Goal: Information Seeking & Learning: Learn about a topic

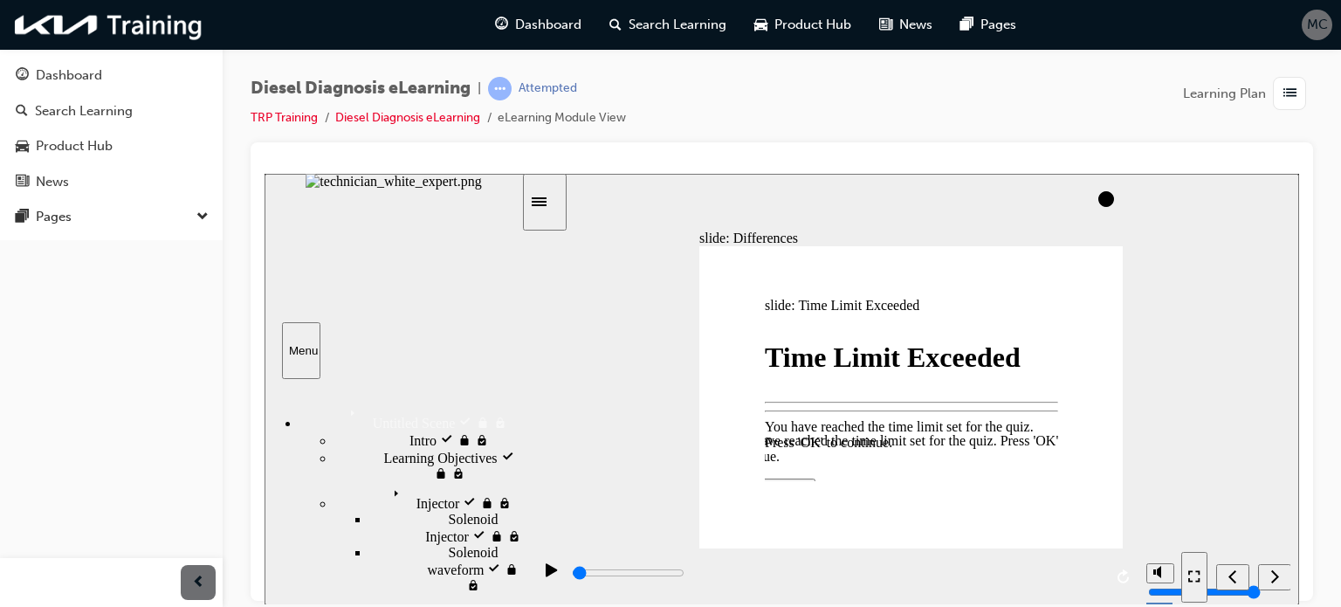
type input "100"
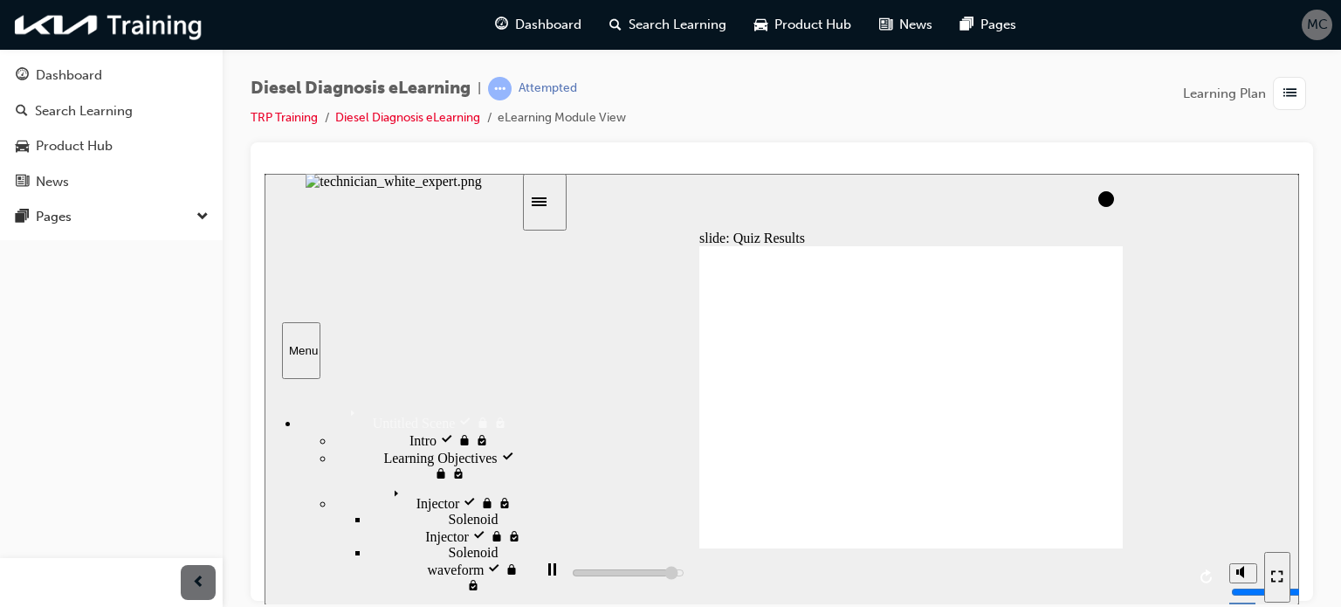
click at [995, 166] on div at bounding box center [782, 164] width 1035 height 17
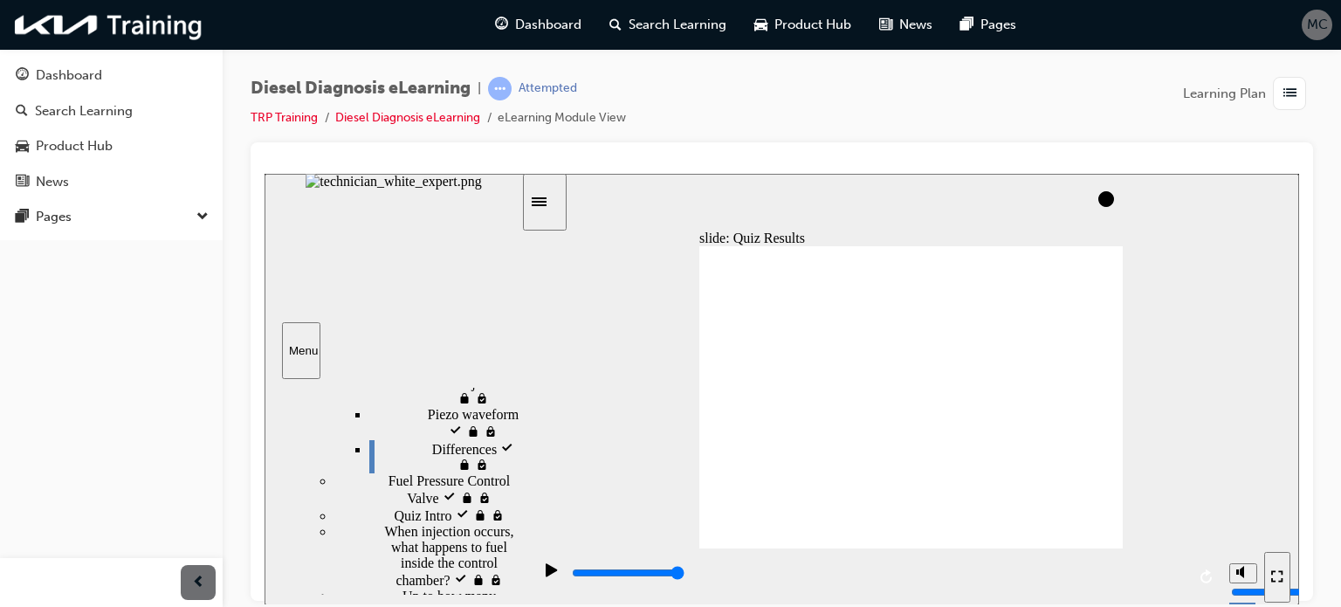
scroll to position [220, 0]
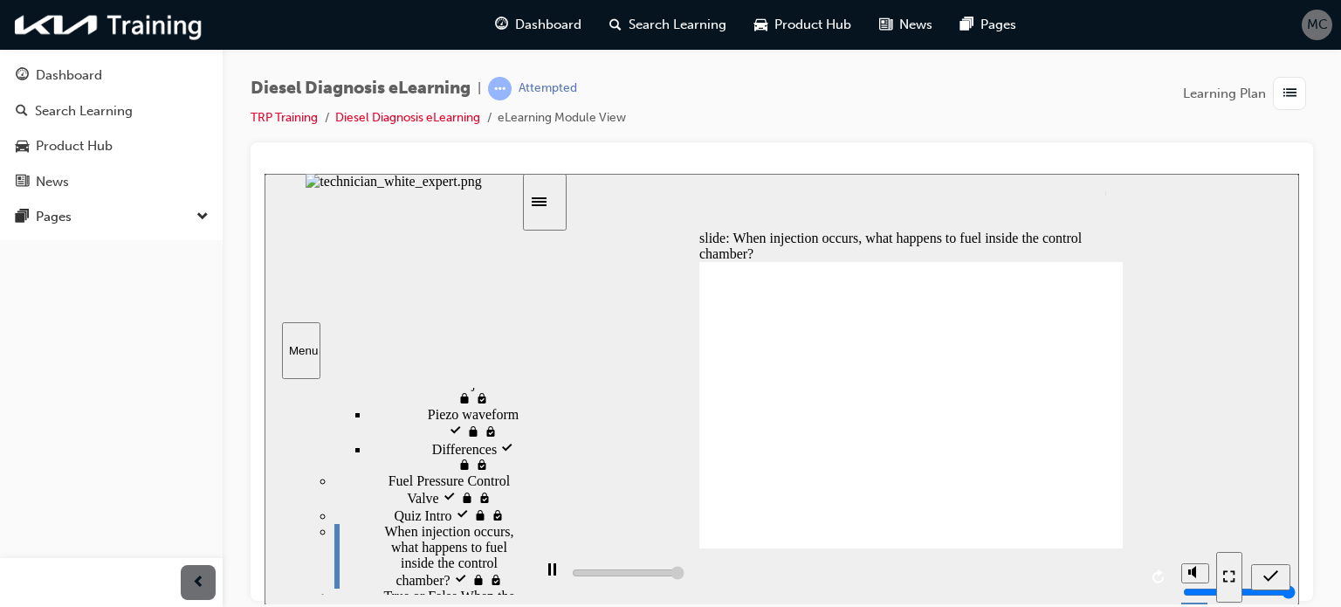
type input "5000"
radio input "true"
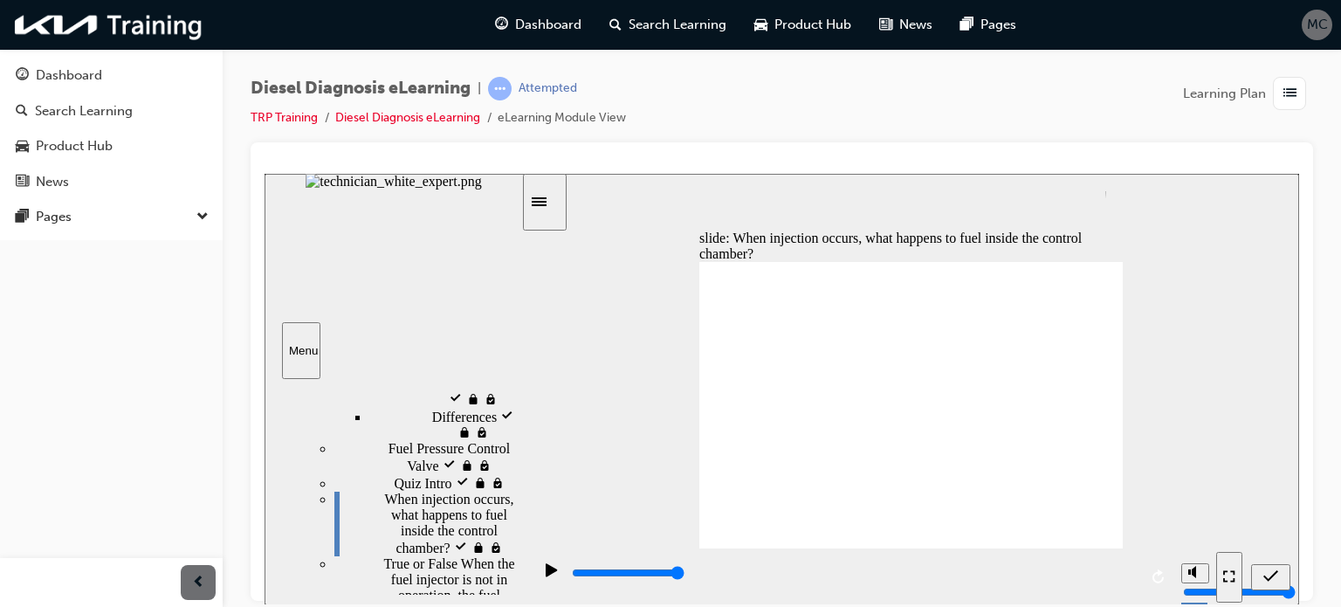
scroll to position [252, 0]
click at [1270, 577] on icon "submit" at bounding box center [1271, 574] width 15 height 11
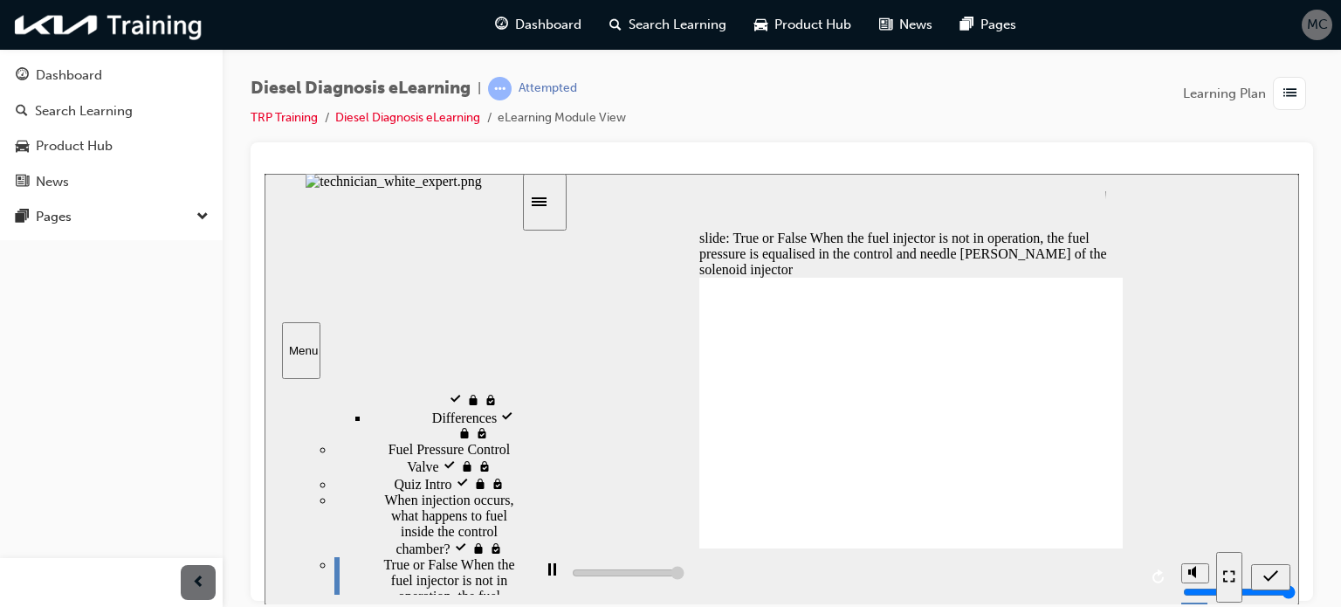
type input "5000"
radio input "true"
click at [1274, 579] on icon "submit" at bounding box center [1271, 576] width 15 height 16
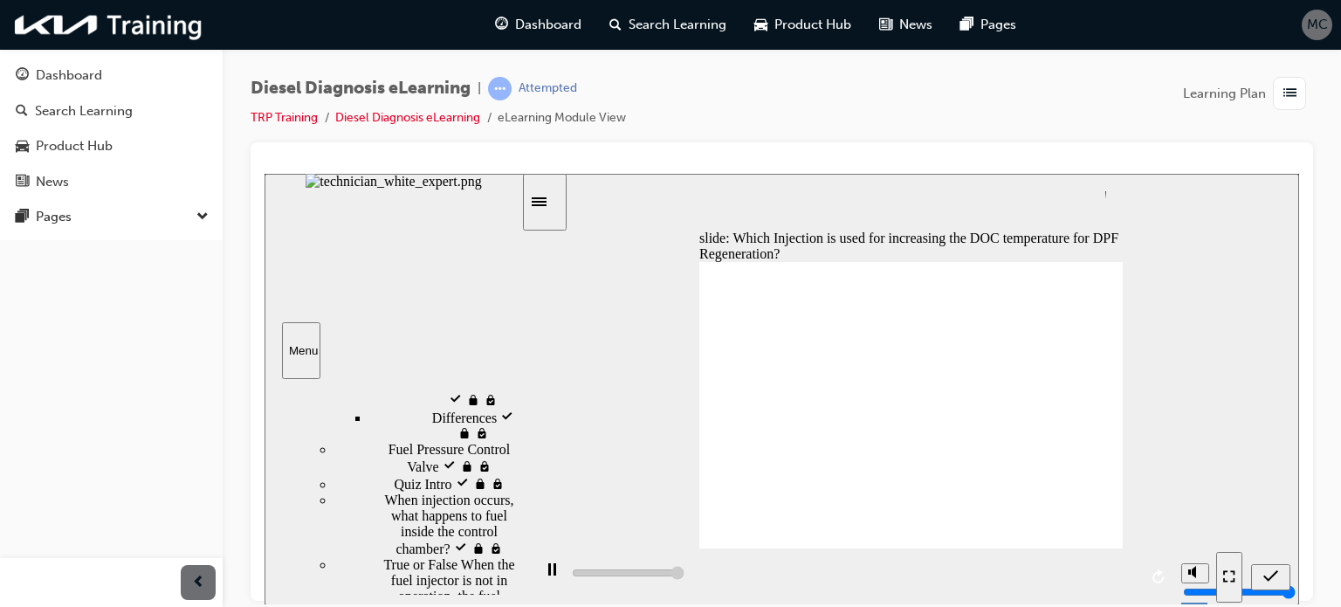
type input "5000"
radio input "true"
click at [1271, 580] on icon "submit" at bounding box center [1271, 576] width 15 height 16
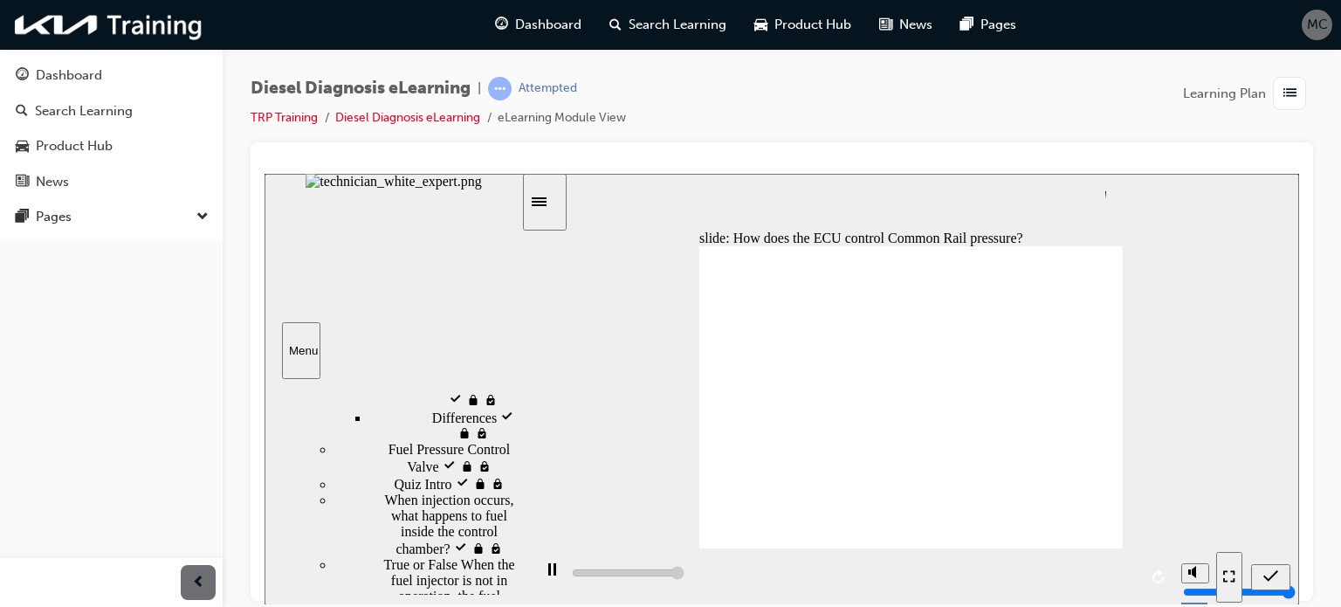
type input "5000"
radio input "true"
click at [1265, 581] on icon "submit" at bounding box center [1271, 576] width 15 height 16
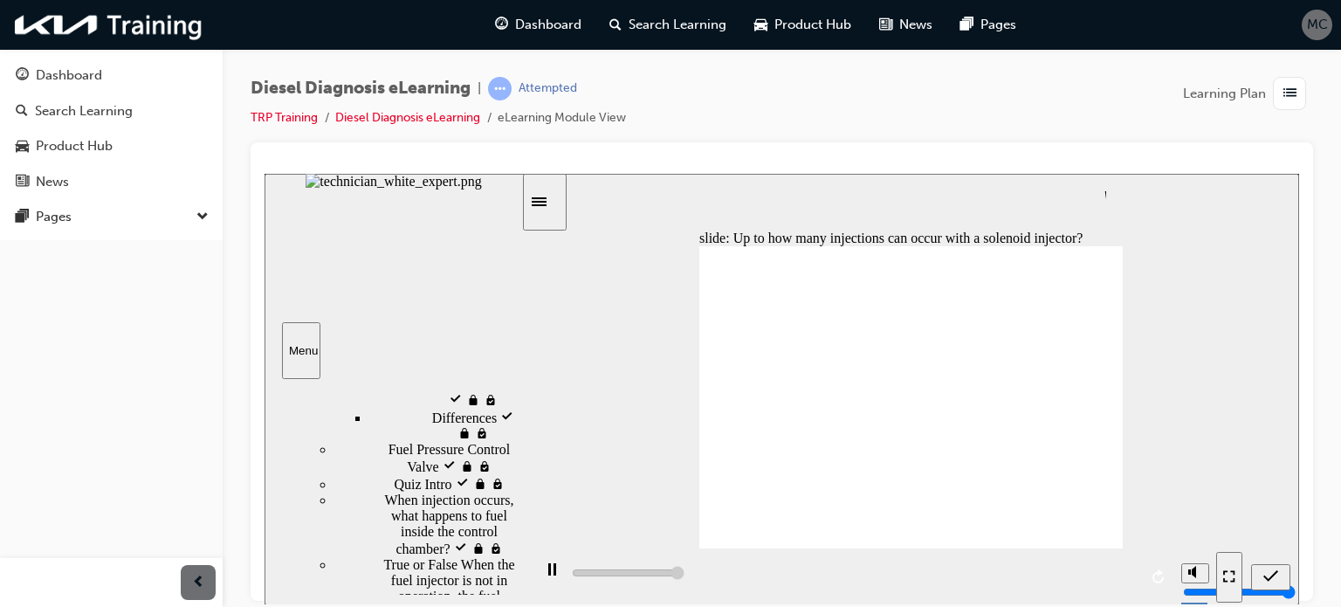
type input "5000"
radio input "false"
radio input "true"
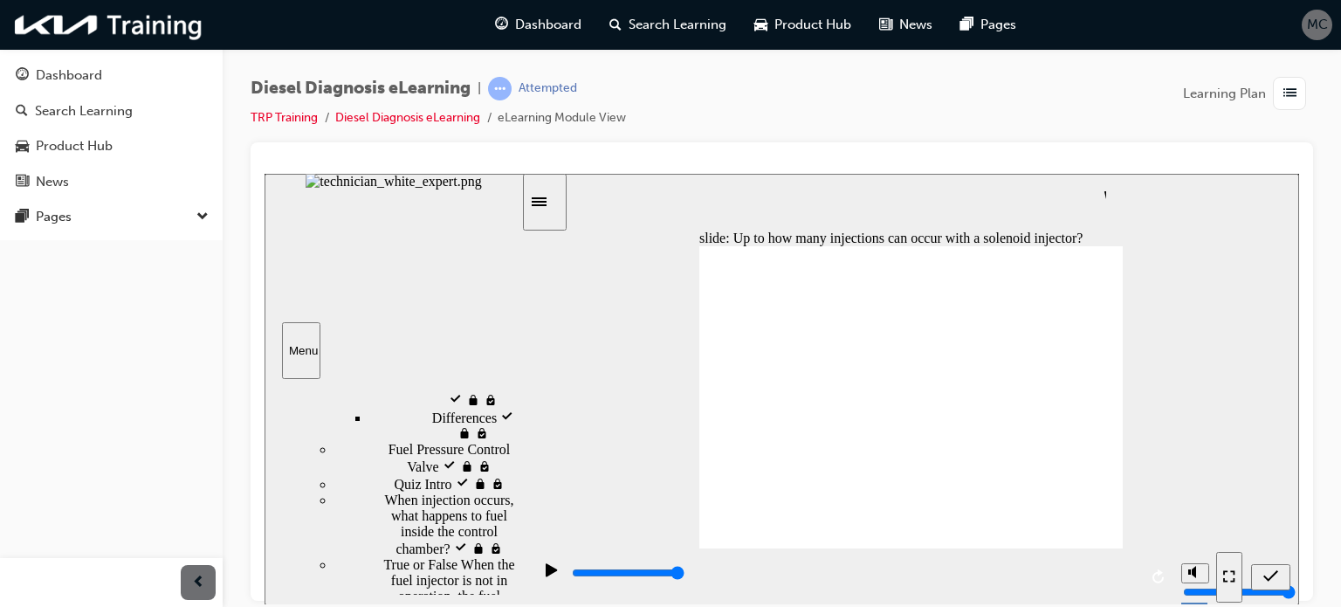
click at [1272, 575] on icon "submit" at bounding box center [1271, 574] width 15 height 11
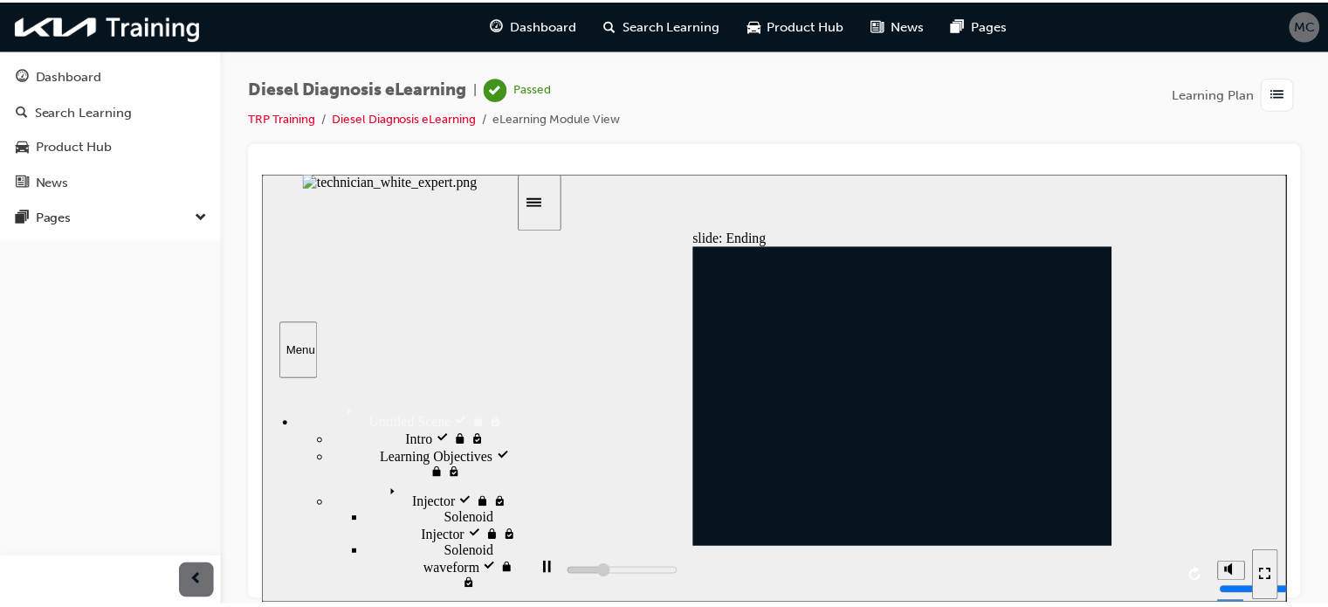
scroll to position [252, 0]
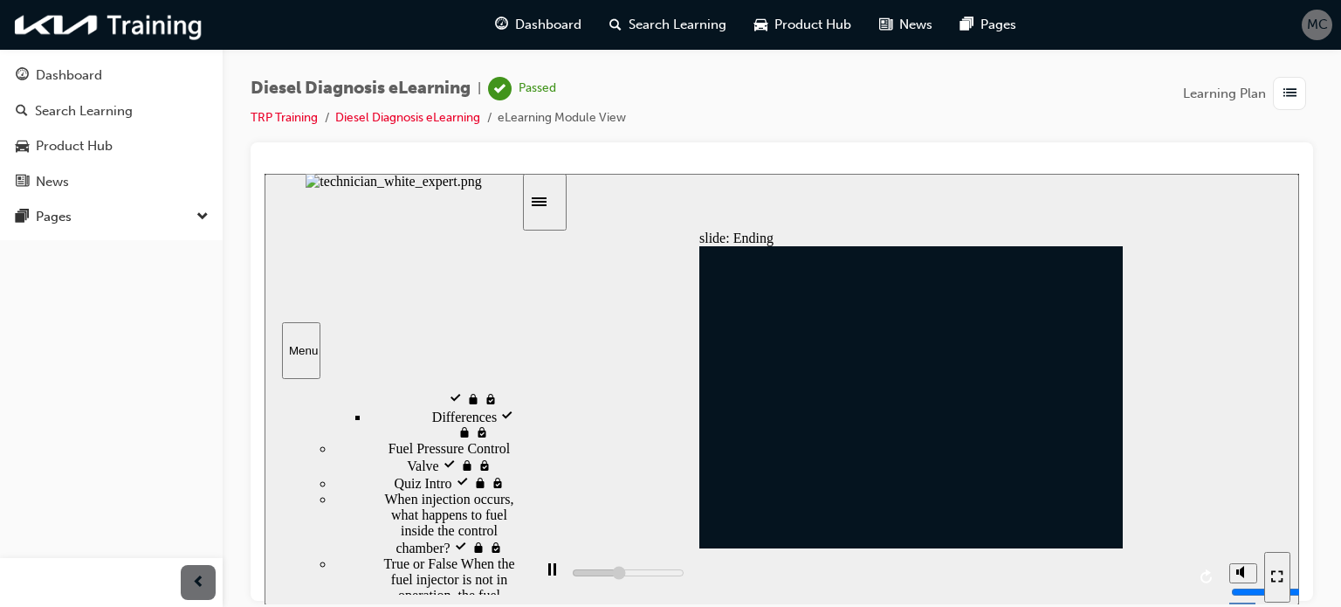
type input "11300"
click at [61, 78] on div "Dashboard" at bounding box center [69, 75] width 66 height 20
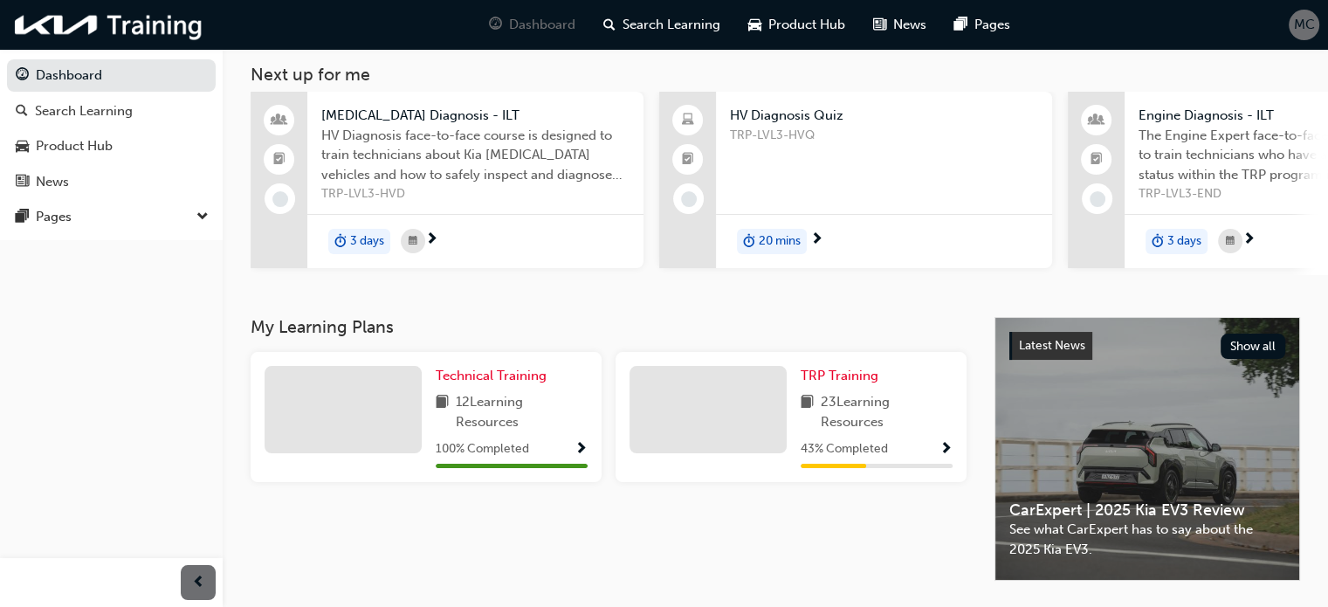
scroll to position [93, 0]
click at [828, 382] on span "TRP Training" at bounding box center [840, 375] width 78 height 16
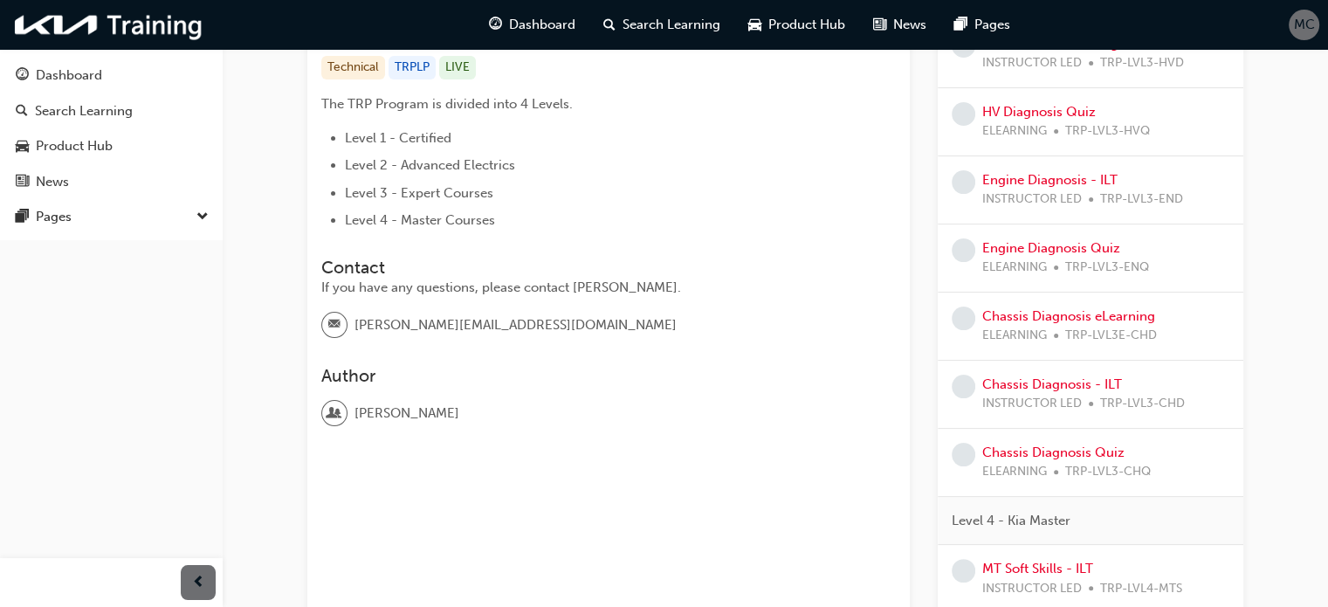
scroll to position [370, 0]
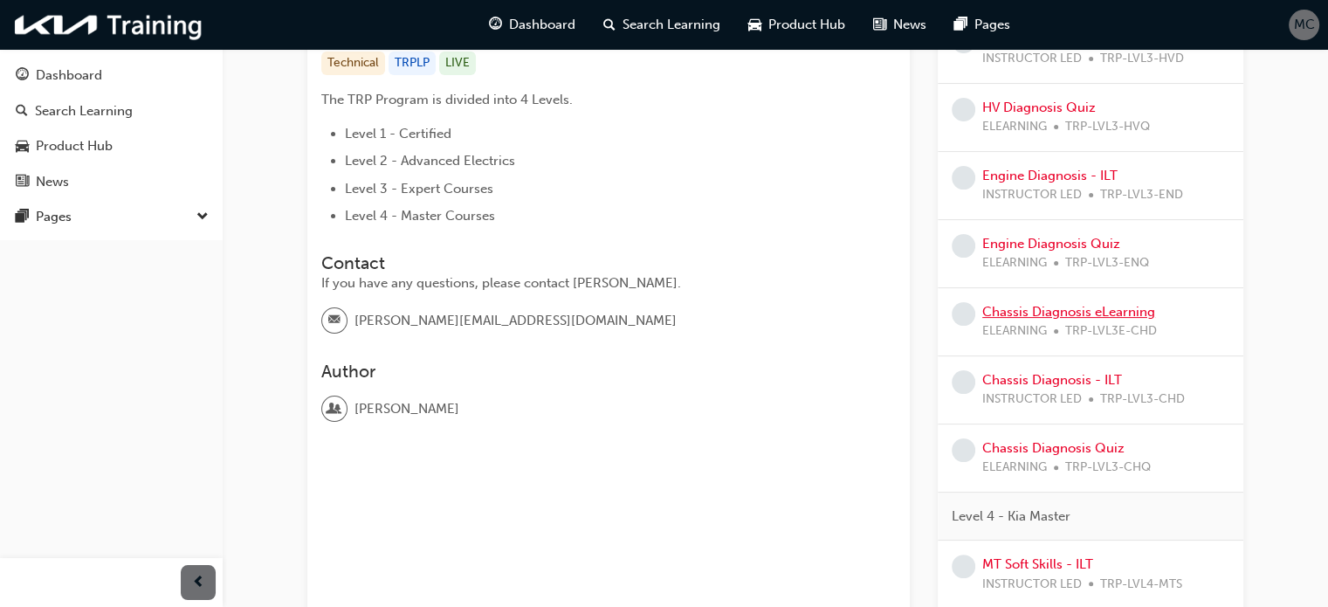
click at [1055, 315] on link "Chassis Diagnosis eLearning" at bounding box center [1068, 312] width 173 height 16
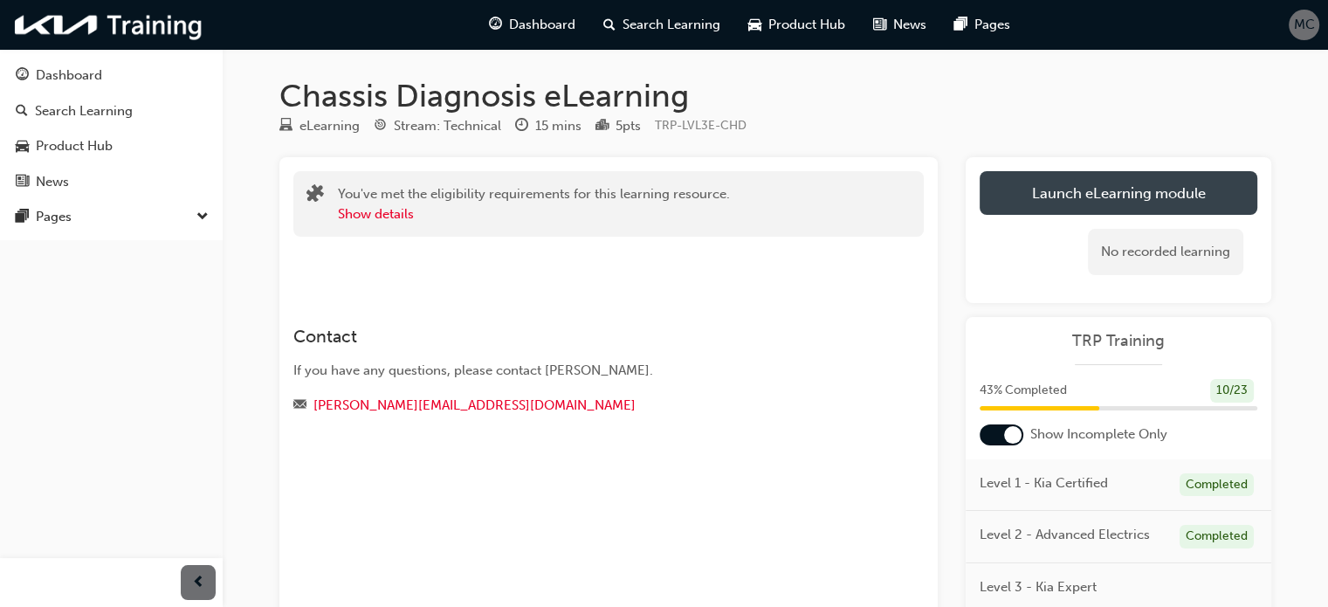
click at [1127, 198] on link "Launch eLearning module" at bounding box center [1119, 193] width 278 height 44
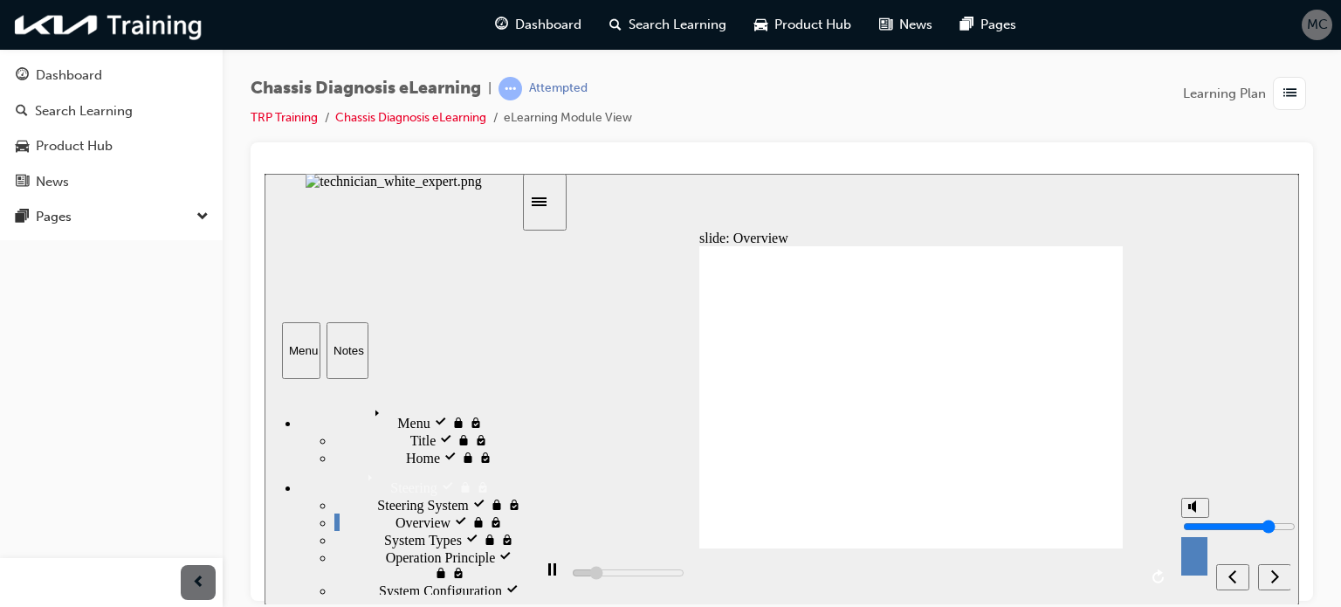
click at [1196, 519] on input "volume" at bounding box center [1239, 526] width 113 height 14
type input "13500"
type input "9"
type input "13500"
type input "10"
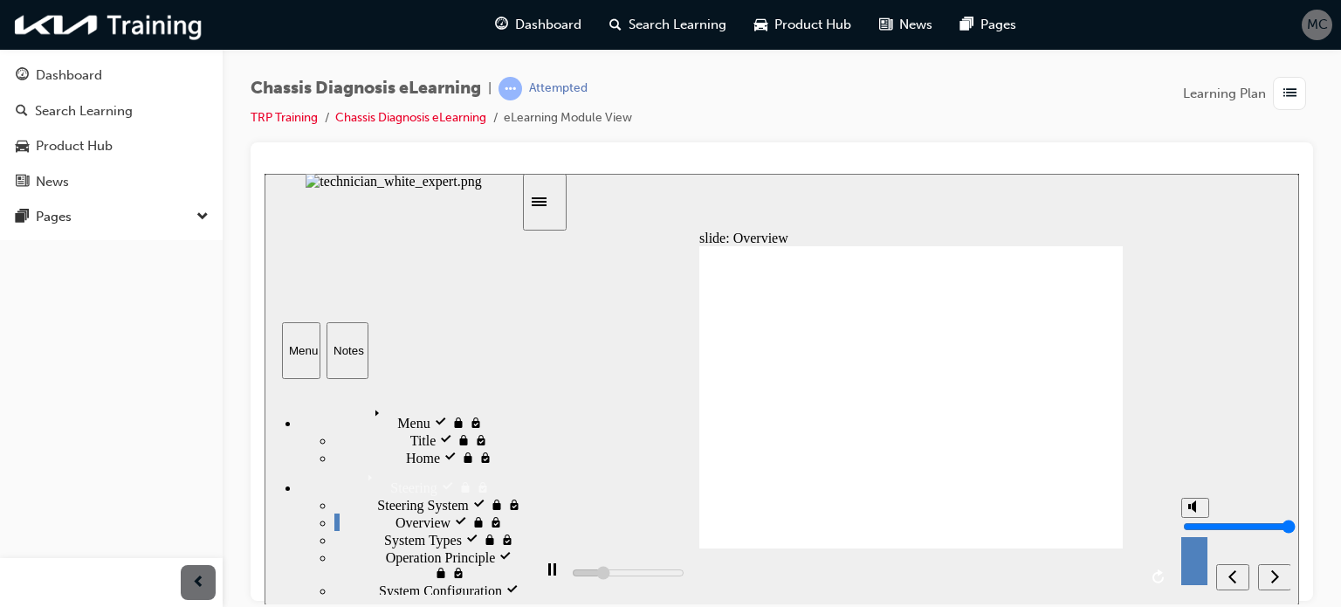
type input "13800"
drag, startPoint x: 1196, startPoint y: 510, endPoint x: 1194, endPoint y: 458, distance: 52.4
type input "10"
click at [1194, 519] on input "volume" at bounding box center [1239, 526] width 113 height 14
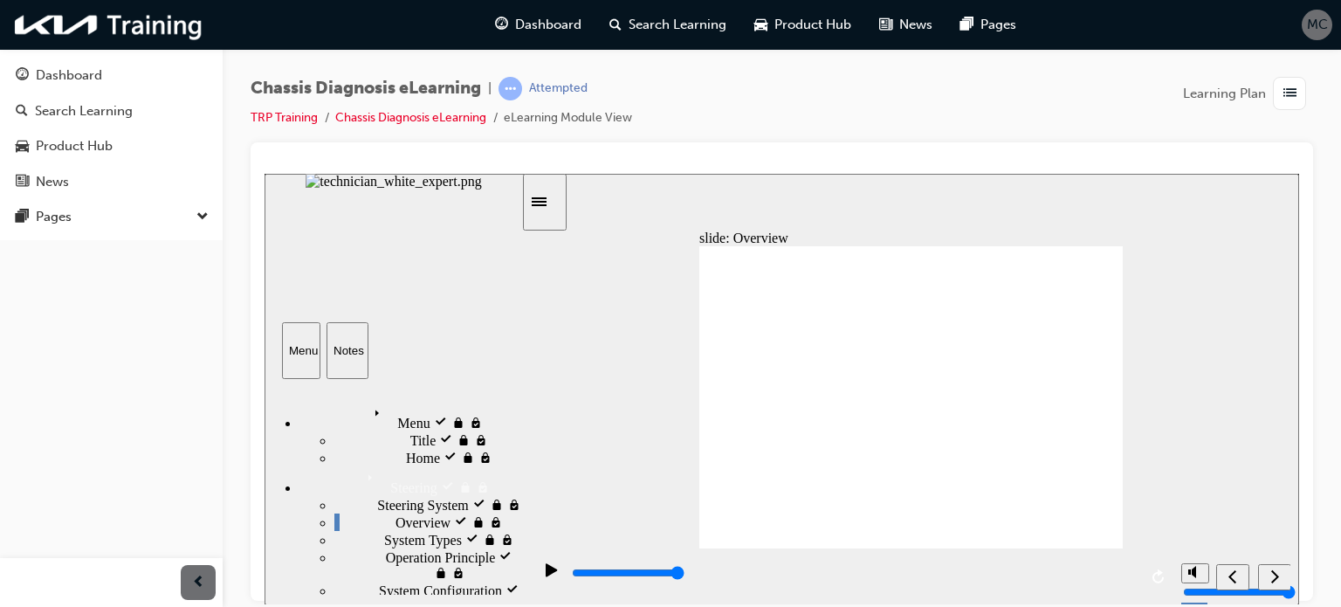
click at [1272, 575] on icon "next" at bounding box center [1275, 576] width 9 height 16
click at [1272, 575] on nav "slide navigation" at bounding box center [1253, 576] width 74 height 57
click at [1272, 578] on icon "next" at bounding box center [1275, 576] width 9 height 16
click at [1275, 569] on icon "next" at bounding box center [1275, 576] width 9 height 16
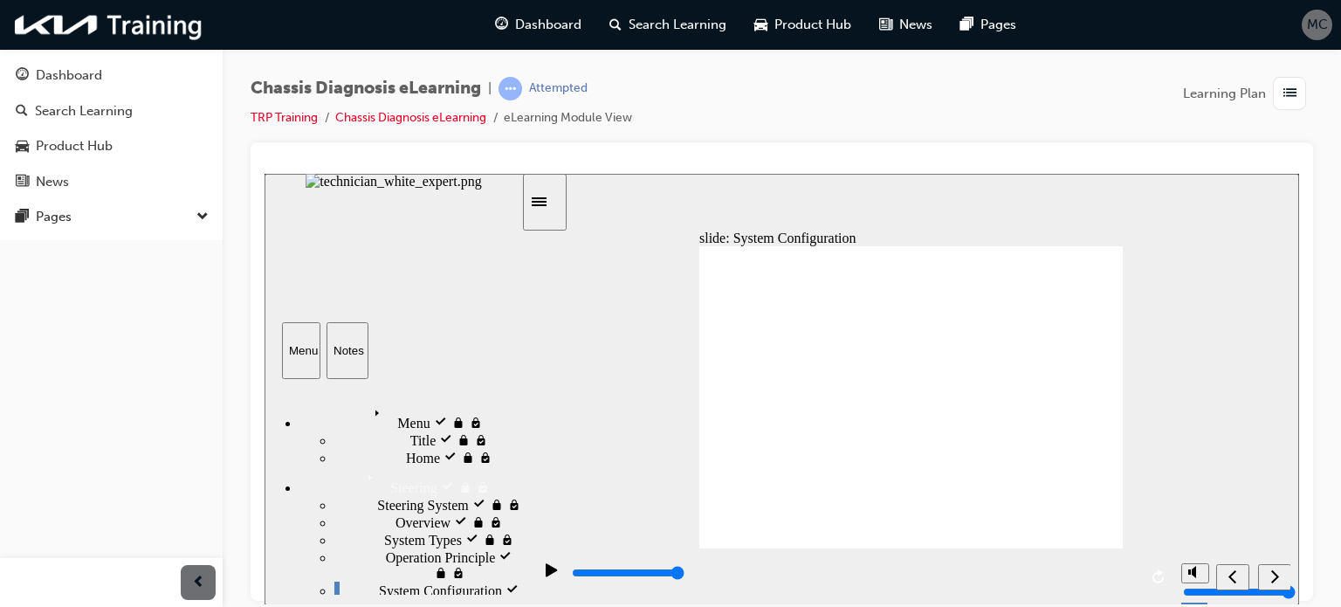
click at [1273, 571] on icon "next" at bounding box center [1276, 575] width 8 height 13
click at [1272, 575] on icon "next" at bounding box center [1275, 576] width 9 height 16
click at [1272, 576] on icon "next" at bounding box center [1275, 576] width 9 height 16
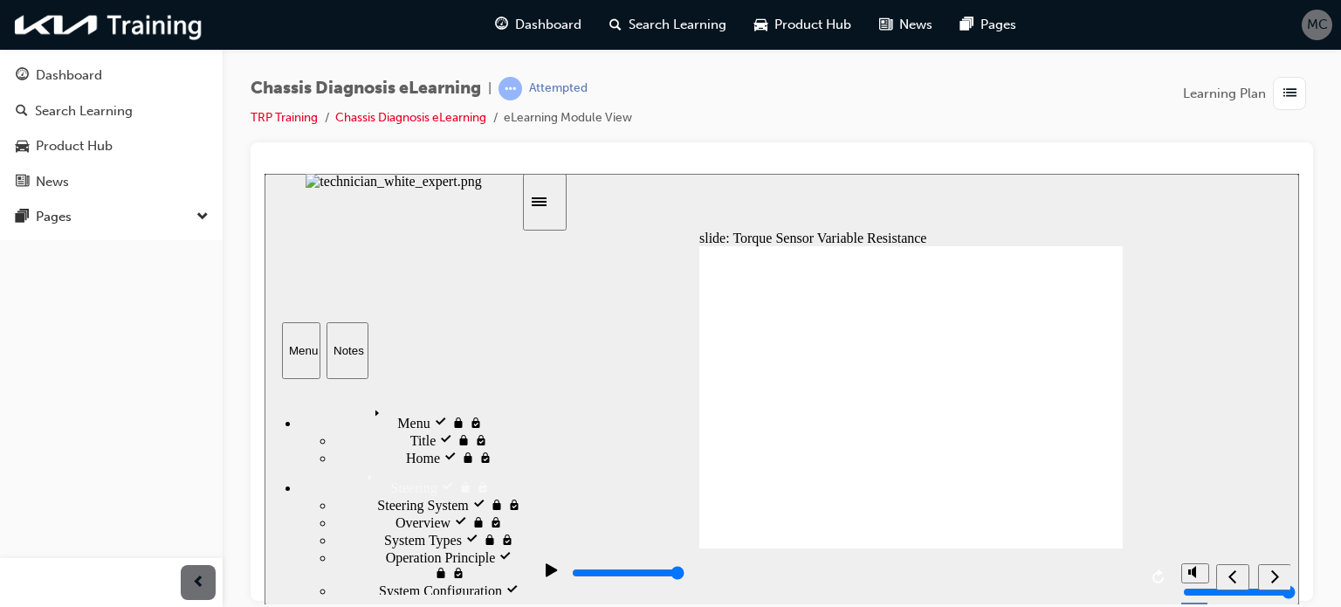
click at [1271, 577] on icon "next" at bounding box center [1275, 576] width 9 height 16
click at [1271, 569] on icon "next" at bounding box center [1275, 576] width 9 height 16
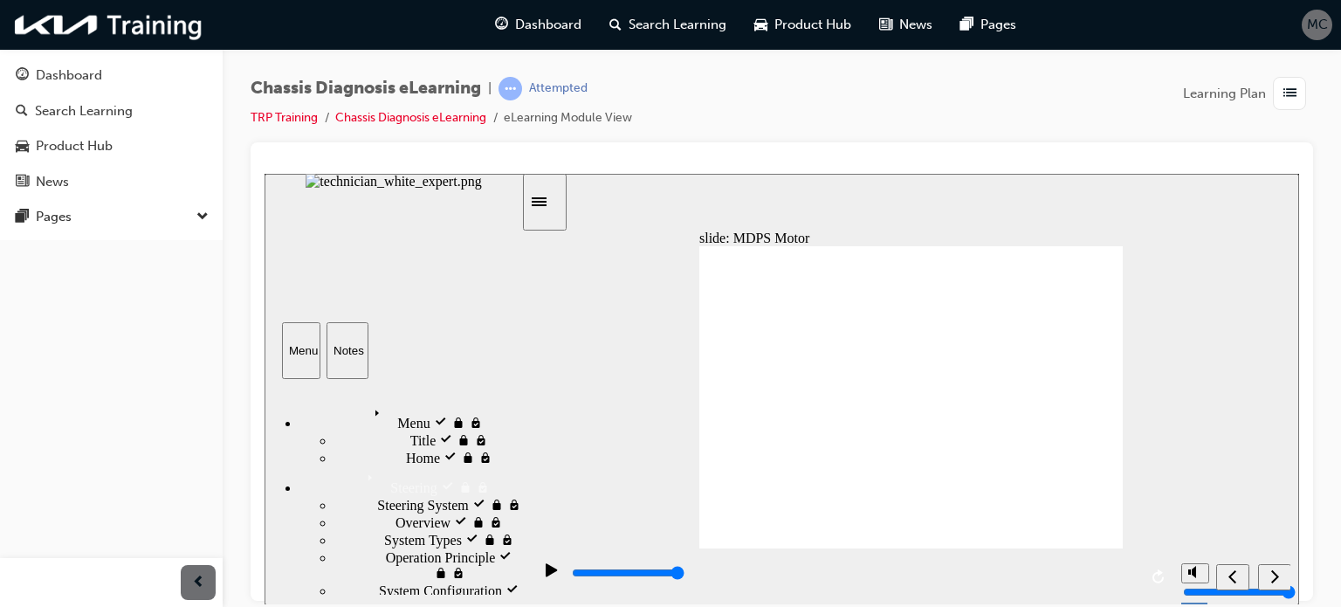
click at [1269, 574] on div "next" at bounding box center [1274, 577] width 19 height 18
click at [1272, 570] on icon "next" at bounding box center [1276, 575] width 8 height 13
click at [1278, 568] on div "next" at bounding box center [1274, 577] width 19 height 18
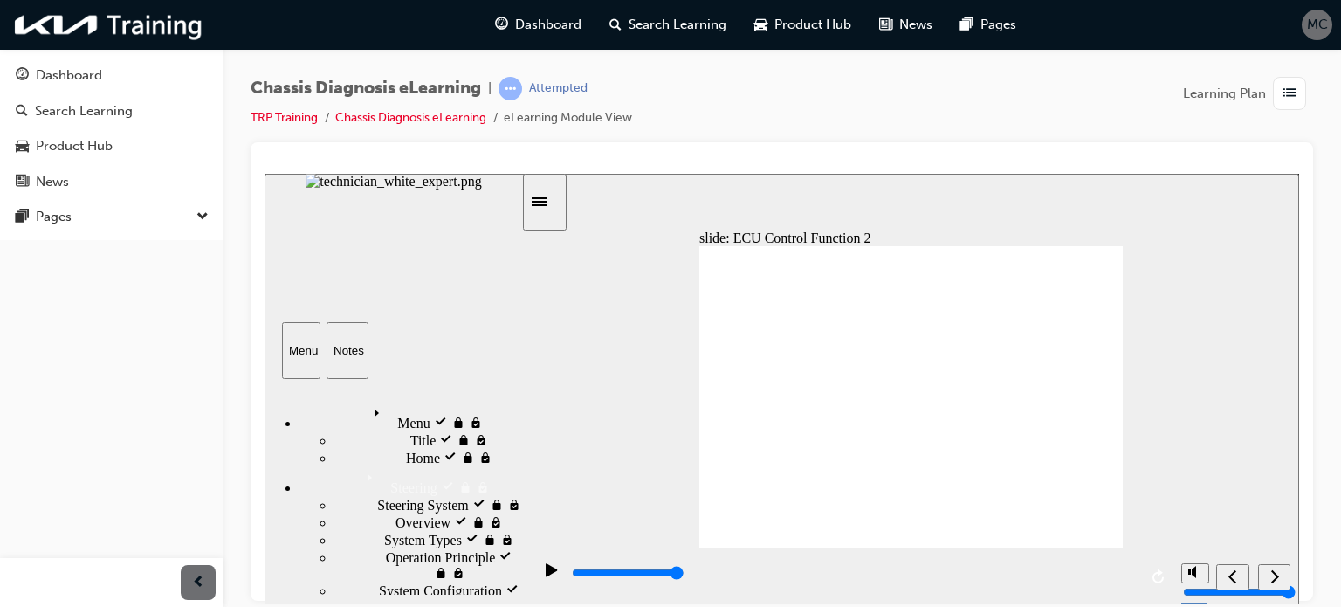
click at [1271, 582] on icon "next" at bounding box center [1275, 576] width 9 height 16
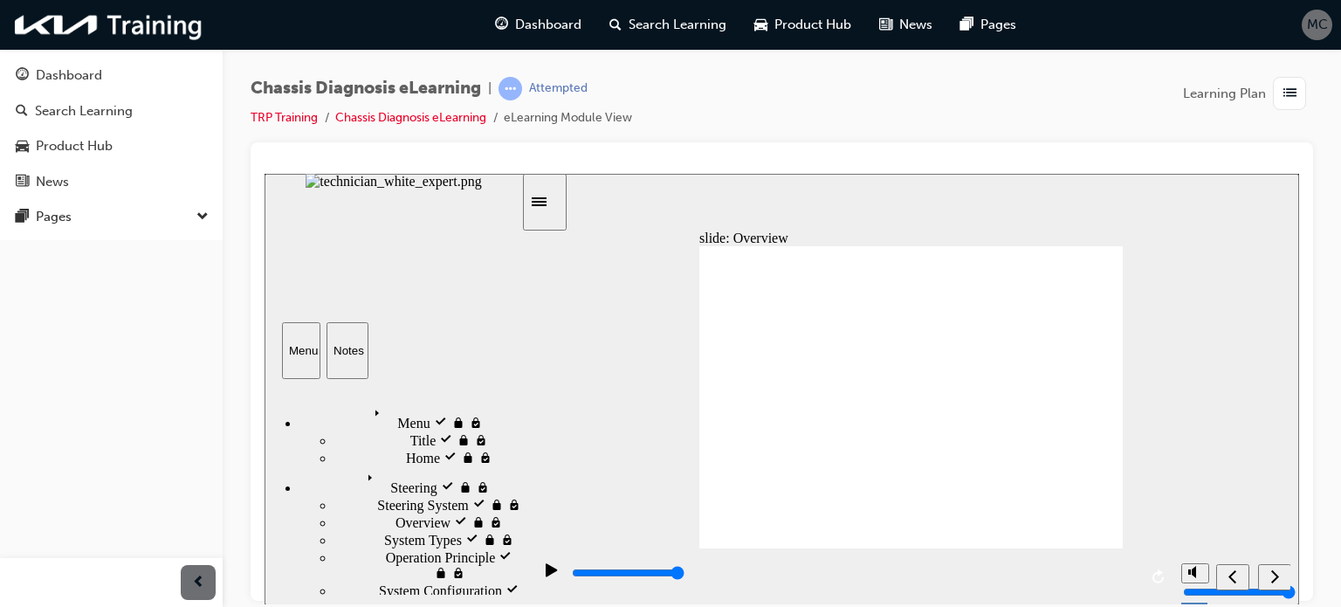
click at [1274, 573] on icon "next" at bounding box center [1276, 575] width 8 height 13
click at [1273, 575] on icon "next" at bounding box center [1275, 576] width 9 height 16
click at [1275, 575] on icon "next" at bounding box center [1275, 576] width 9 height 16
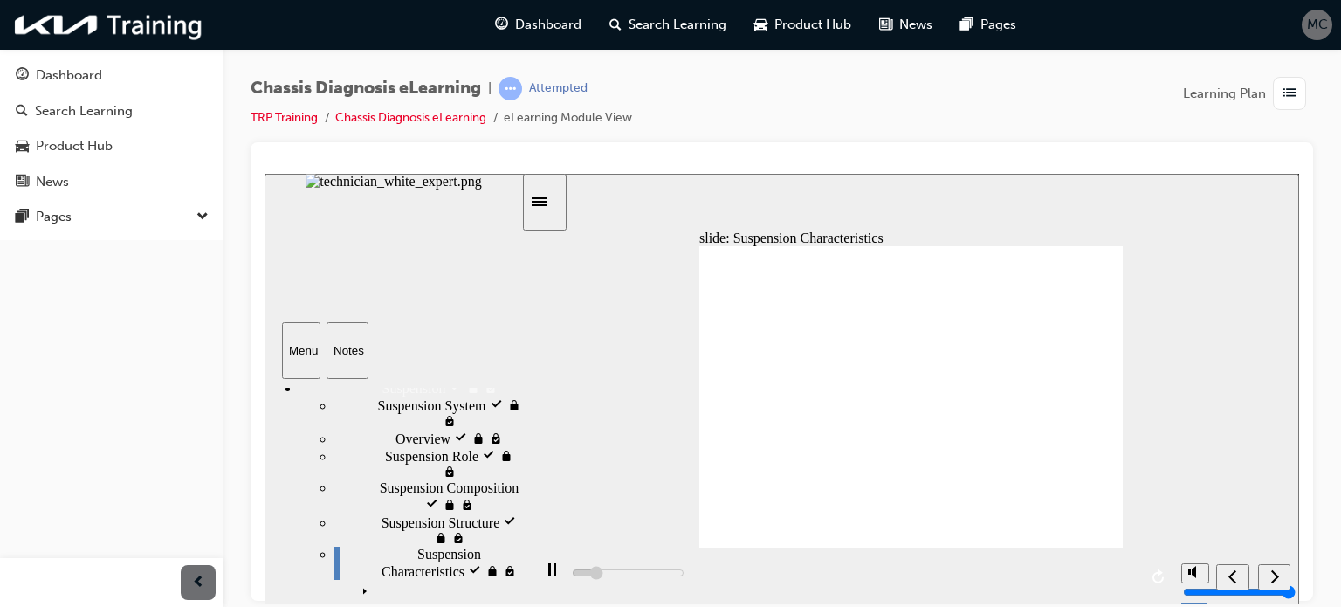
scroll to position [1065, 0]
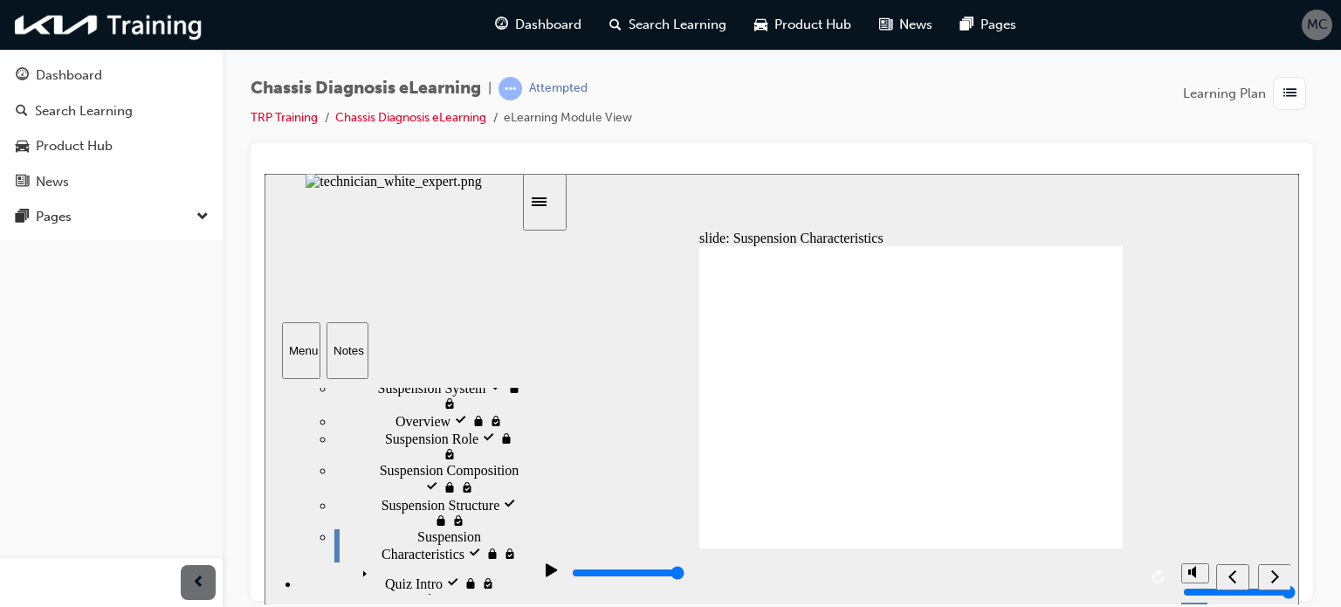
click at [1274, 573] on icon "next" at bounding box center [1276, 575] width 8 height 13
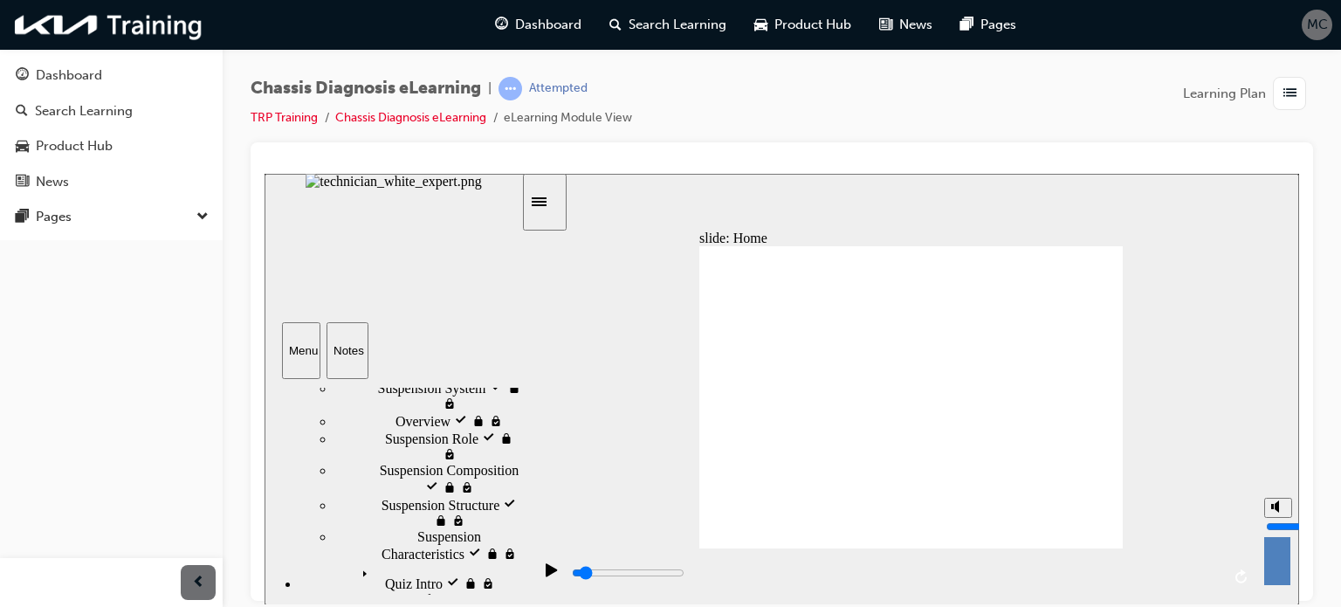
scroll to position [913, 0]
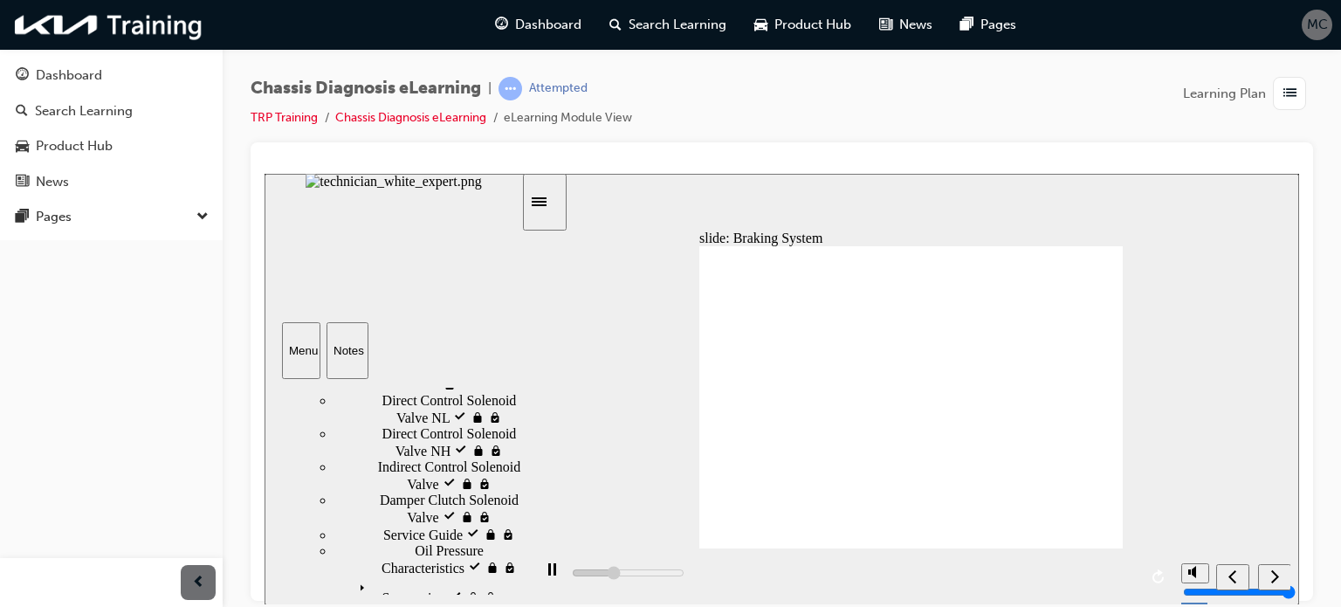
click at [1271, 582] on icon "next" at bounding box center [1275, 576] width 9 height 16
type input "42500"
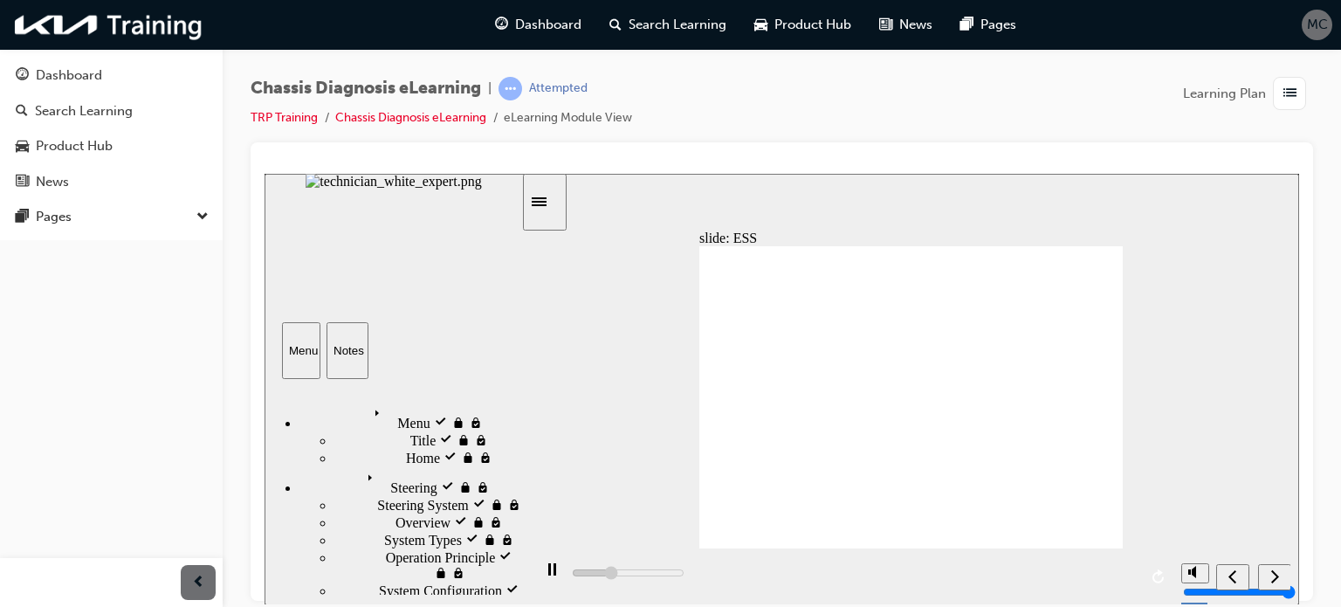
scroll to position [838, 0]
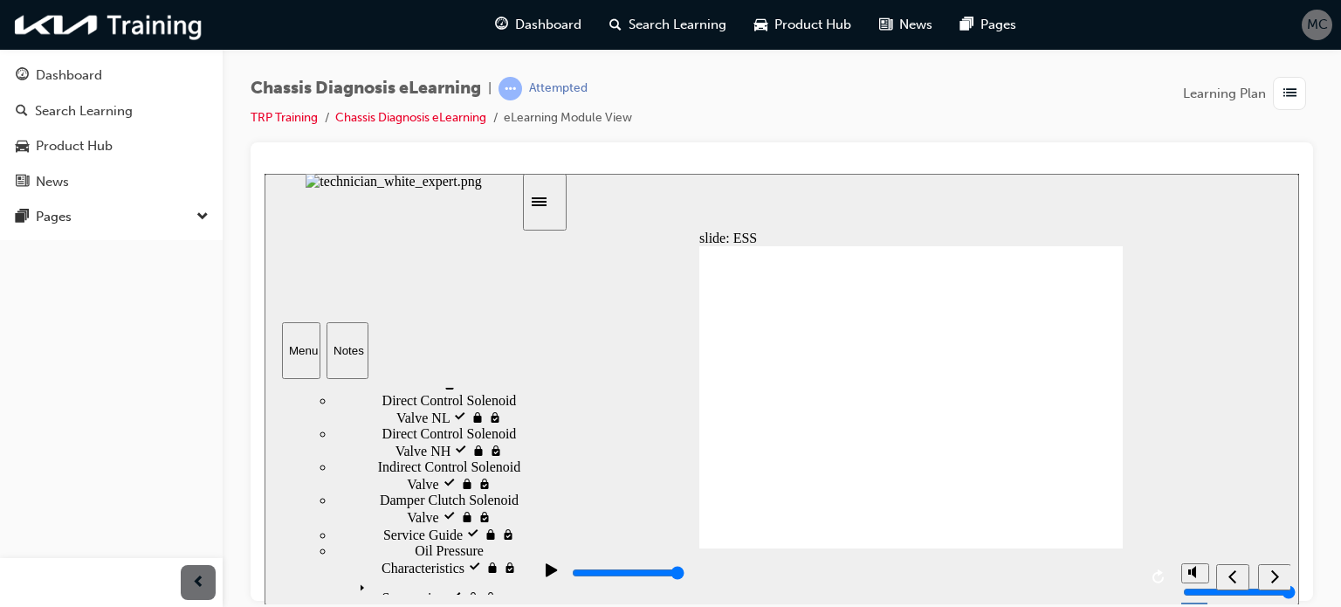
click at [1272, 580] on icon "next" at bounding box center [1275, 576] width 9 height 16
click at [1278, 580] on icon "next" at bounding box center [1275, 576] width 9 height 16
click at [1267, 581] on div "next" at bounding box center [1274, 577] width 19 height 18
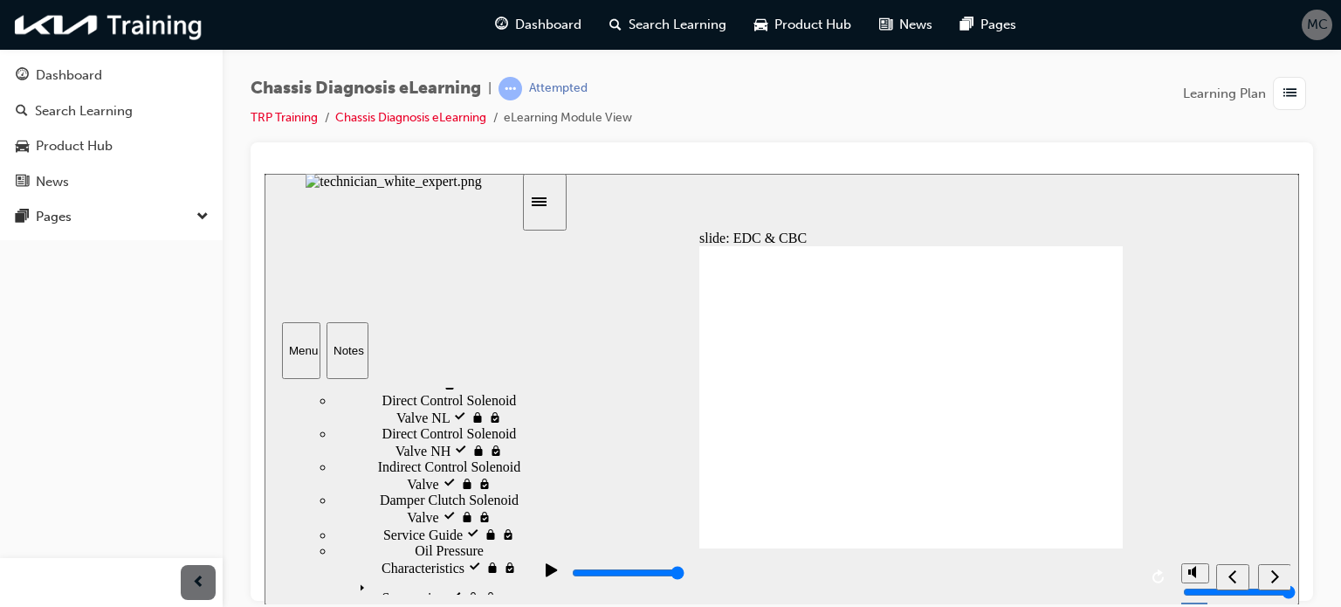
click at [1272, 575] on icon "next" at bounding box center [1275, 576] width 9 height 16
click at [1266, 581] on div "next" at bounding box center [1274, 577] width 19 height 18
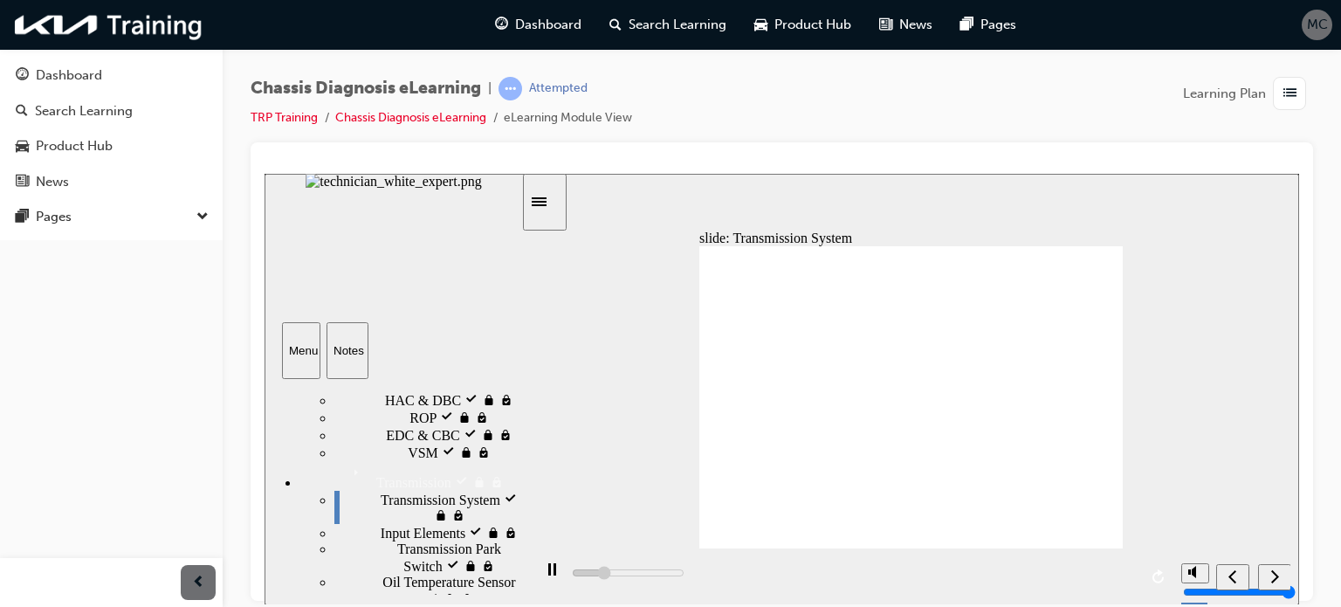
click at [1282, 586] on div "next" at bounding box center [1274, 577] width 19 height 18
click at [1276, 584] on div "next" at bounding box center [1274, 577] width 19 height 18
click at [1275, 575] on icon "next" at bounding box center [1275, 576] width 9 height 16
click at [1273, 584] on div "next" at bounding box center [1274, 577] width 19 height 18
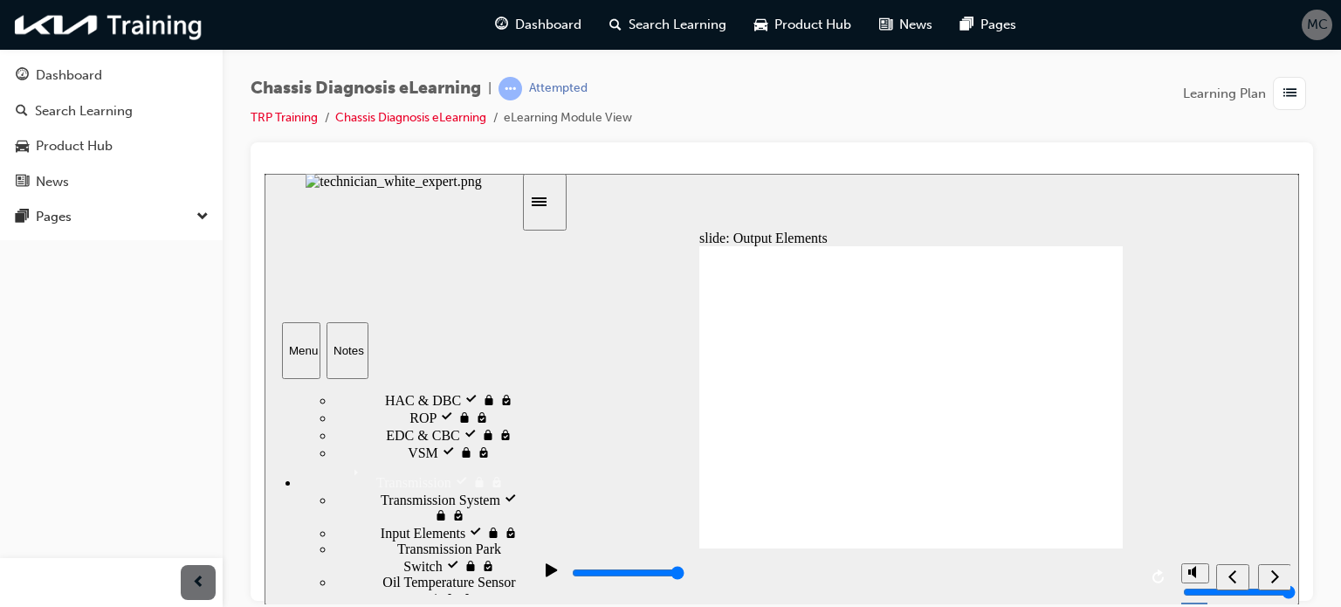
click at [1273, 584] on div "next" at bounding box center [1274, 577] width 19 height 18
click at [1275, 577] on icon "next" at bounding box center [1275, 576] width 9 height 16
click at [1278, 585] on div "next" at bounding box center [1274, 577] width 19 height 18
click at [1250, 538] on div "slide: Indirect Control Solenoid Valve Chassis 8 Speed A/T System 8 Speed A/T S…" at bounding box center [782, 388] width 1035 height 431
click at [1272, 577] on icon "next" at bounding box center [1275, 576] width 9 height 16
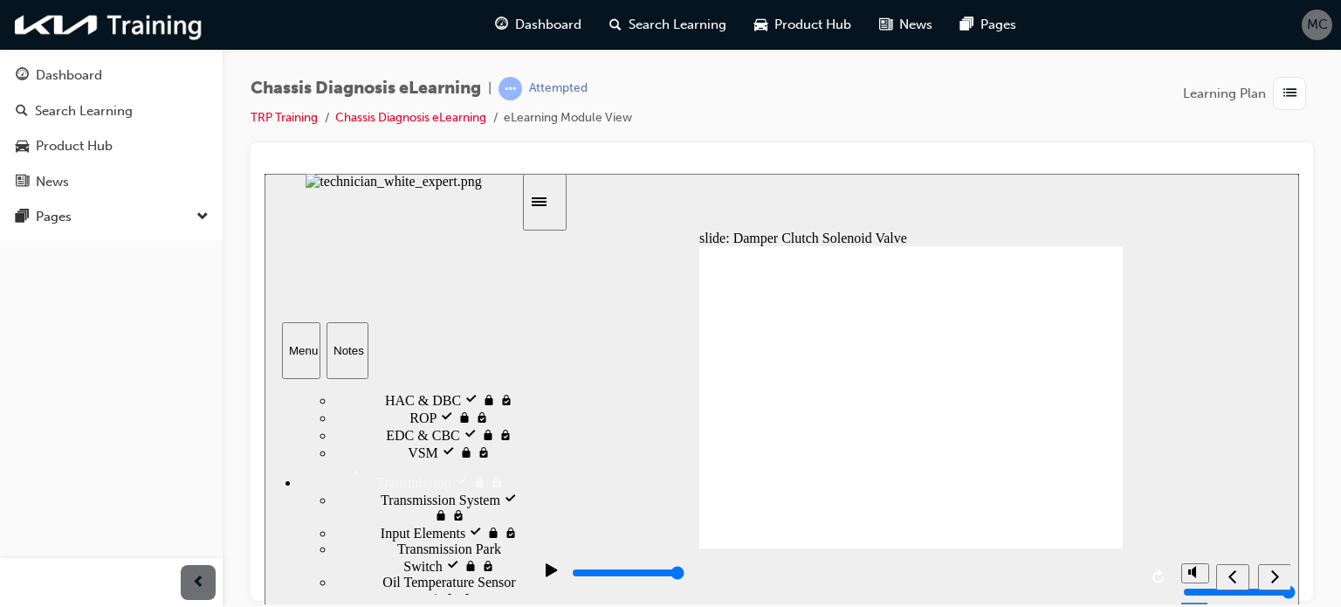
click at [1272, 577] on icon "next" at bounding box center [1275, 576] width 9 height 16
click at [1275, 579] on icon "next" at bounding box center [1276, 575] width 8 height 13
click at [1269, 575] on div "next" at bounding box center [1274, 577] width 19 height 18
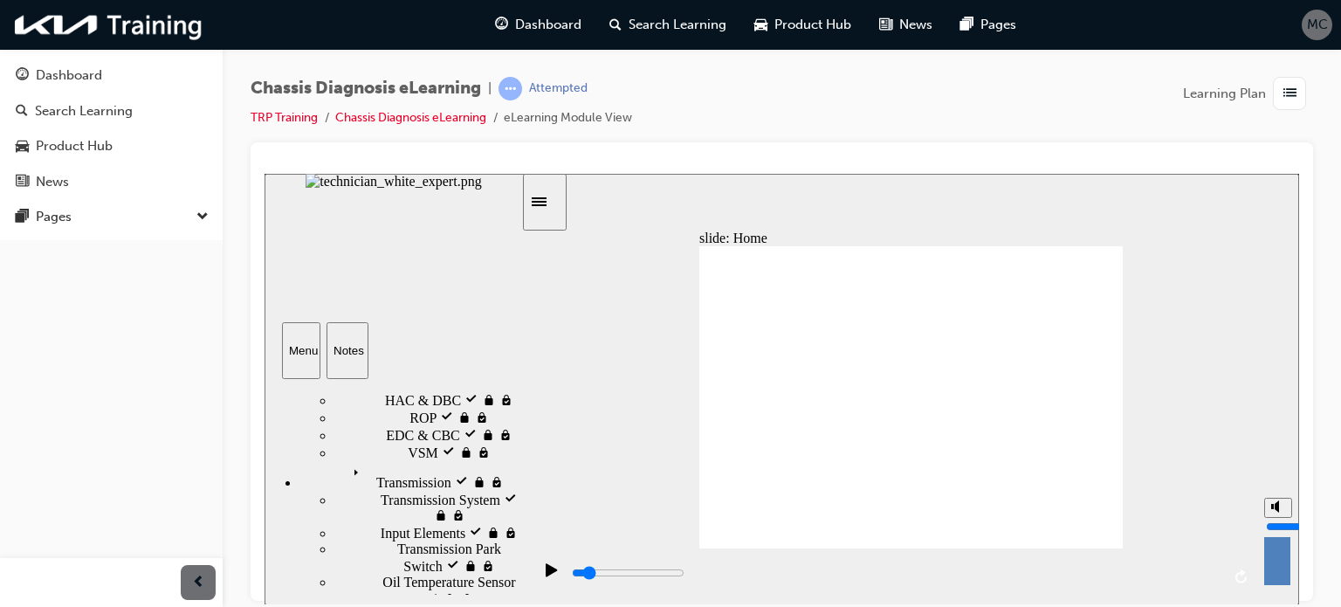
scroll to position [193, 0]
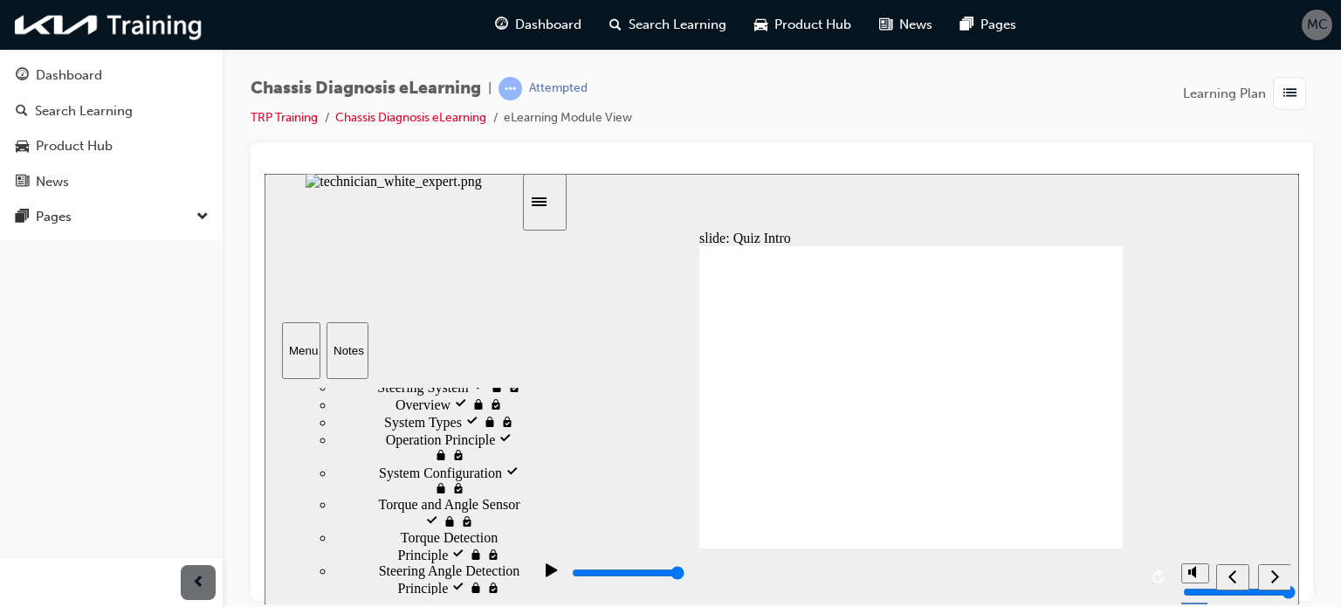
click at [1275, 577] on icon "next" at bounding box center [1275, 576] width 9 height 16
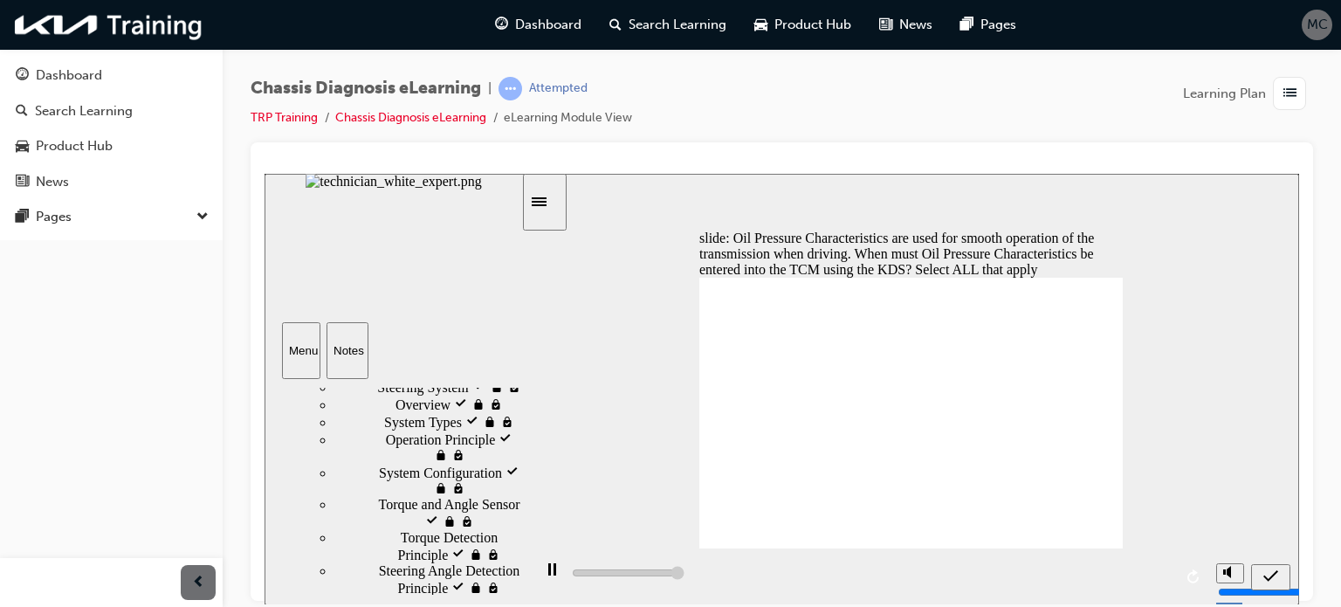
type input "5000"
click at [1275, 577] on icon "submit" at bounding box center [1271, 576] width 15 height 16
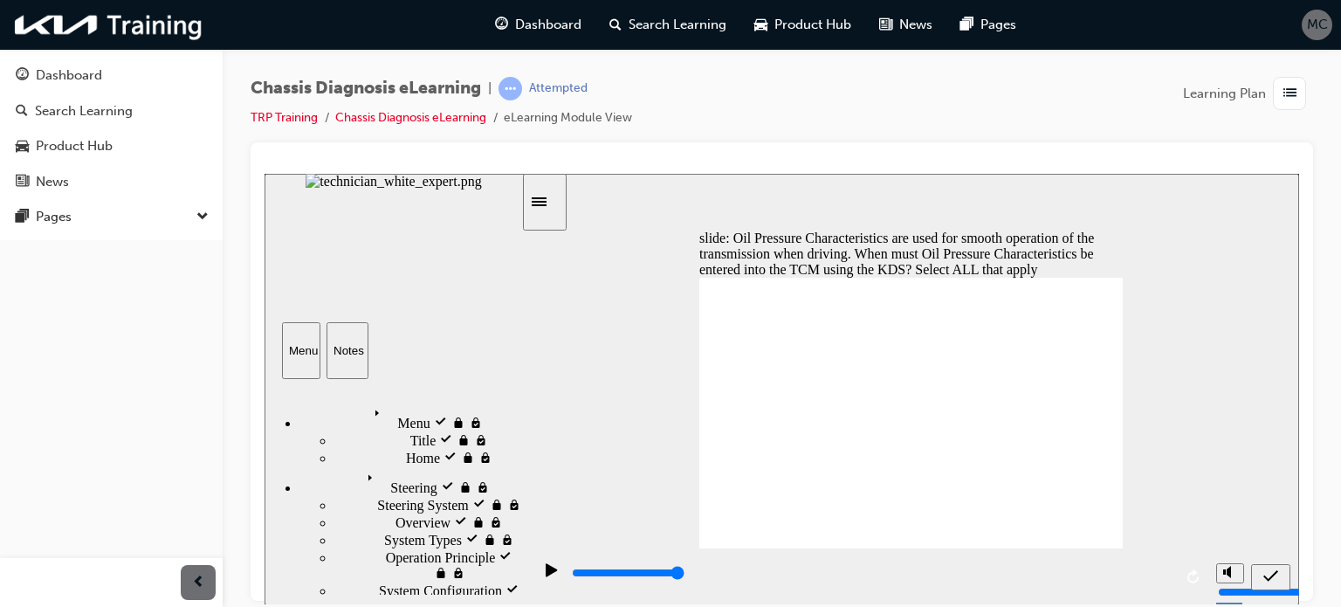
drag, startPoint x: 792, startPoint y: 299, endPoint x: 866, endPoint y: 238, distance: 95.6
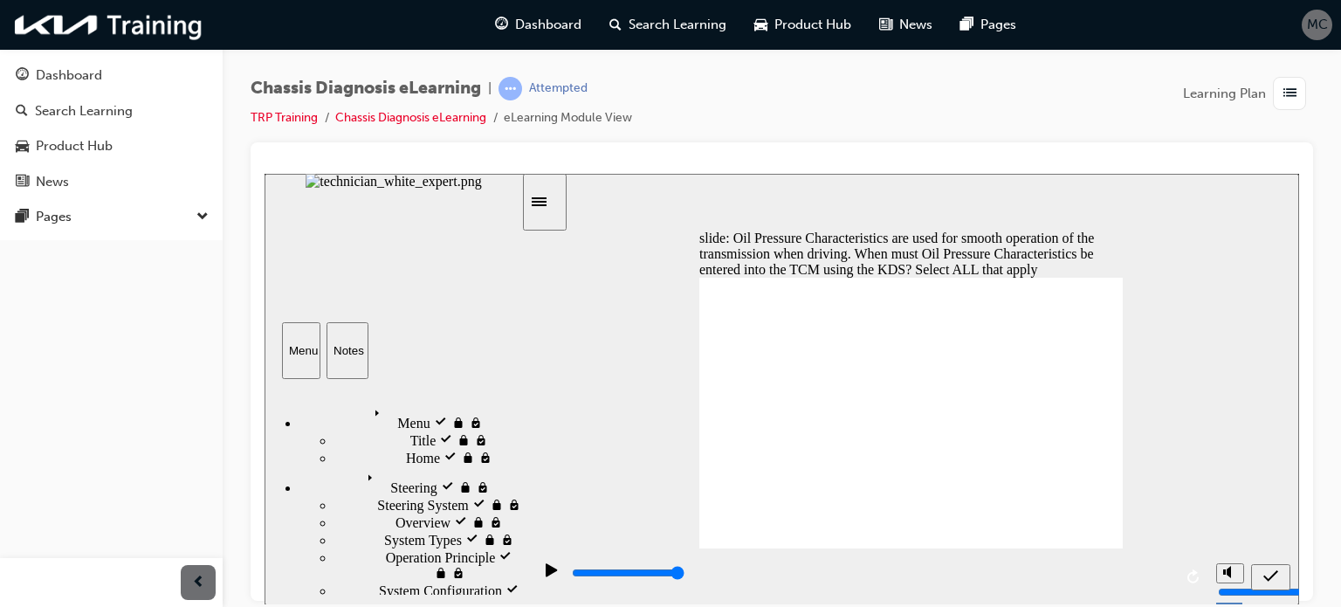
checkbox input "true"
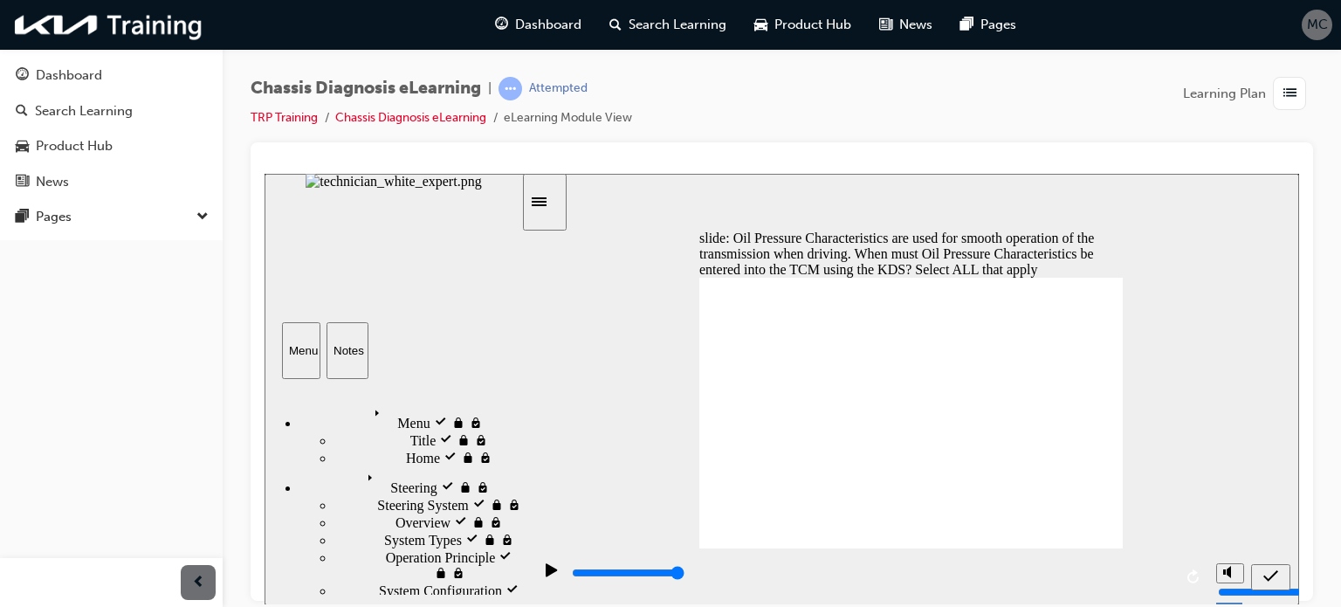
checkbox input "false"
click at [1270, 574] on icon "submit" at bounding box center [1271, 576] width 15 height 16
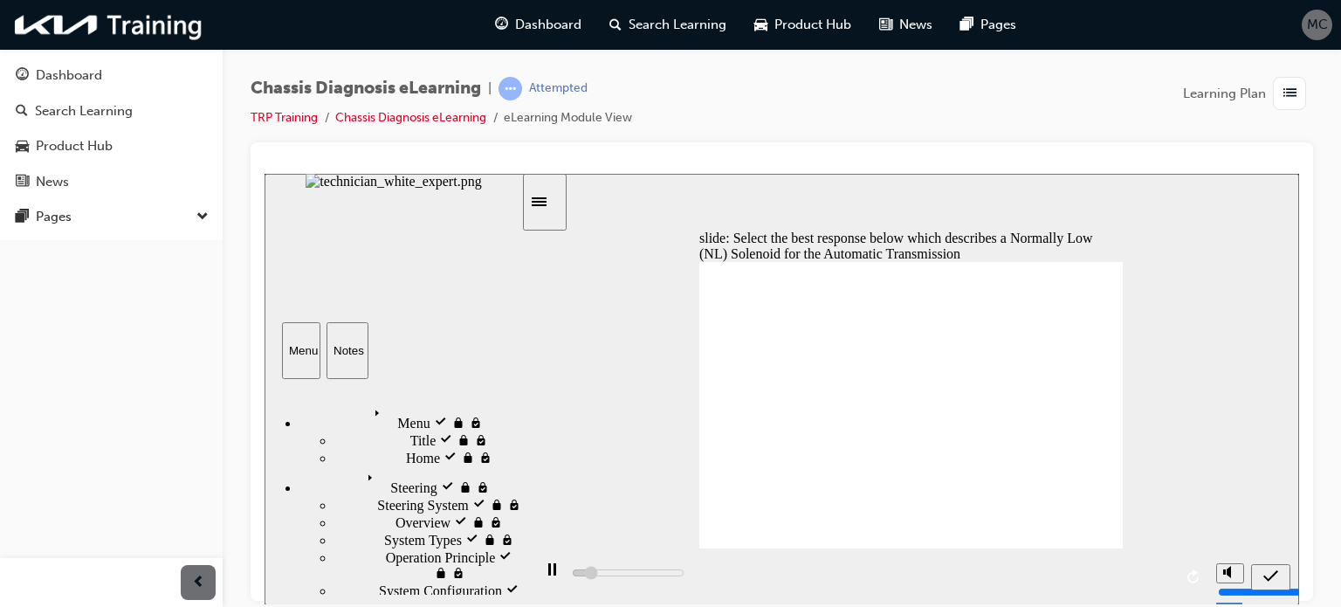
type input "600"
type input "5000"
drag, startPoint x: 997, startPoint y: 309, endPoint x: 1019, endPoint y: 300, distance: 23.5
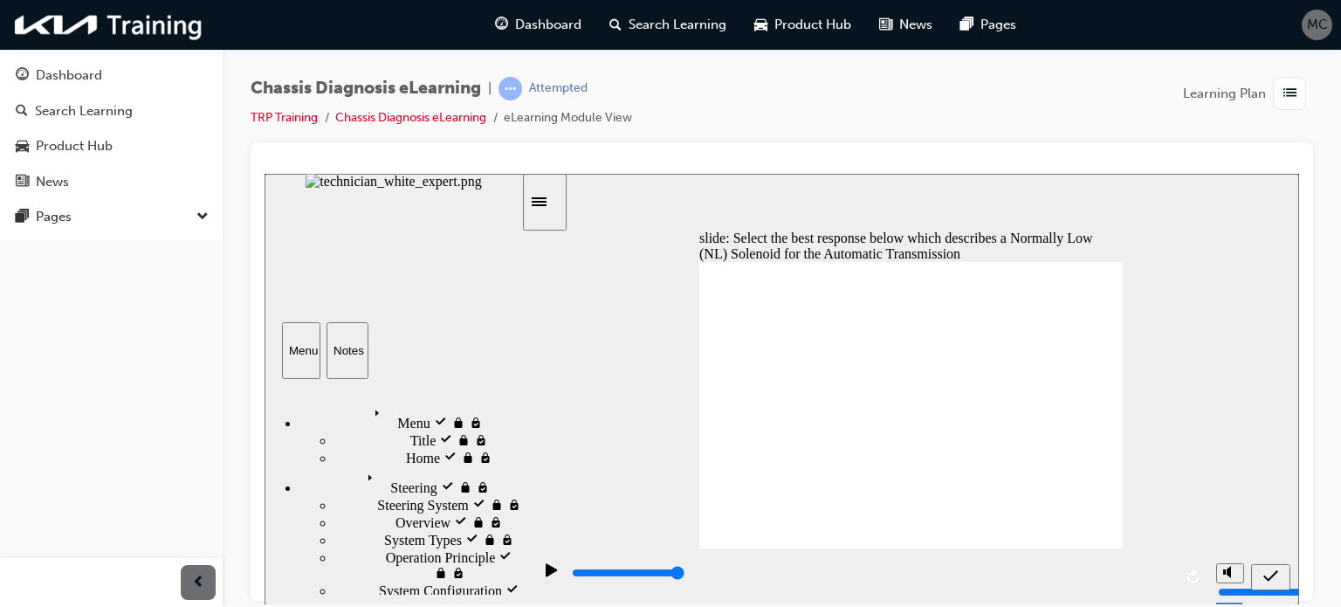
radio input "true"
radio input "false"
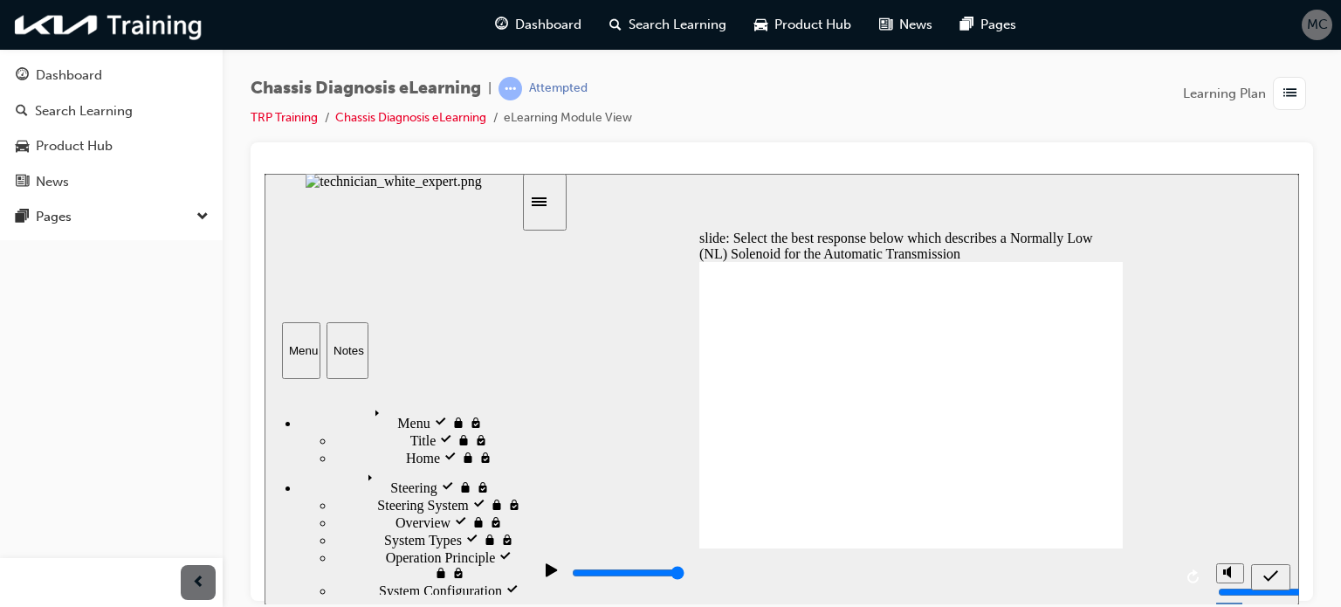
radio input "true"
click at [1260, 573] on div "submit" at bounding box center [1270, 577] width 25 height 18
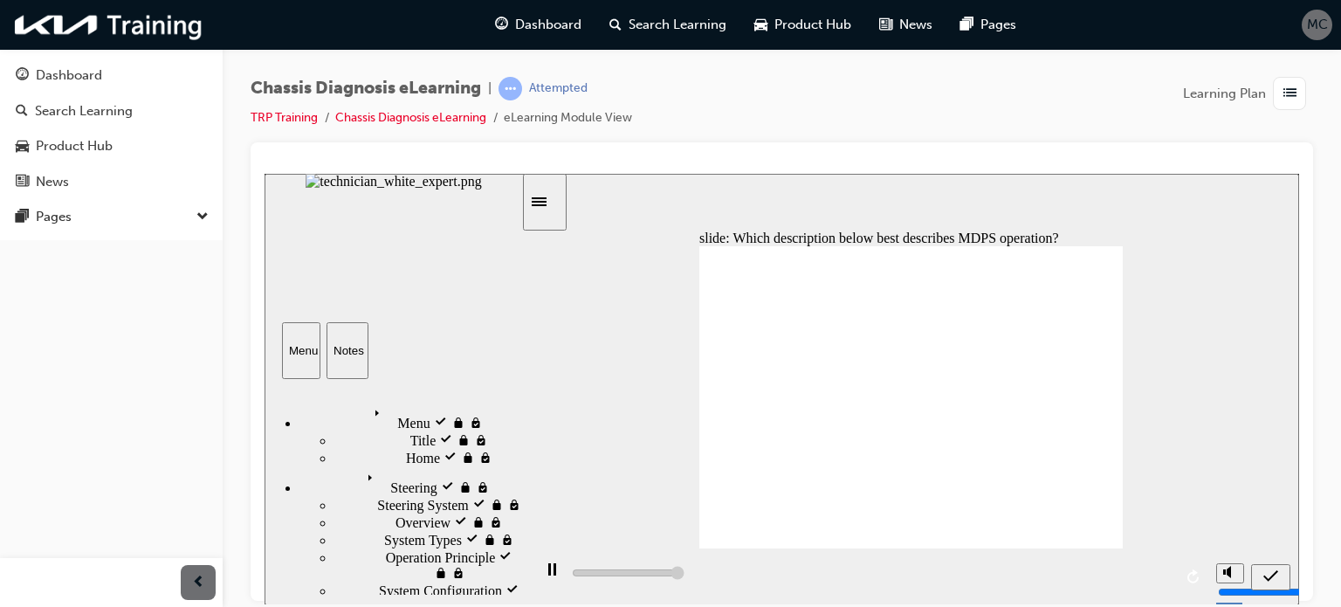
type input "5000"
radio input "false"
radio input "true"
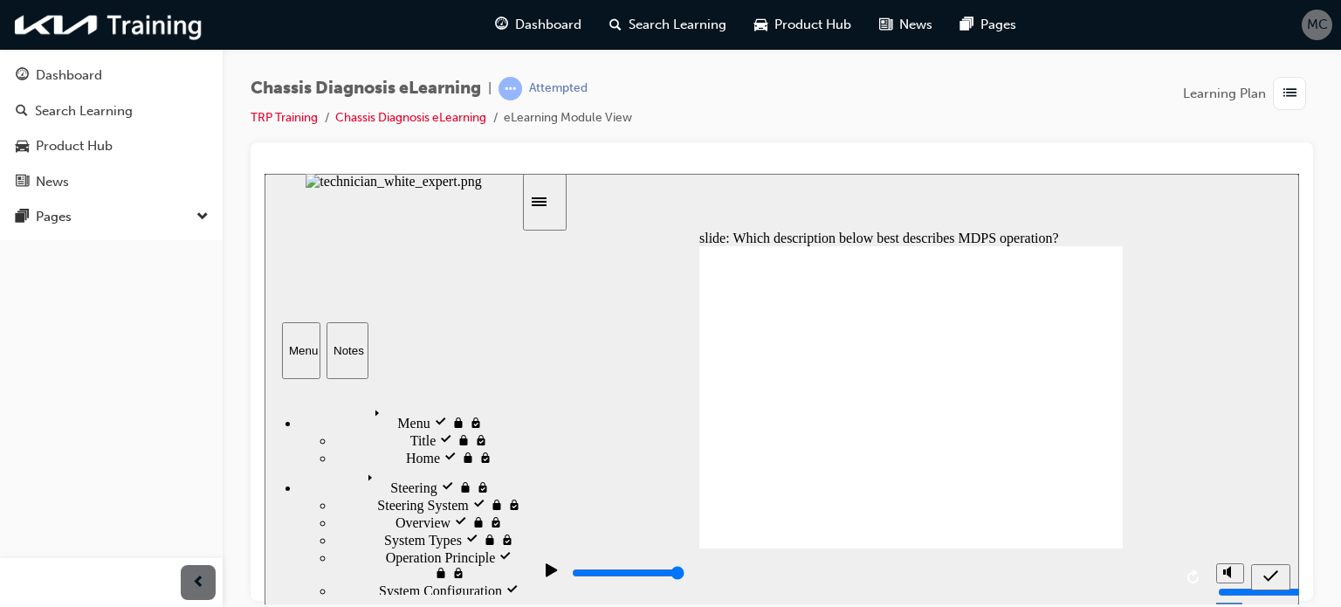
click at [1276, 576] on icon "submit" at bounding box center [1271, 576] width 15 height 16
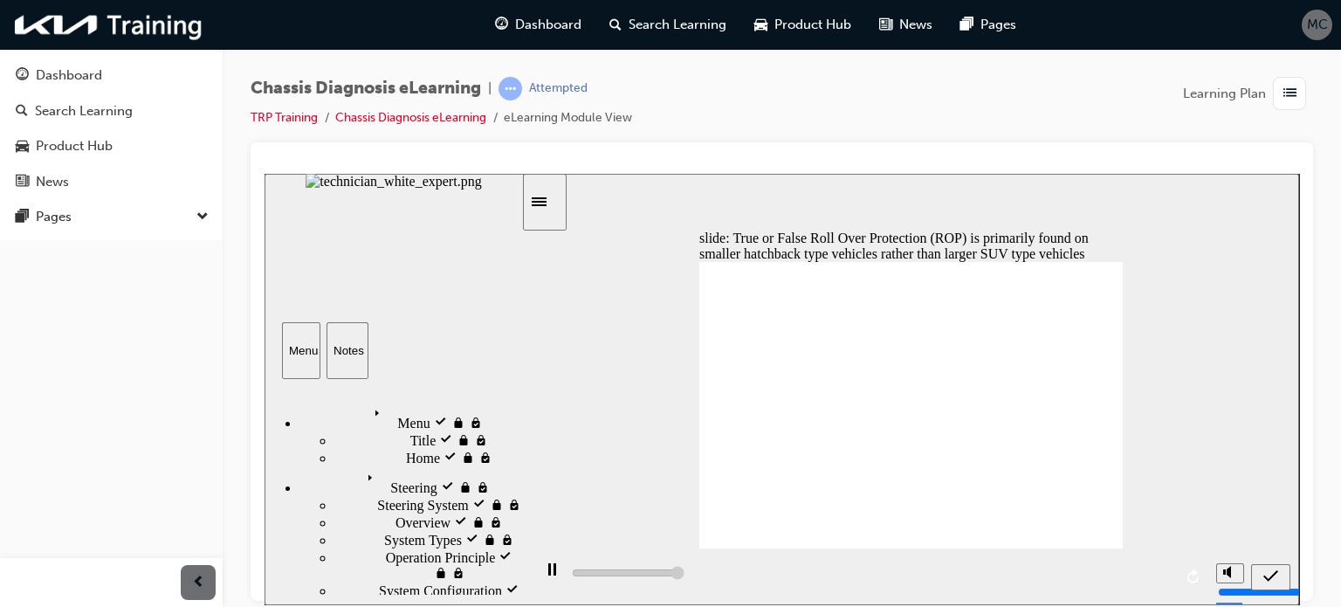
type input "5000"
click at [1203, 318] on div "slide: True or False Roll Over Protection (ROP) is primarily found on smaller h…" at bounding box center [782, 388] width 1035 height 431
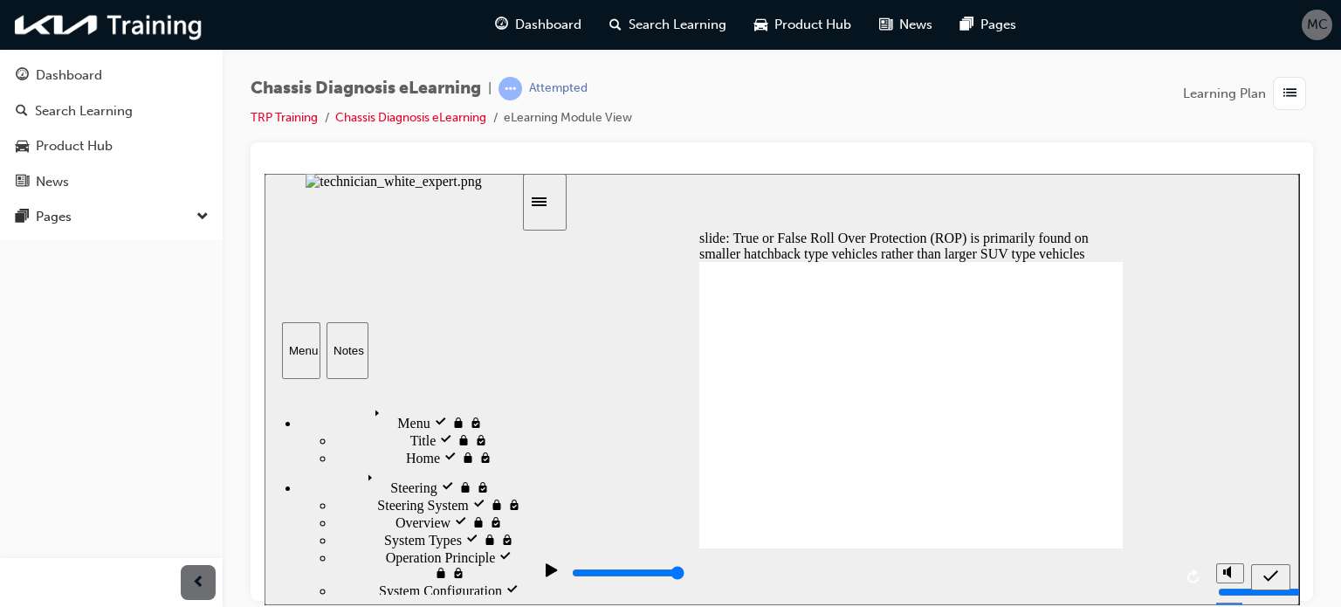
radio input "true"
click at [1265, 568] on icon "submit" at bounding box center [1271, 576] width 15 height 16
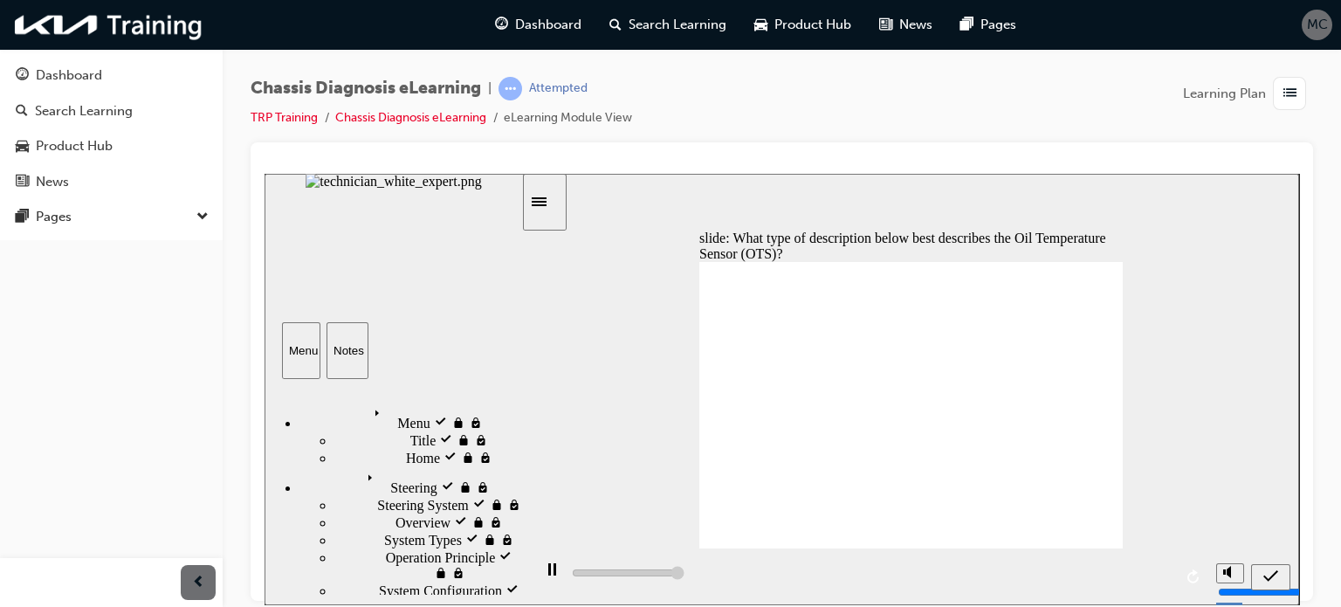
type input "5000"
radio input "true"
click at [1271, 571] on icon "submit" at bounding box center [1271, 576] width 15 height 16
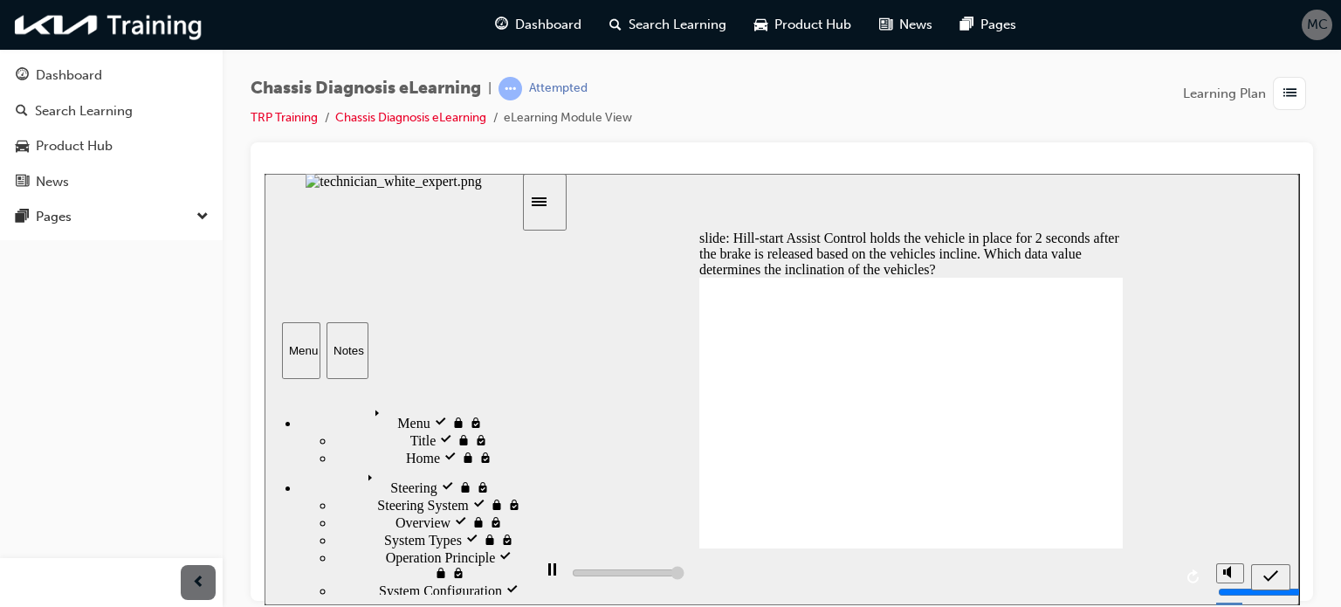
type input "5000"
radio input "false"
radio input "true"
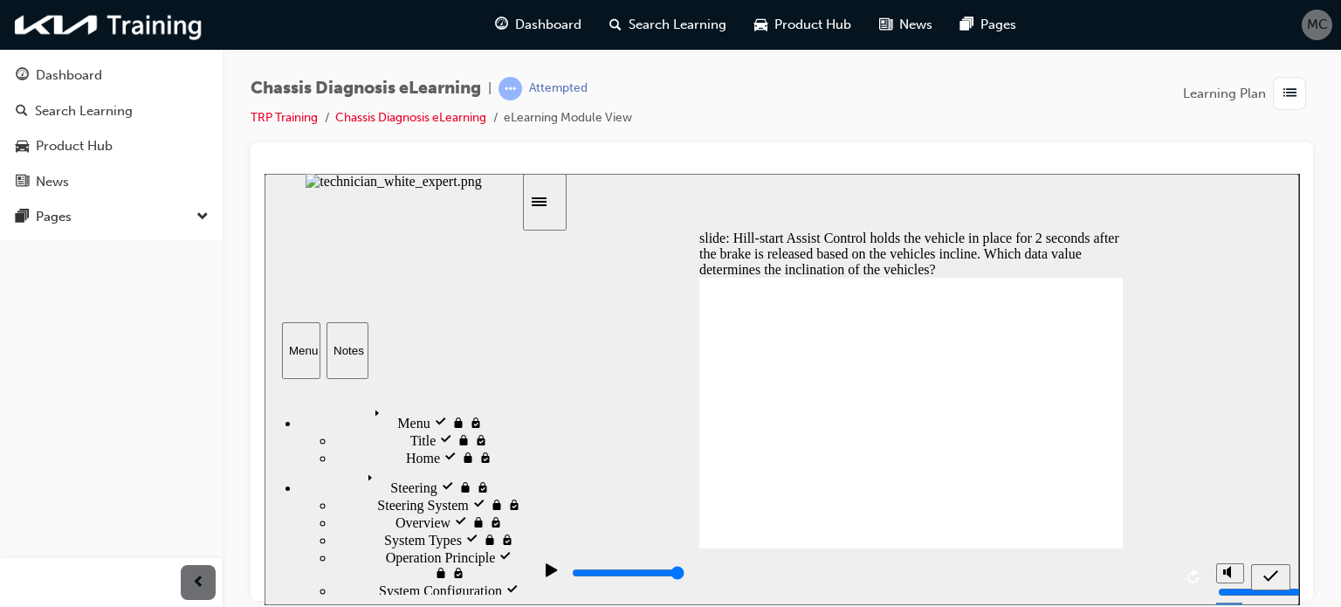
click at [1276, 577] on icon "submit" at bounding box center [1271, 576] width 15 height 16
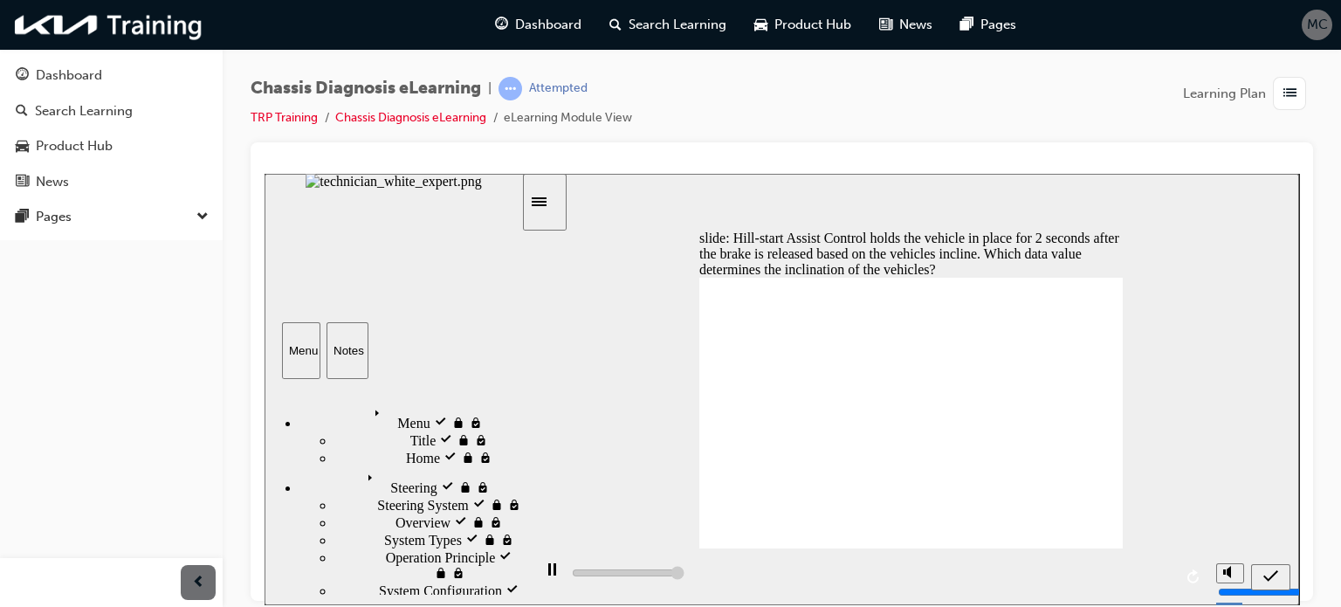
type input "5000"
radio input "true"
click at [1274, 574] on icon "submit" at bounding box center [1271, 576] width 15 height 16
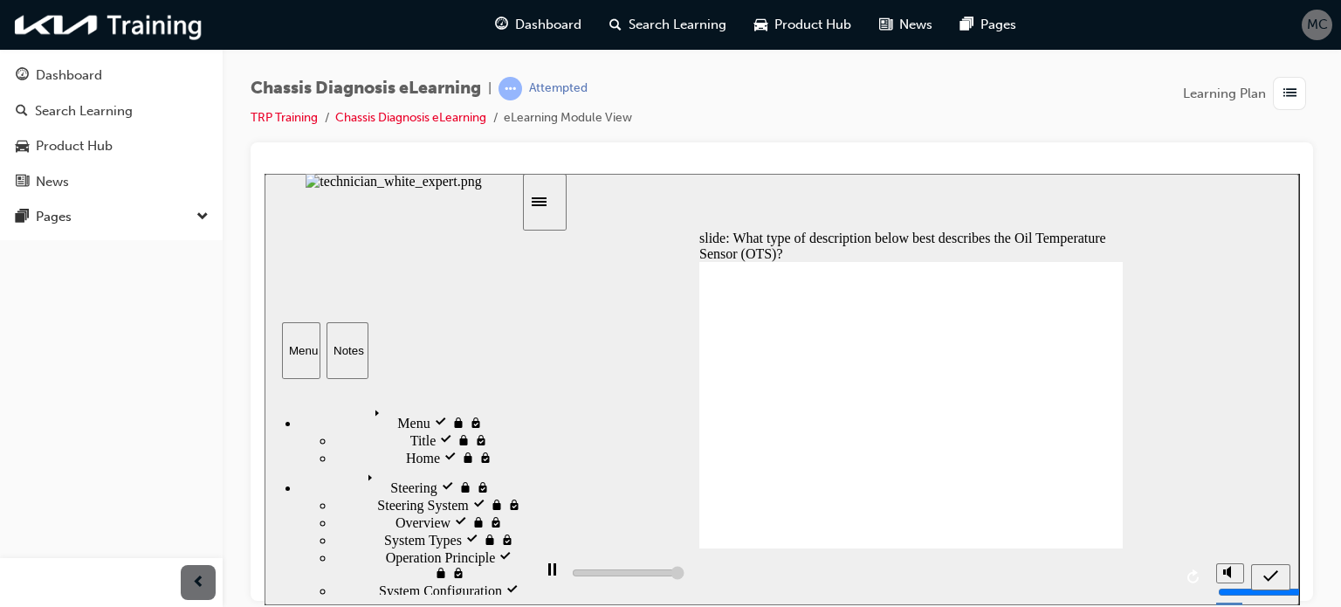
type input "5000"
radio input "true"
click at [1270, 574] on icon "submit" at bounding box center [1271, 576] width 15 height 16
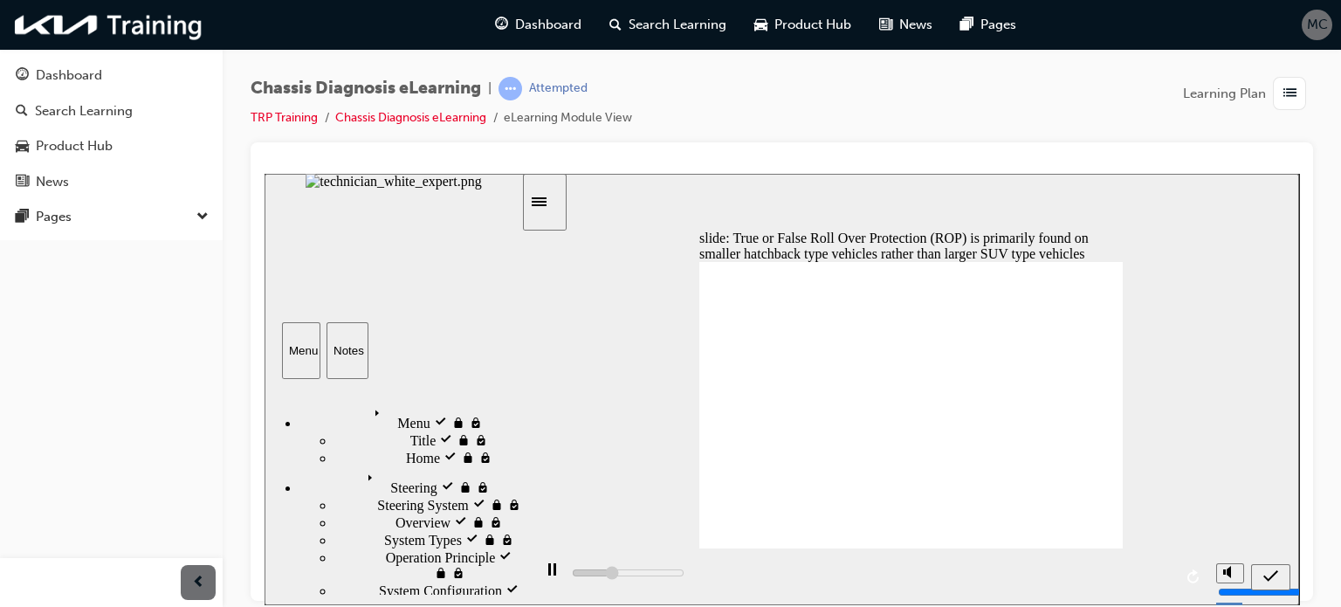
type input "1700"
radio input "true"
click at [1278, 576] on div "submit" at bounding box center [1270, 577] width 25 height 18
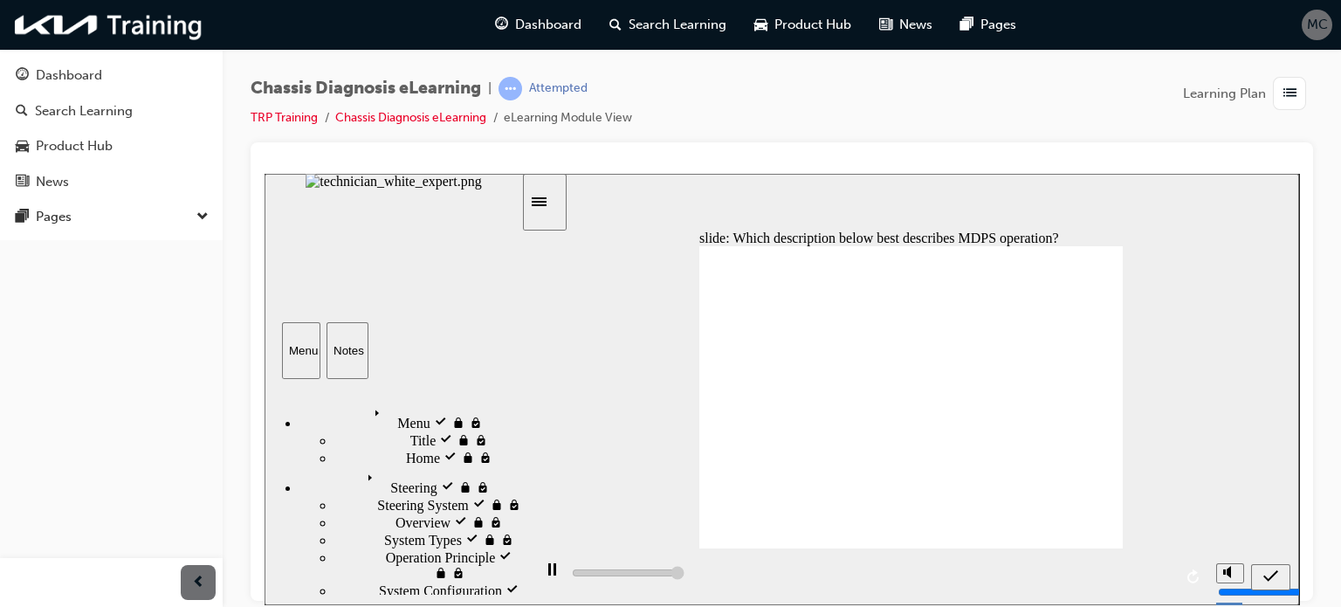
type input "5000"
radio input "true"
click at [1273, 570] on icon "submit" at bounding box center [1271, 576] width 15 height 16
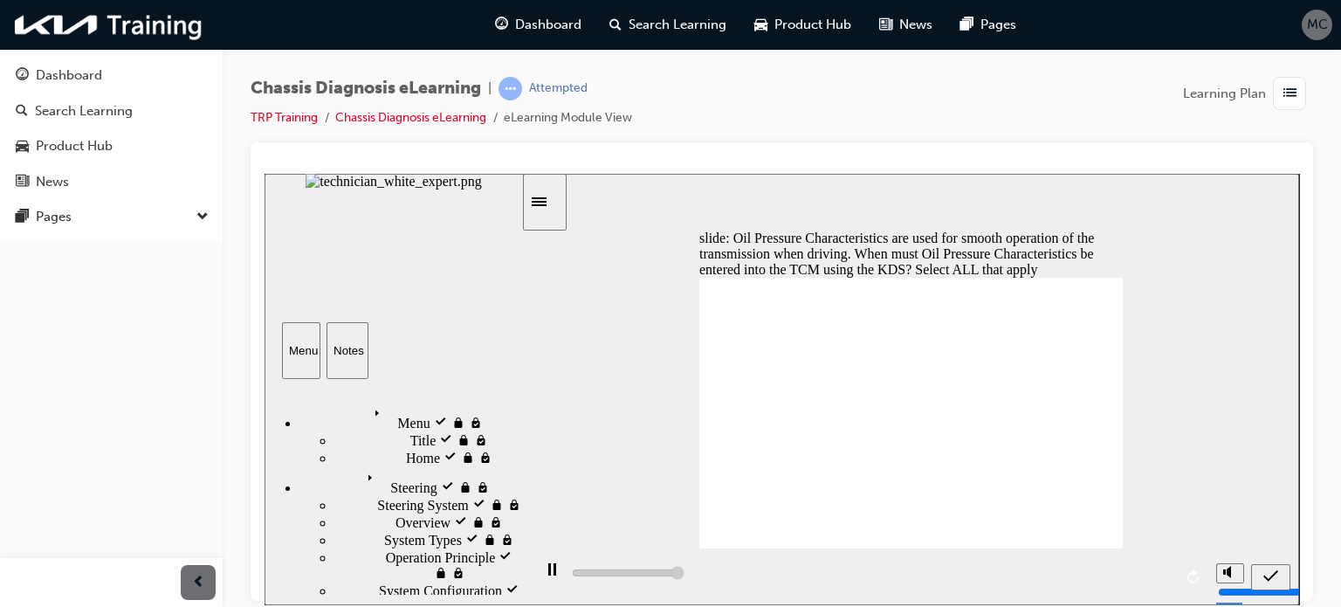
type input "5000"
checkbox input "true"
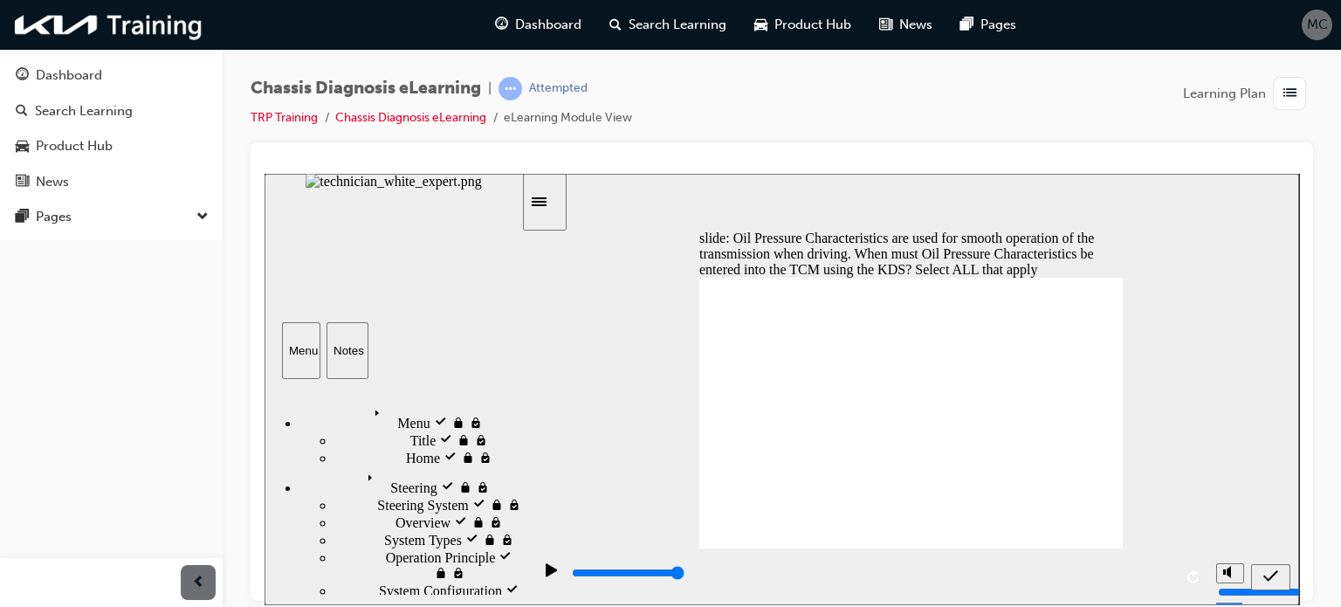
checkbox input "true"
checkbox input "false"
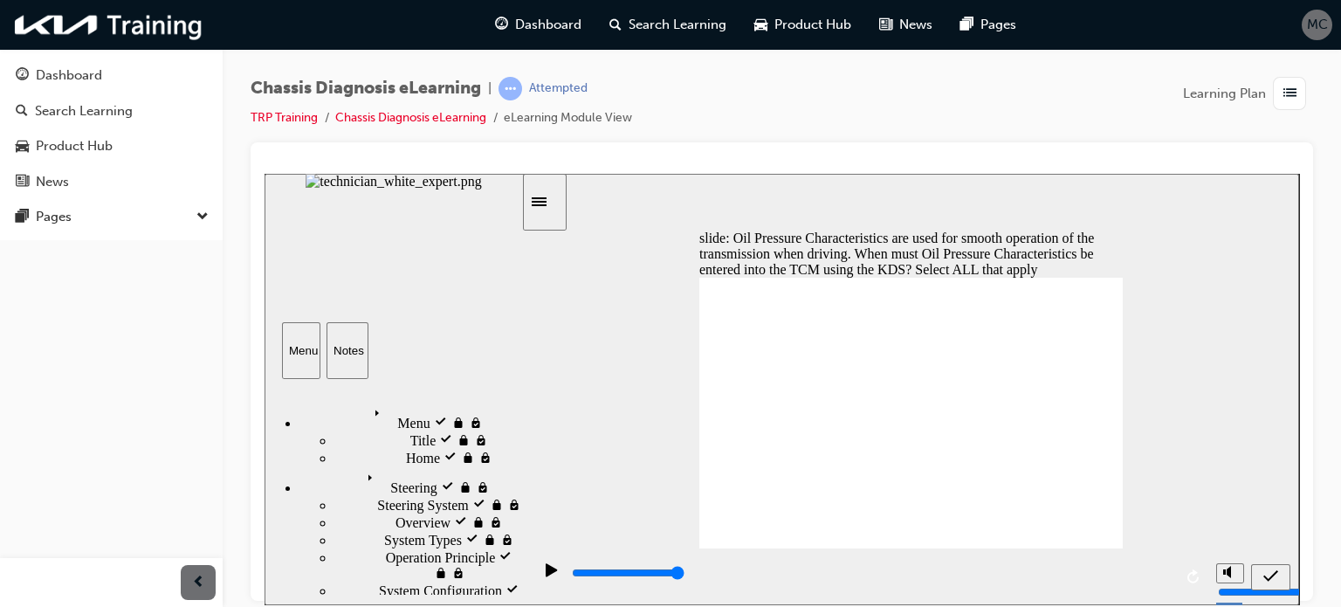
checkbox input "true"
click at [1271, 576] on icon "submit" at bounding box center [1271, 574] width 15 height 11
click at [1270, 582] on nav "slide navigation" at bounding box center [1270, 576] width 39 height 57
click at [1270, 574] on nav "slide navigation" at bounding box center [1270, 576] width 39 height 57
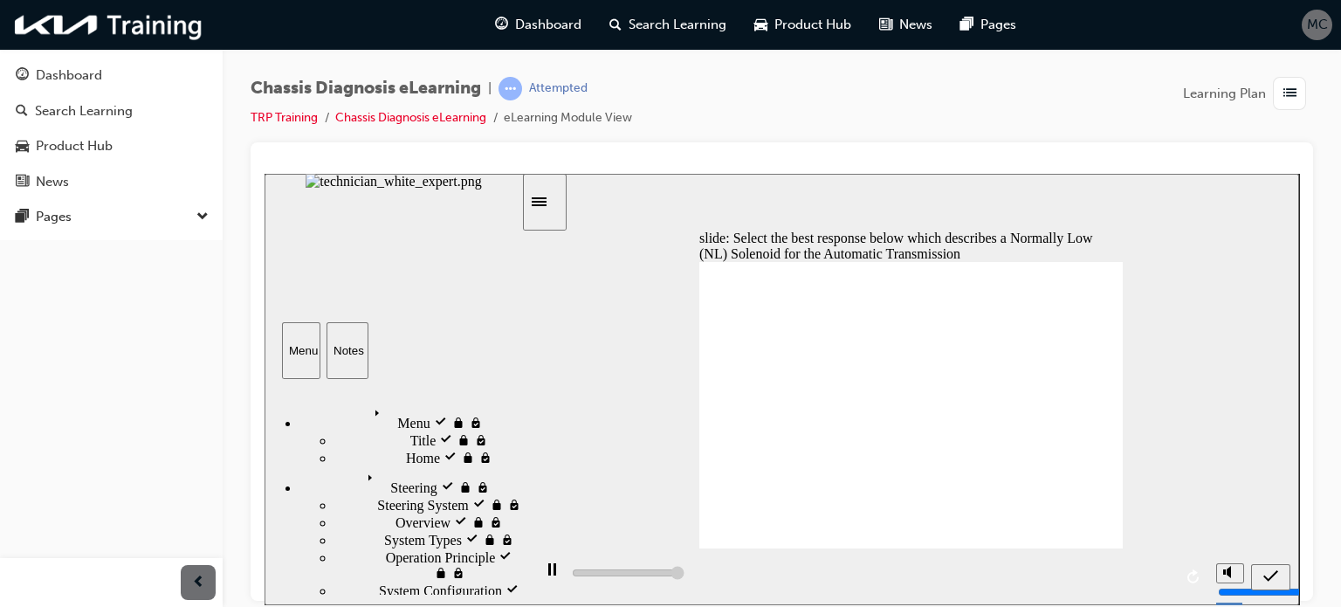
type input "5000"
radio input "true"
click at [1278, 570] on div "submit" at bounding box center [1270, 577] width 25 height 18
click at [1271, 574] on nav "slide navigation" at bounding box center [1270, 576] width 39 height 57
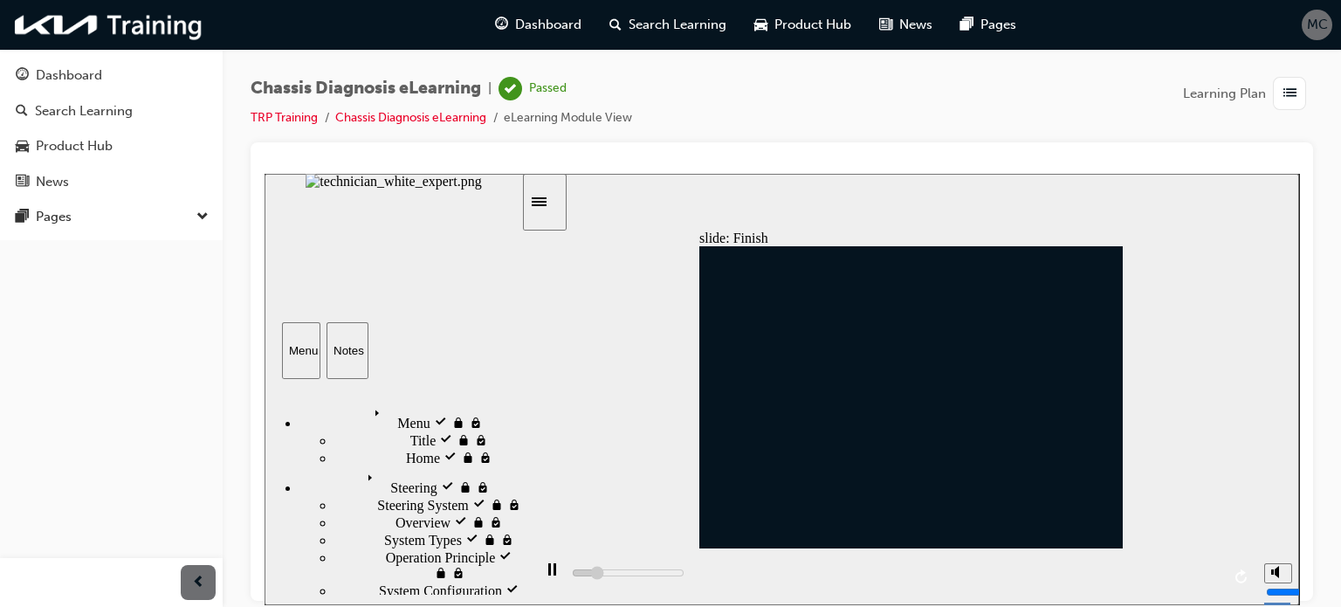
type input "5200"
click at [93, 78] on div "Dashboard" at bounding box center [69, 75] width 66 height 20
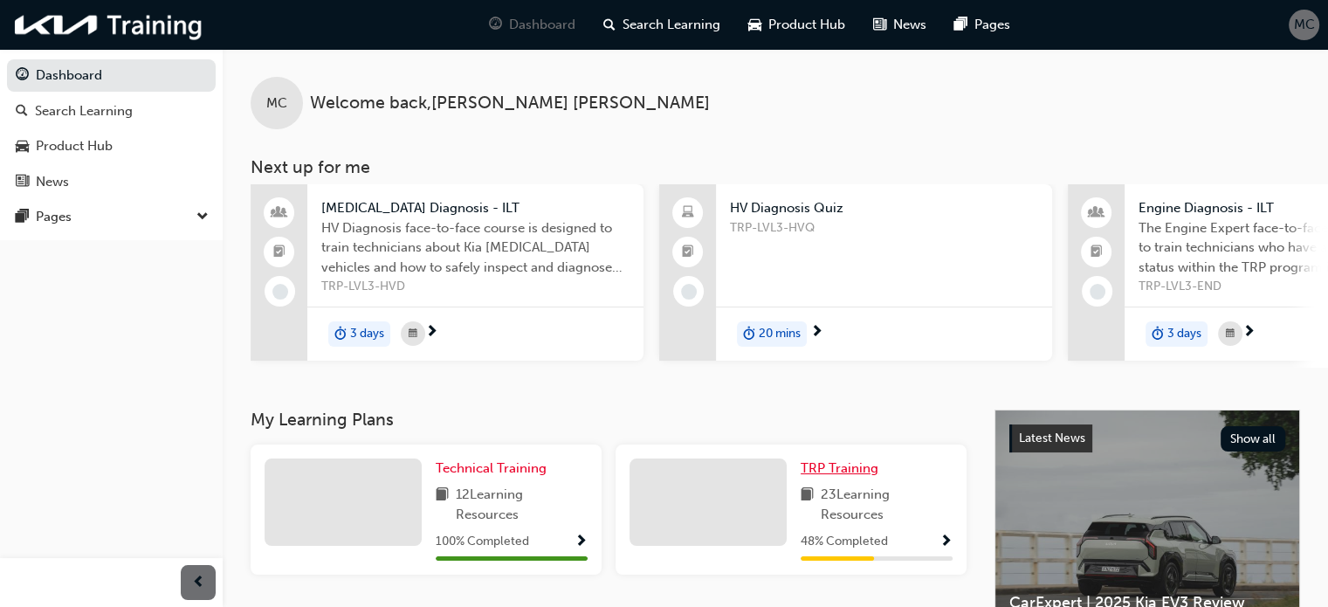
click at [834, 469] on span "TRP Training" at bounding box center [840, 468] width 78 height 16
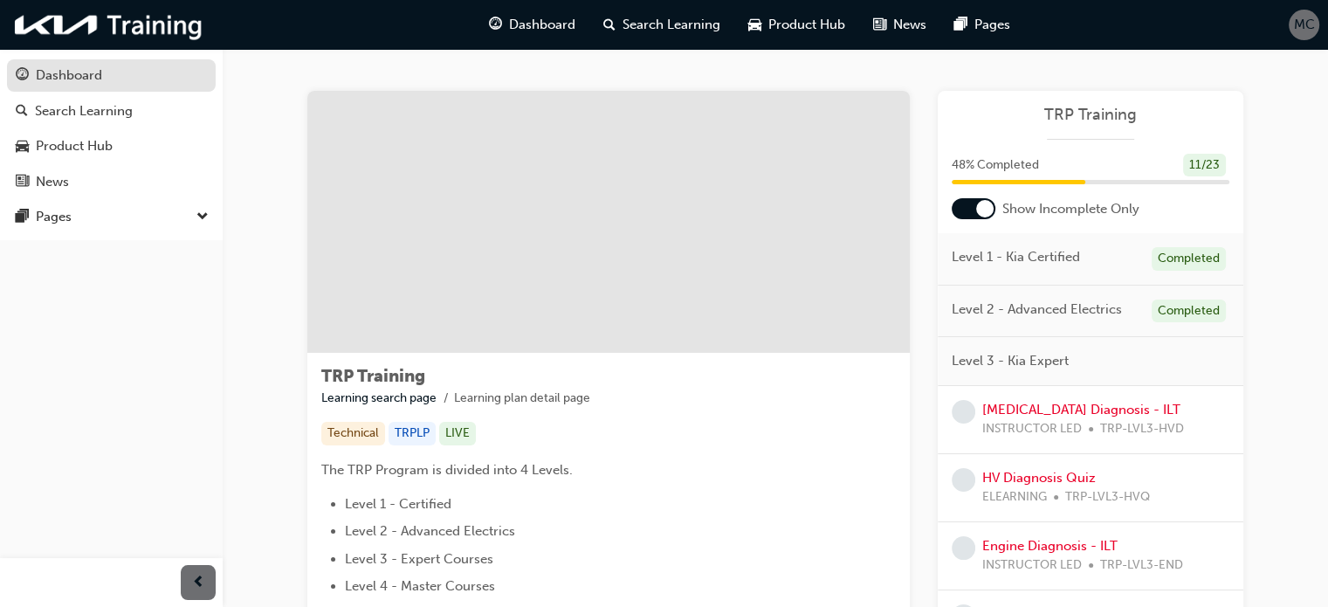
click at [86, 82] on div "Dashboard" at bounding box center [69, 75] width 66 height 20
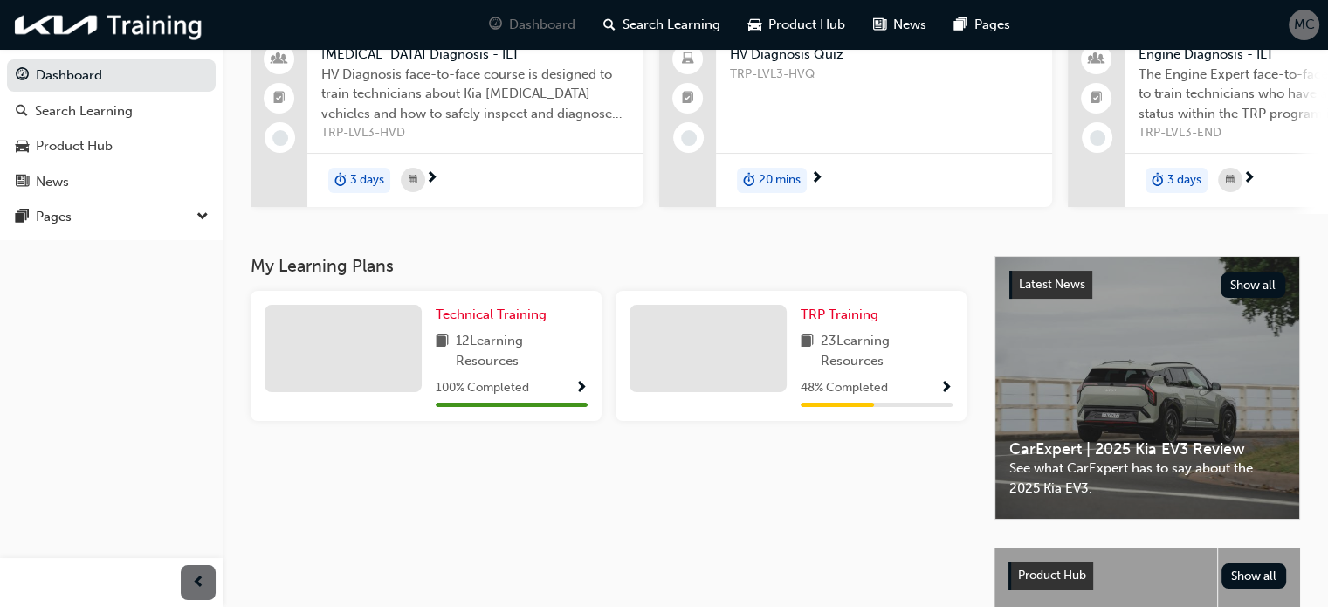
scroll to position [149, 0]
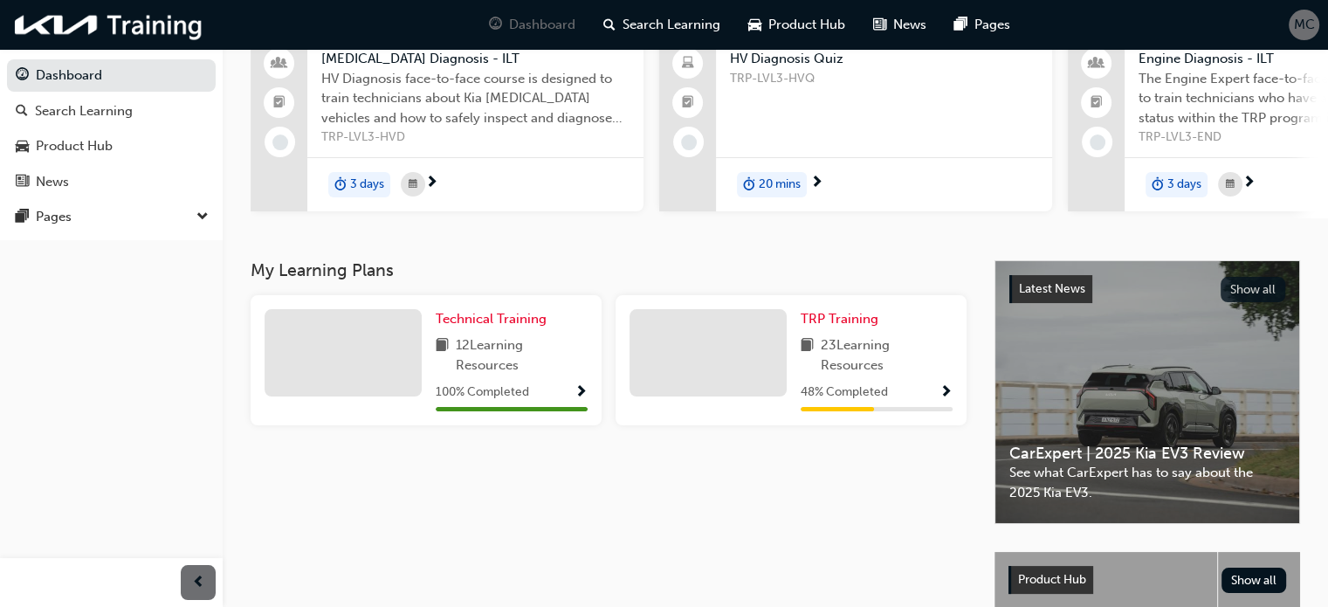
click at [1256, 293] on button "Show all" at bounding box center [1253, 289] width 65 height 25
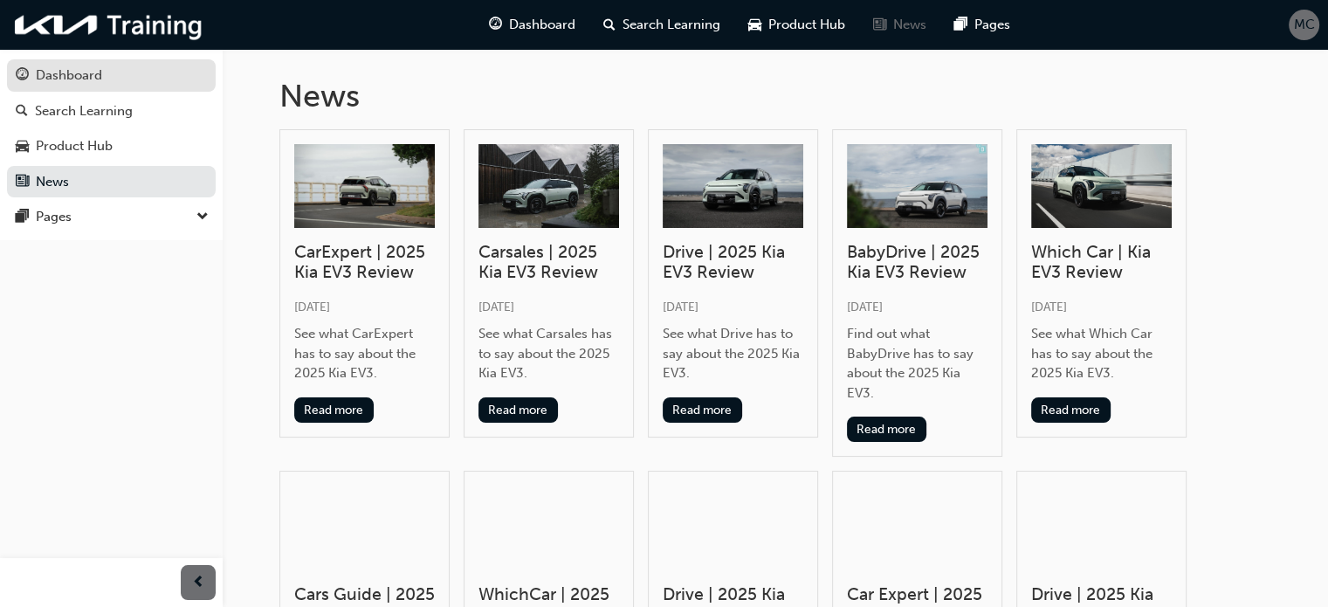
click at [82, 89] on link "Dashboard" at bounding box center [111, 75] width 209 height 32
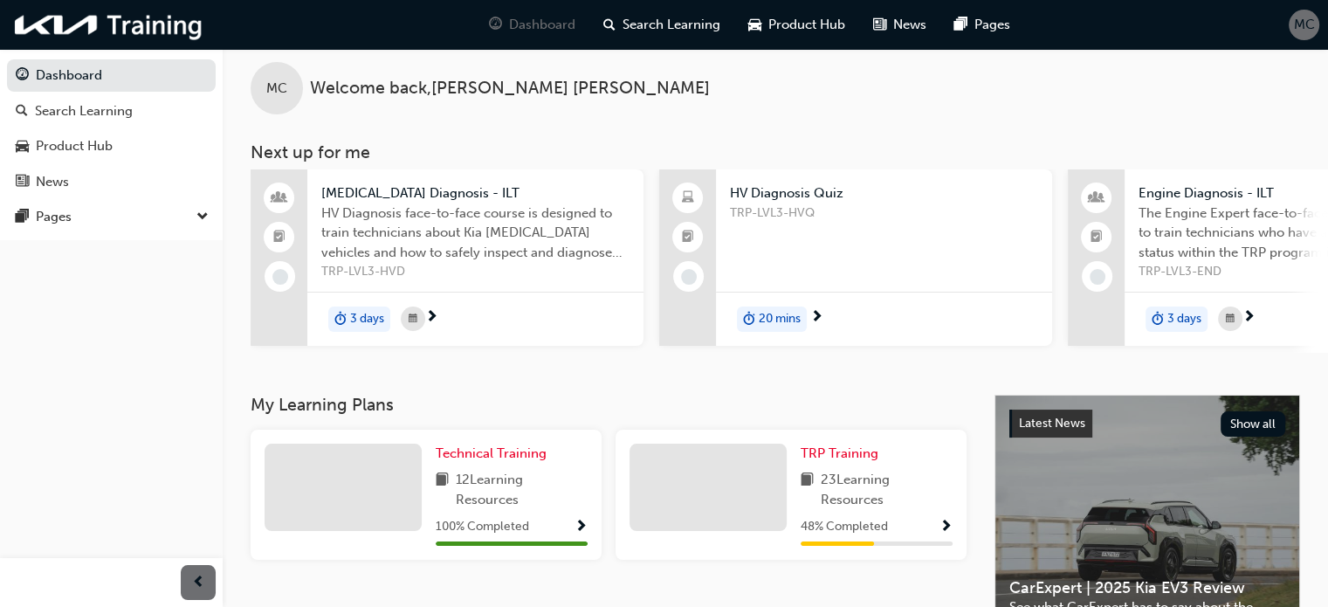
scroll to position [3, 0]
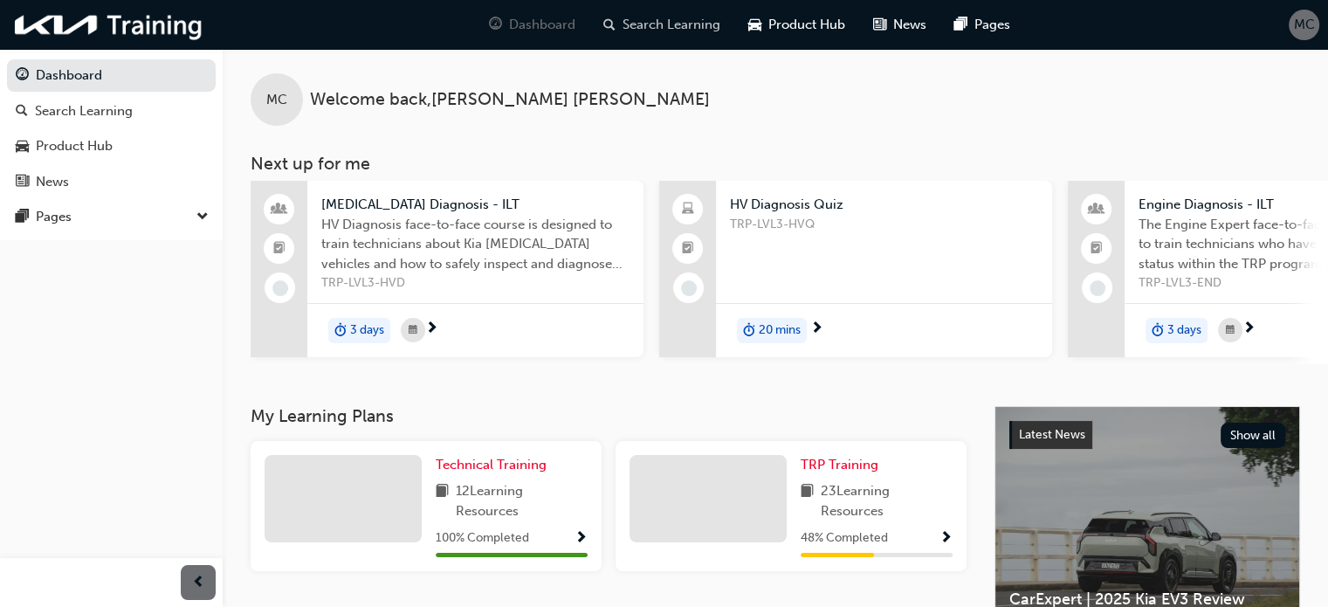
click at [666, 27] on span "Search Learning" at bounding box center [672, 25] width 98 height 20
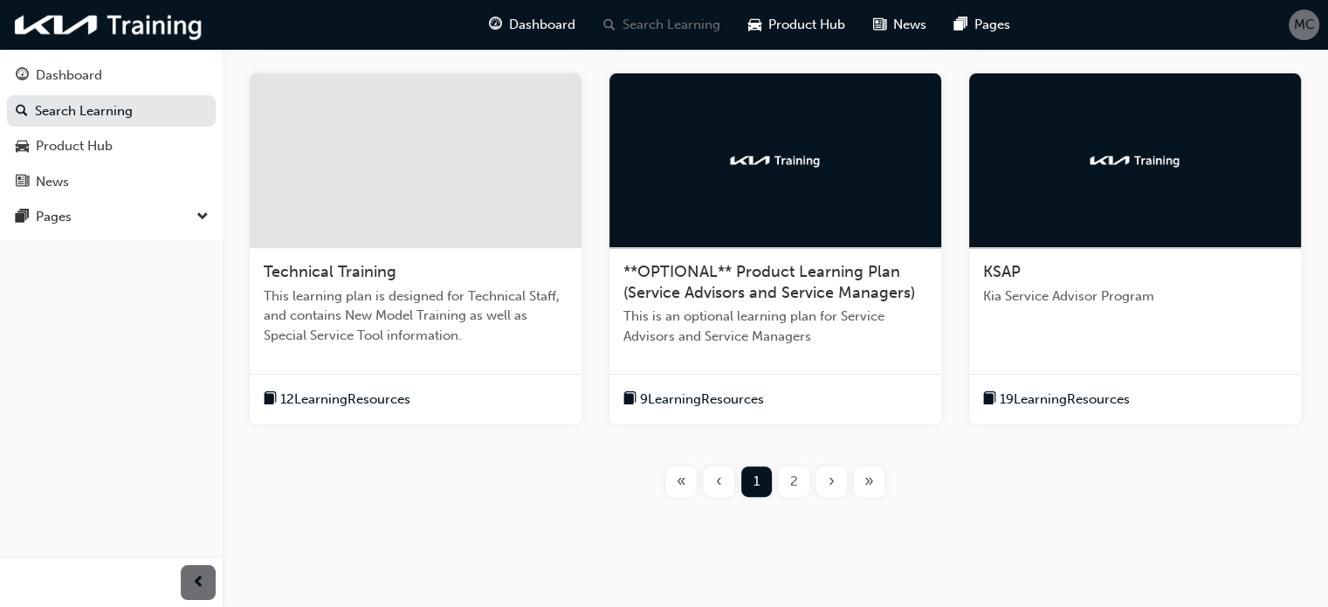
scroll to position [700, 0]
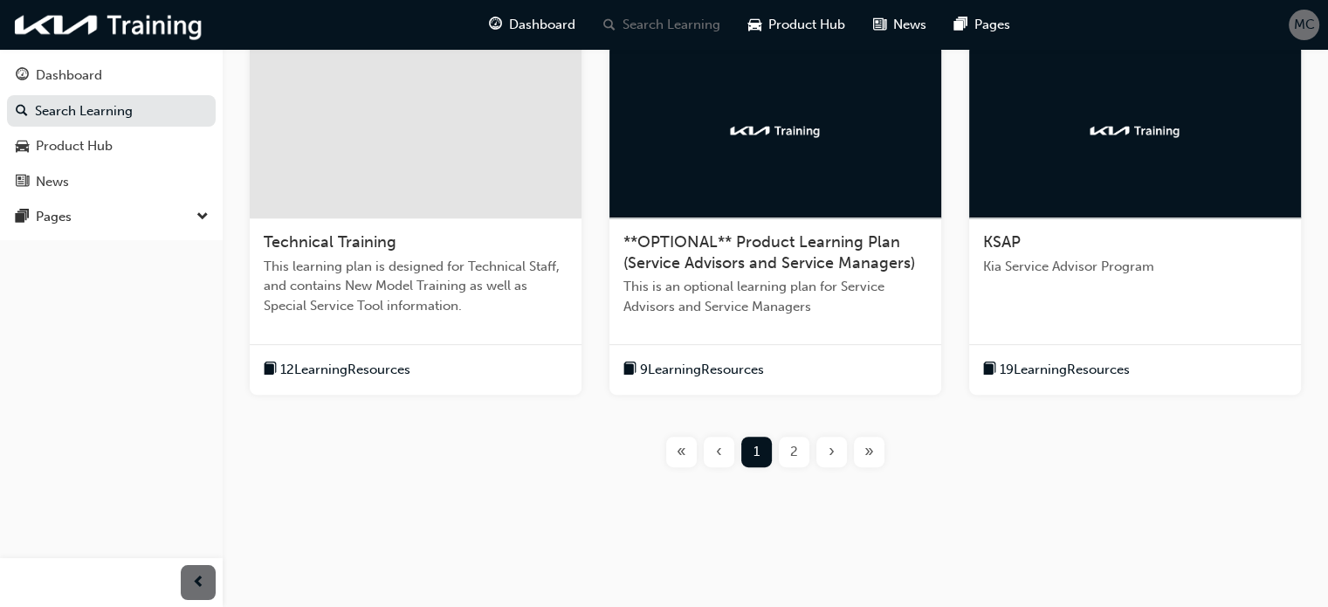
click at [359, 366] on span "12 Learning Resources" at bounding box center [345, 370] width 130 height 20
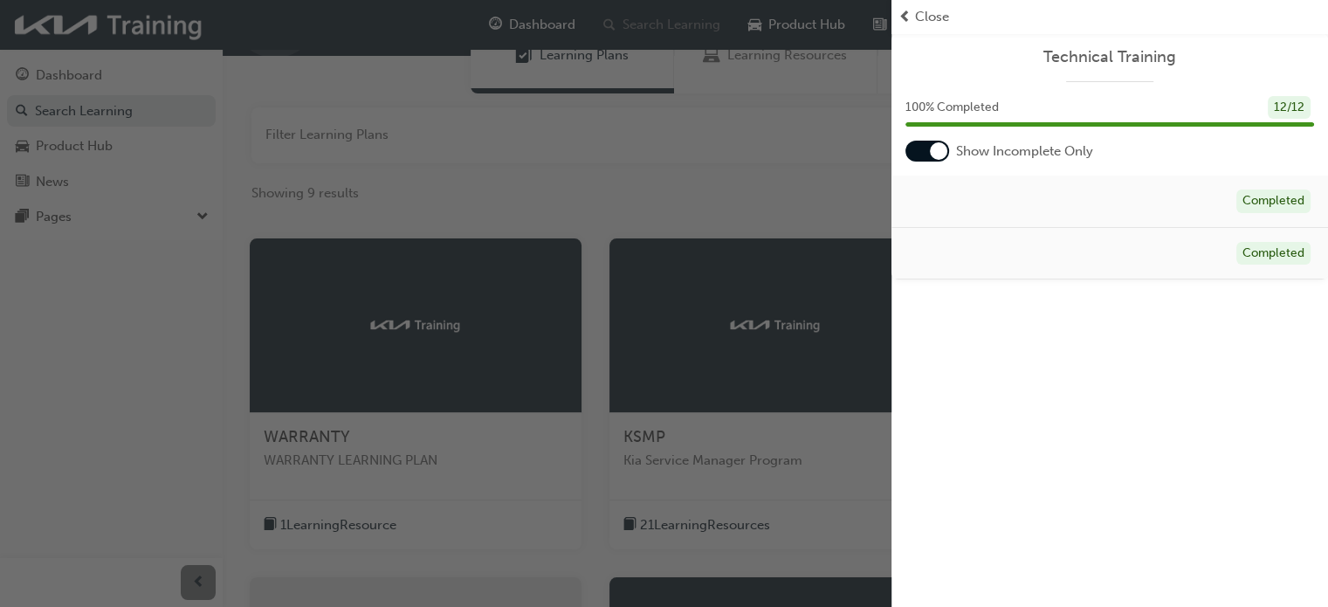
scroll to position [0, 0]
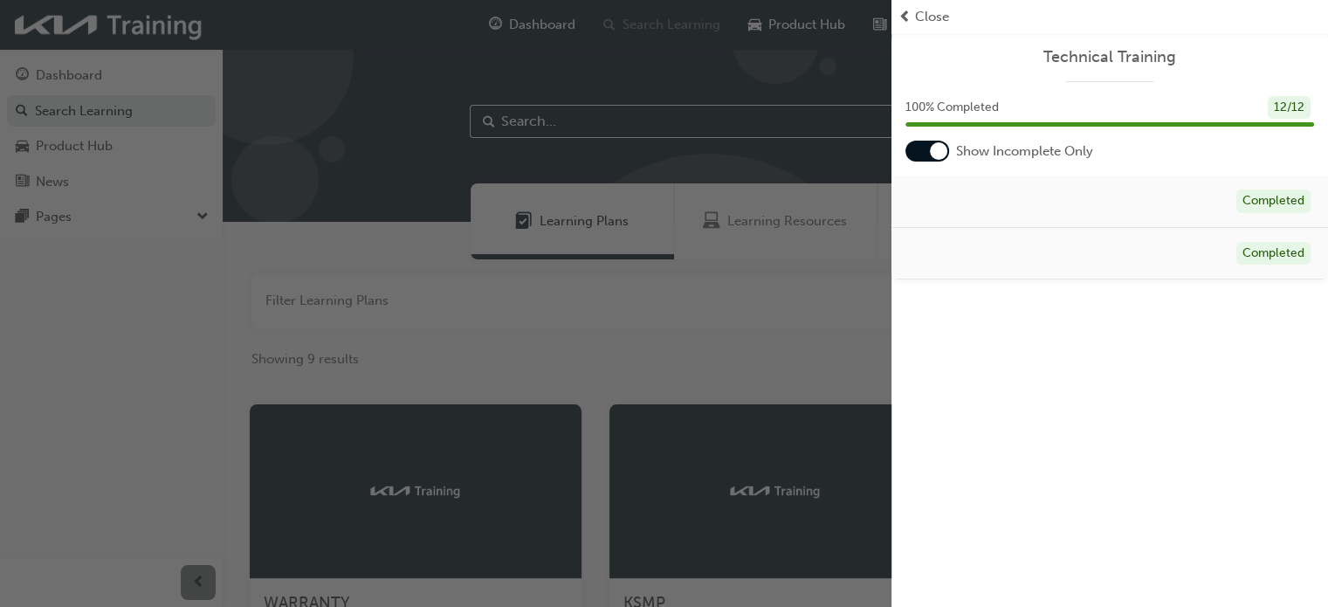
click at [769, 288] on div "button" at bounding box center [446, 303] width 892 height 607
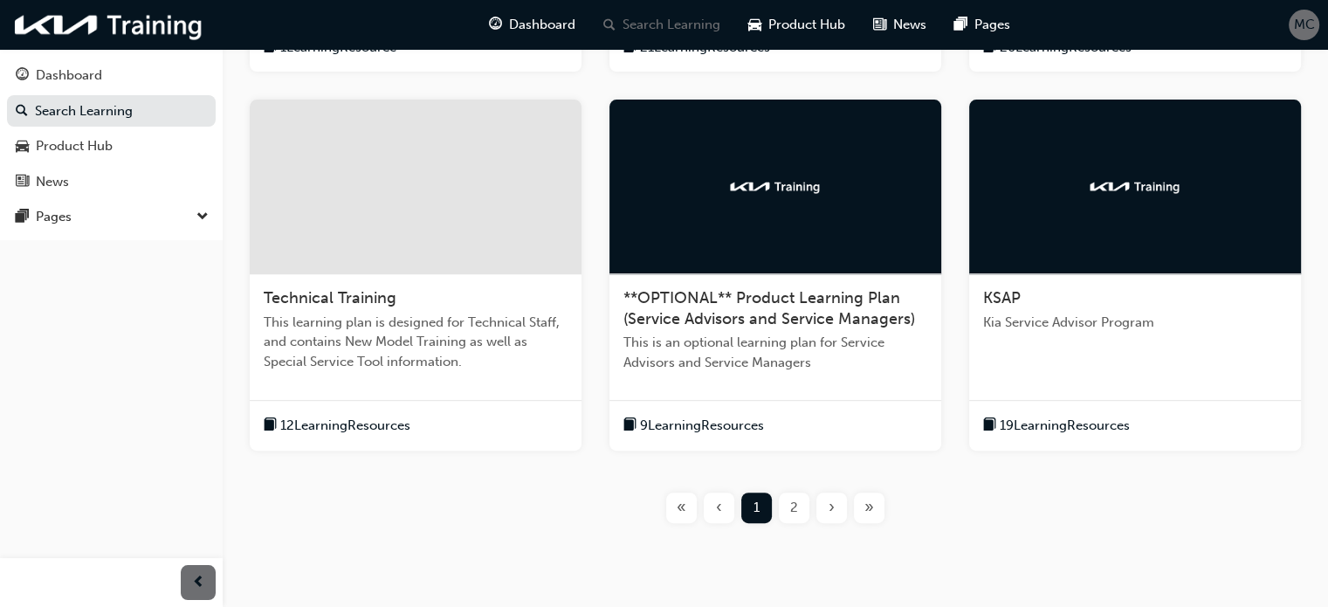
scroll to position [700, 0]
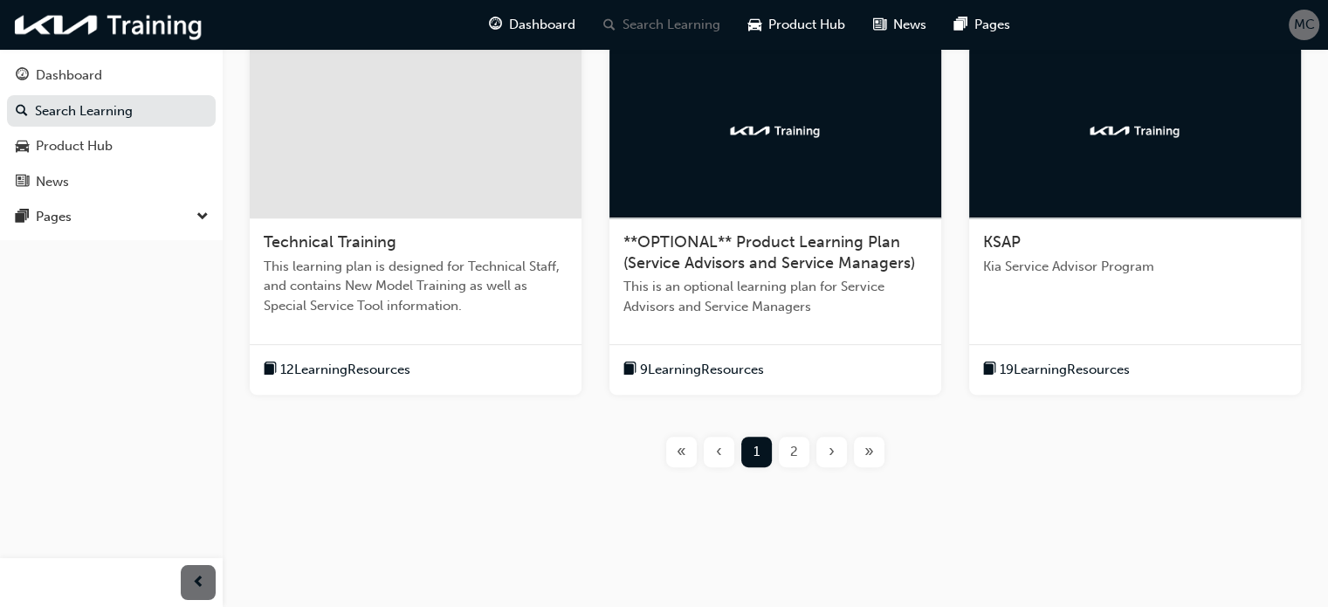
click at [836, 451] on div "›" at bounding box center [832, 452] width 31 height 31
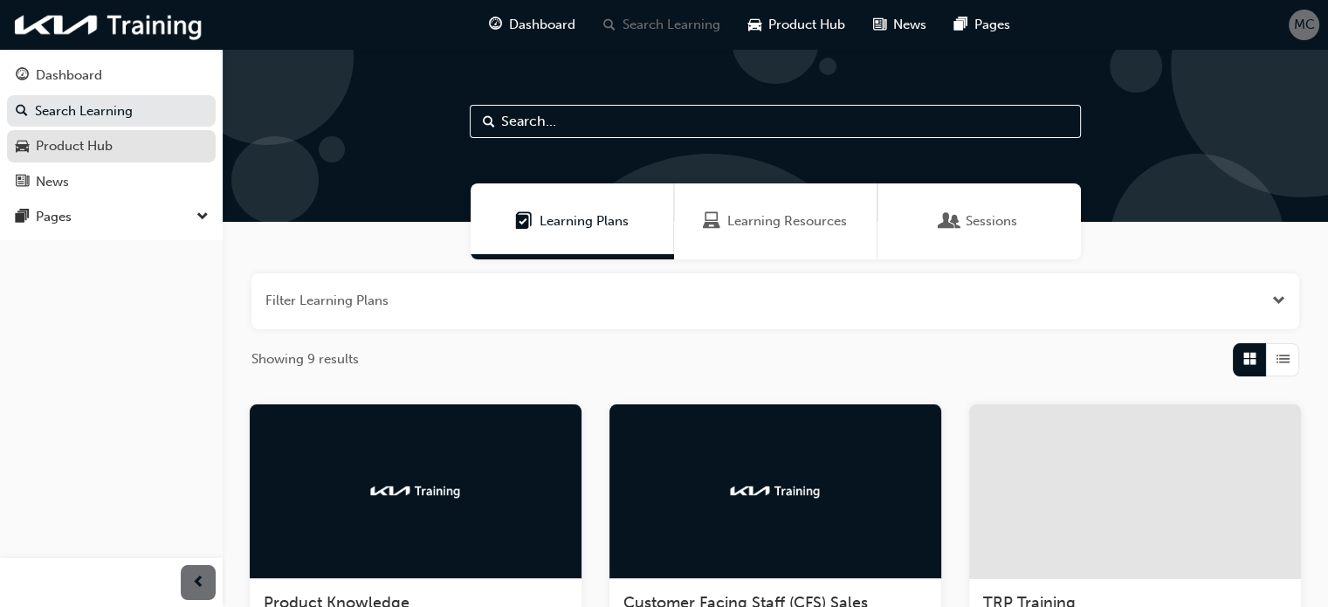
click at [72, 153] on div "Product Hub" at bounding box center [74, 146] width 77 height 20
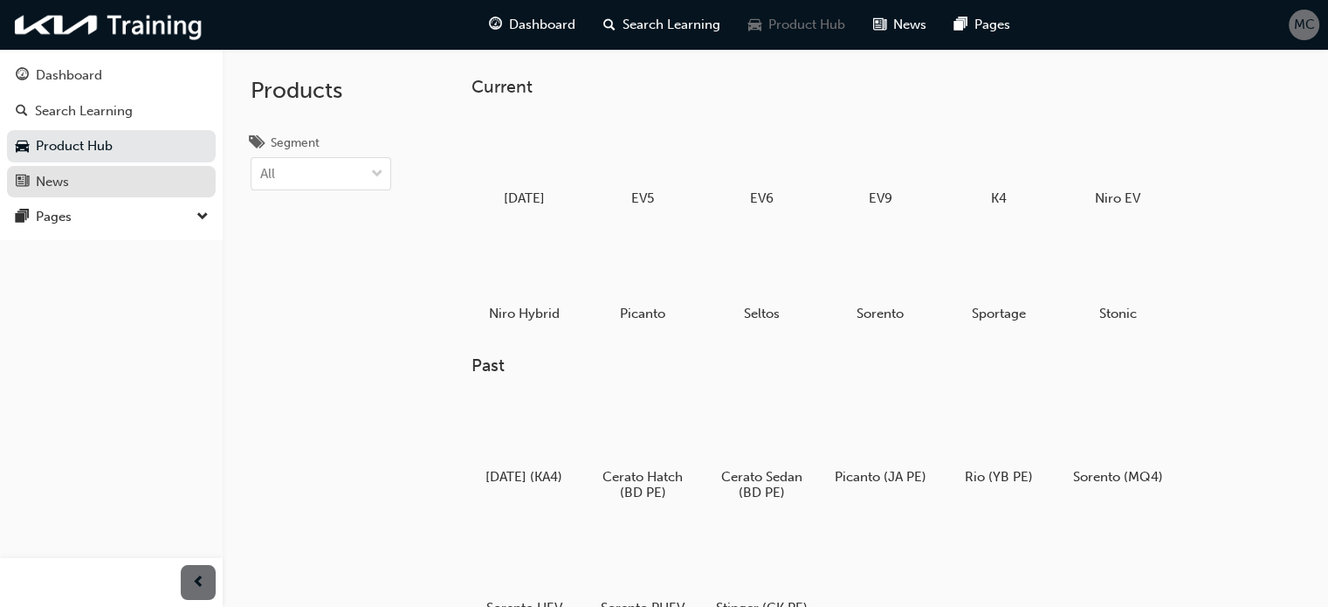
click at [62, 180] on div "News" at bounding box center [52, 182] width 33 height 20
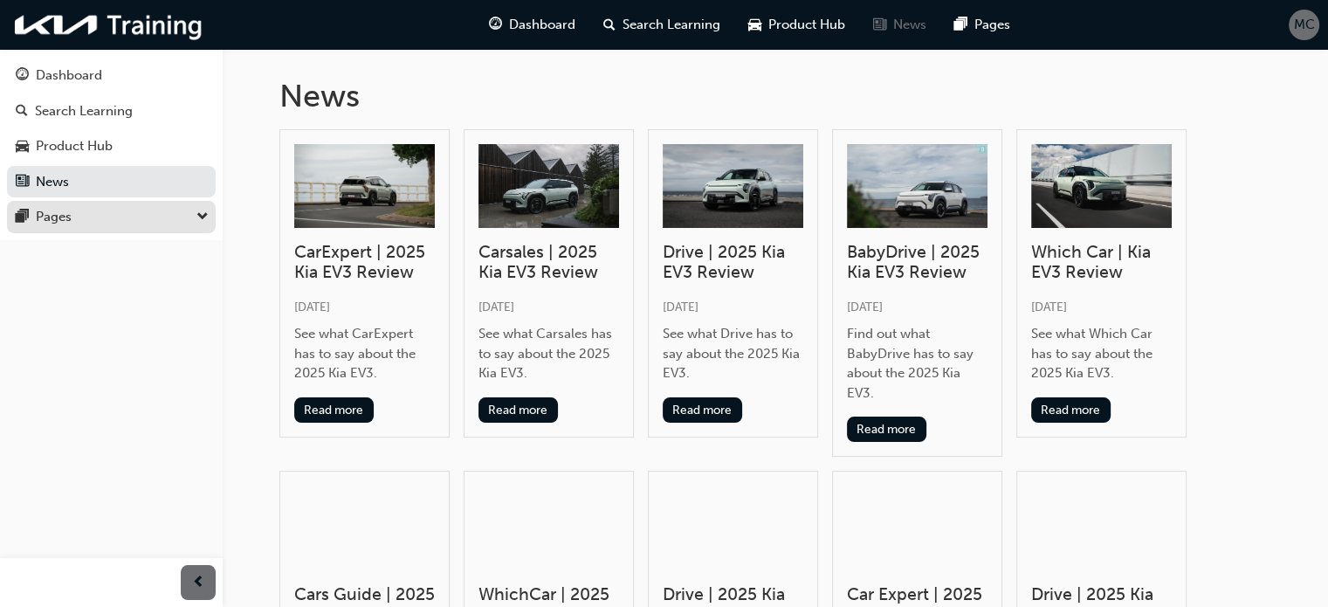
click at [75, 213] on div "Pages" at bounding box center [111, 217] width 191 height 22
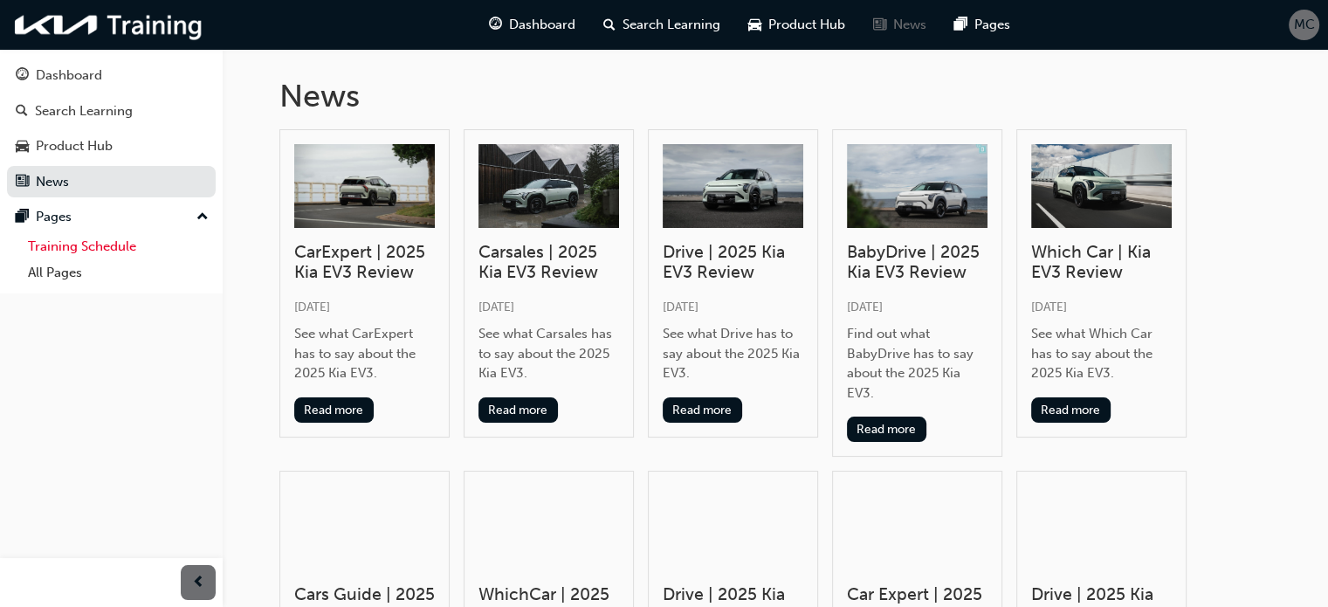
click at [106, 249] on link "Training Schedule" at bounding box center [118, 246] width 195 height 27
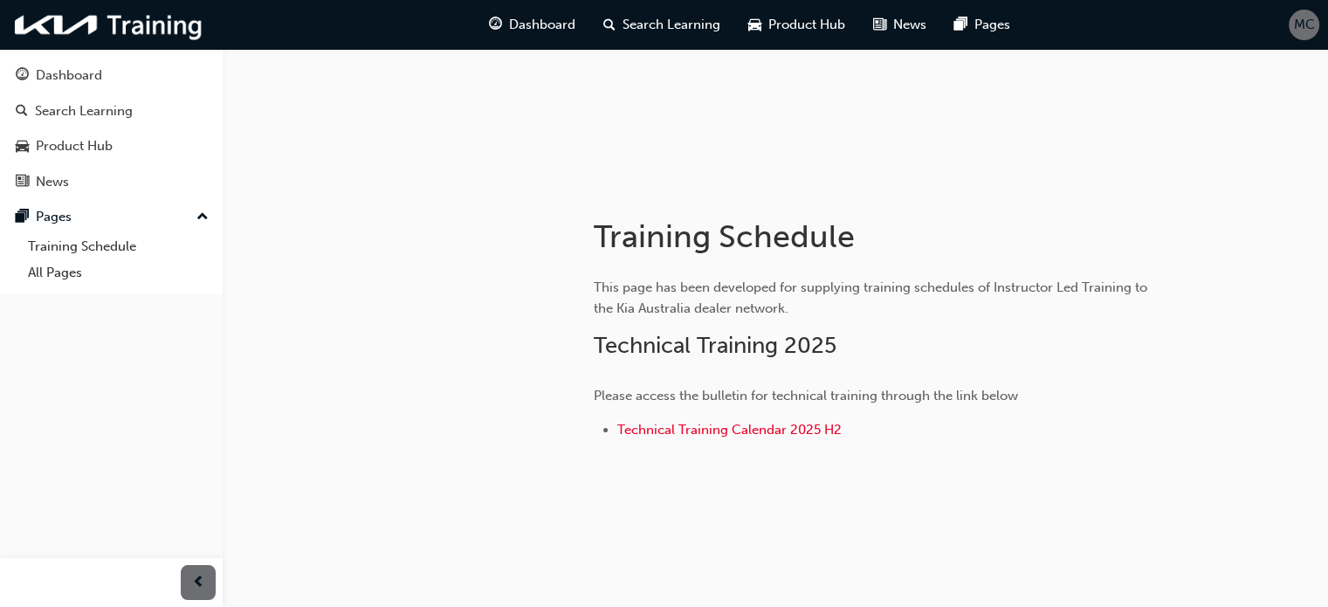
scroll to position [221, 0]
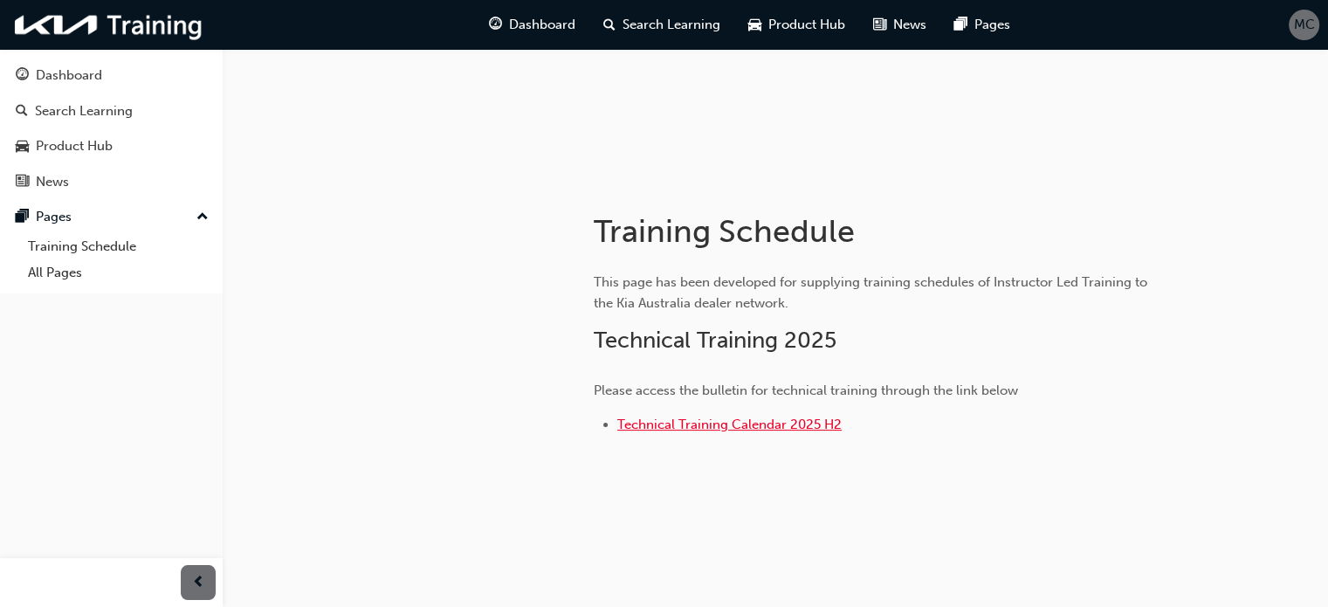
click at [771, 417] on span "Technical Training Calendar 2025 H2" at bounding box center [729, 425] width 224 height 16
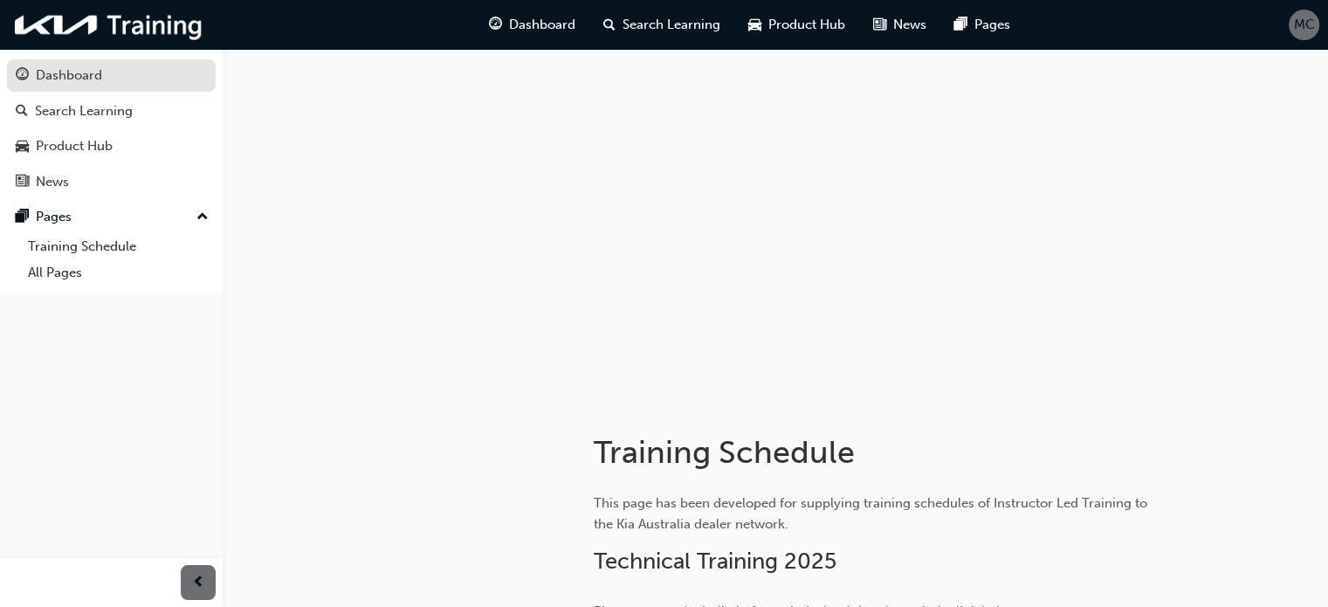
click at [70, 83] on div "Dashboard" at bounding box center [69, 75] width 66 height 20
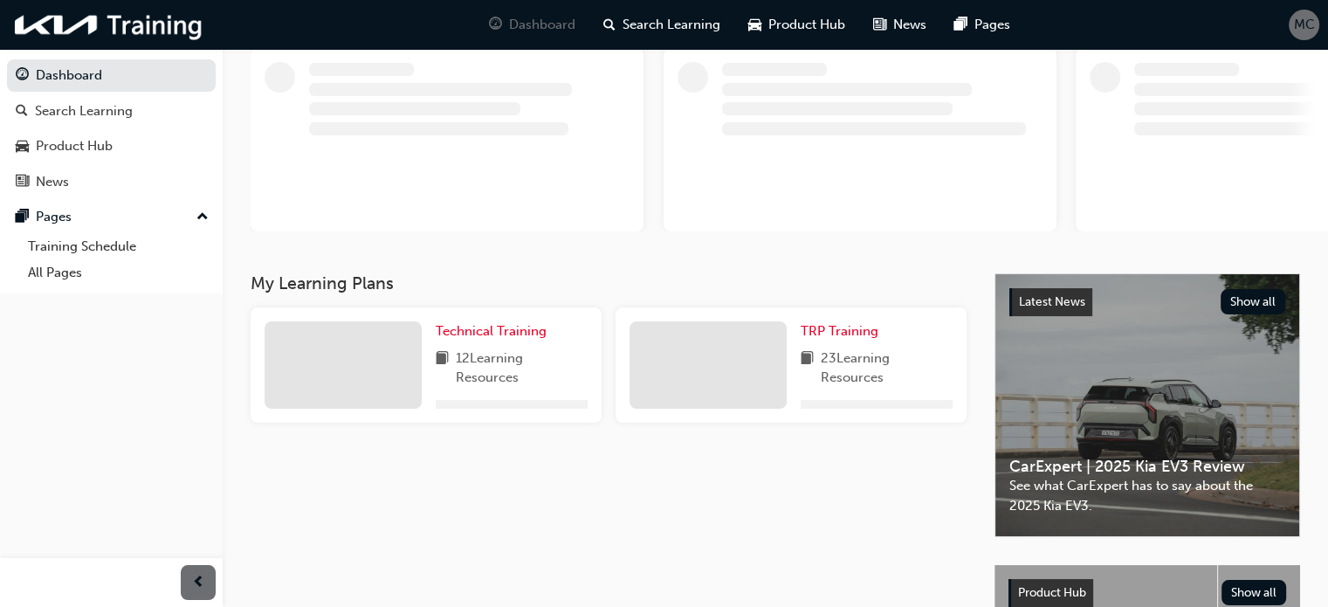
scroll to position [121, 0]
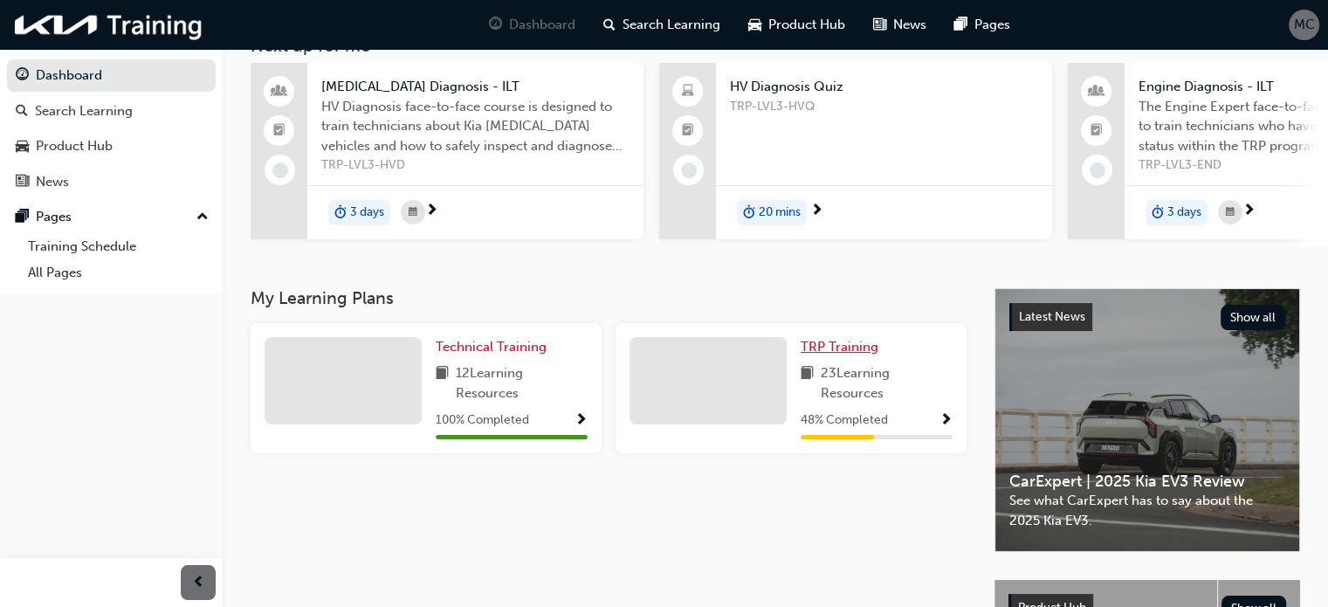
click at [837, 355] on span "TRP Training" at bounding box center [840, 347] width 78 height 16
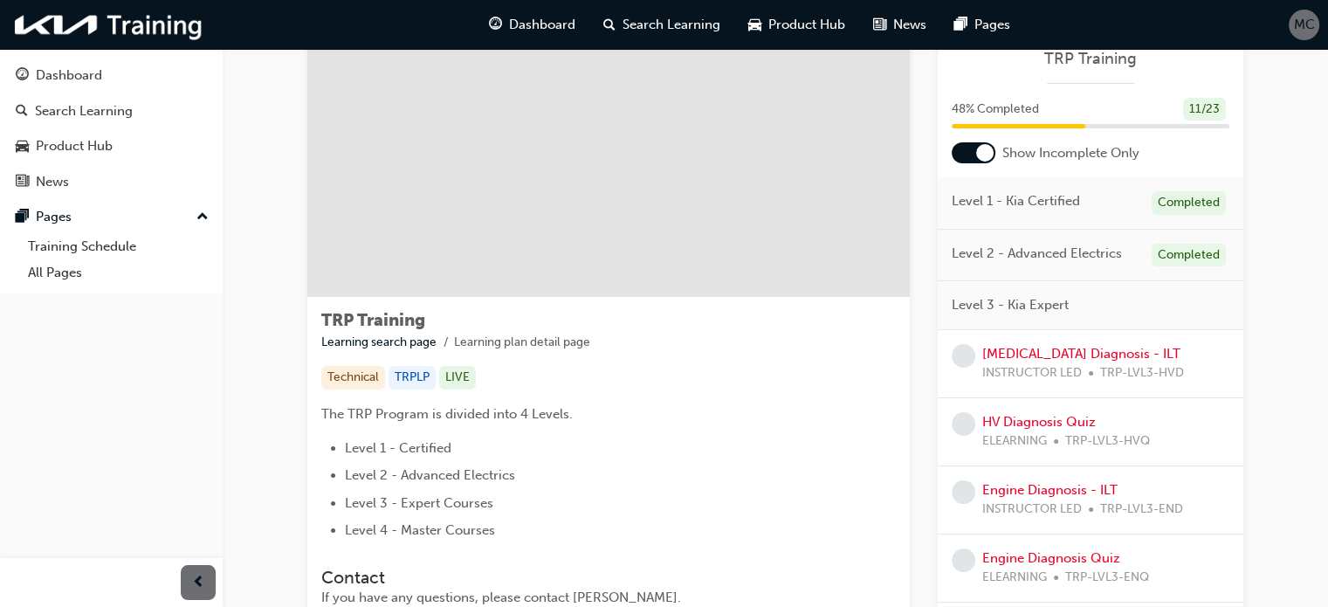
scroll to position [114, 0]
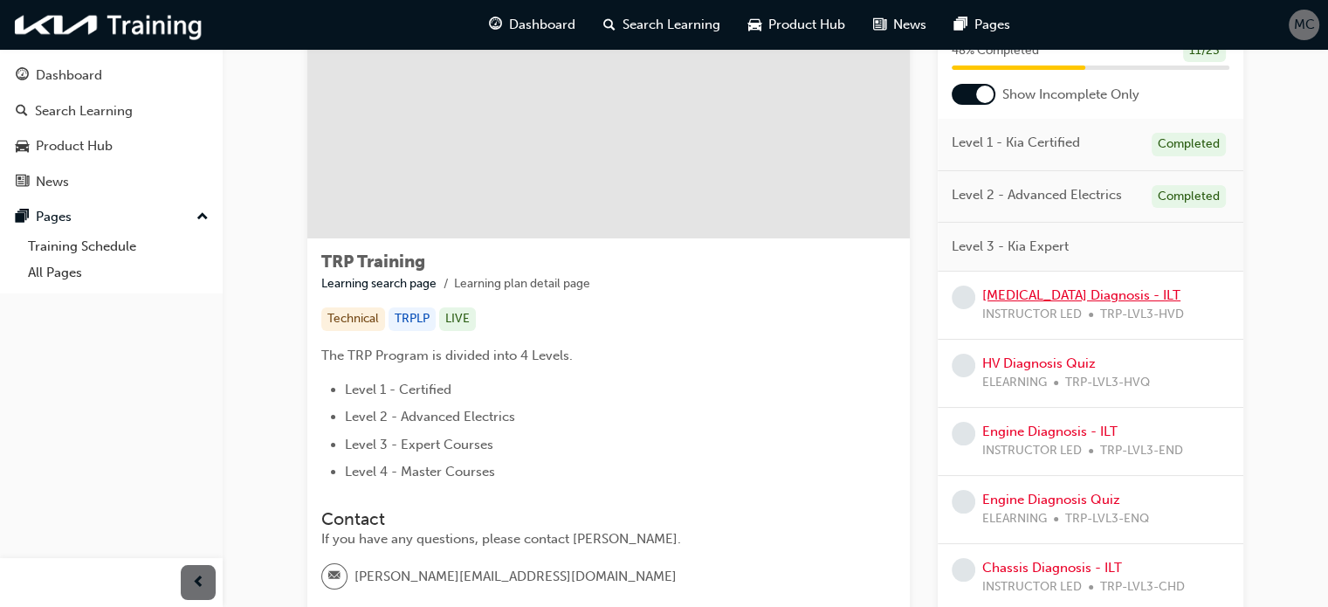
click at [1081, 295] on link "[MEDICAL_DATA] Diagnosis - ILT" at bounding box center [1081, 295] width 198 height 16
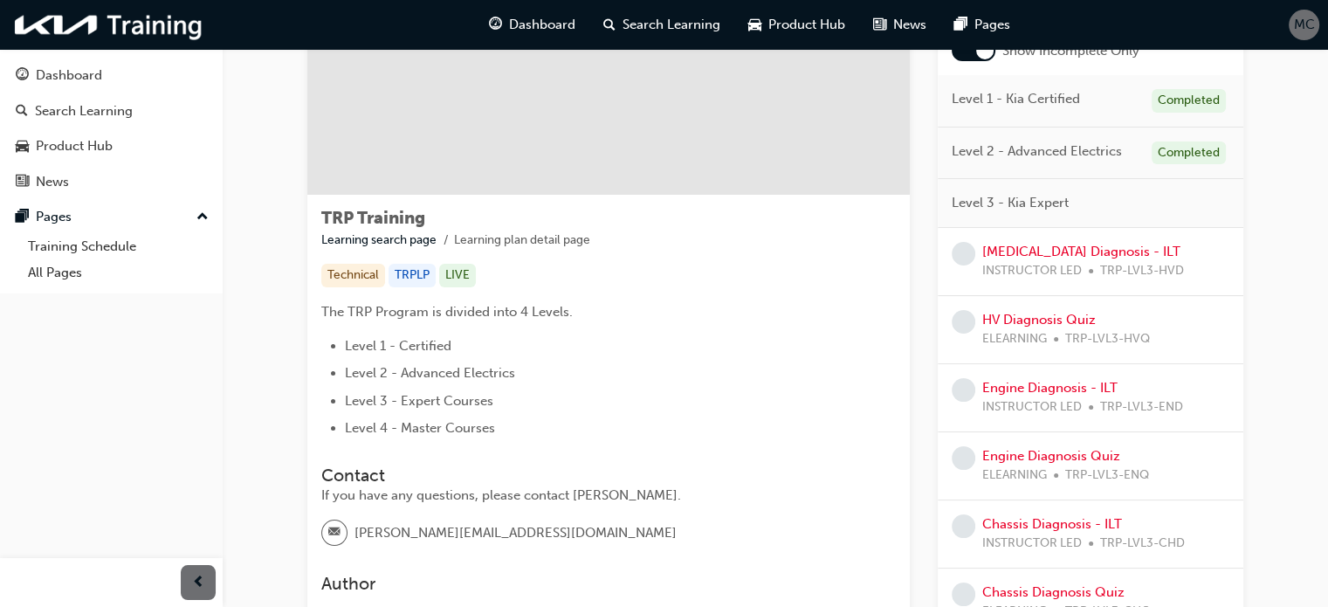
scroll to position [174, 0]
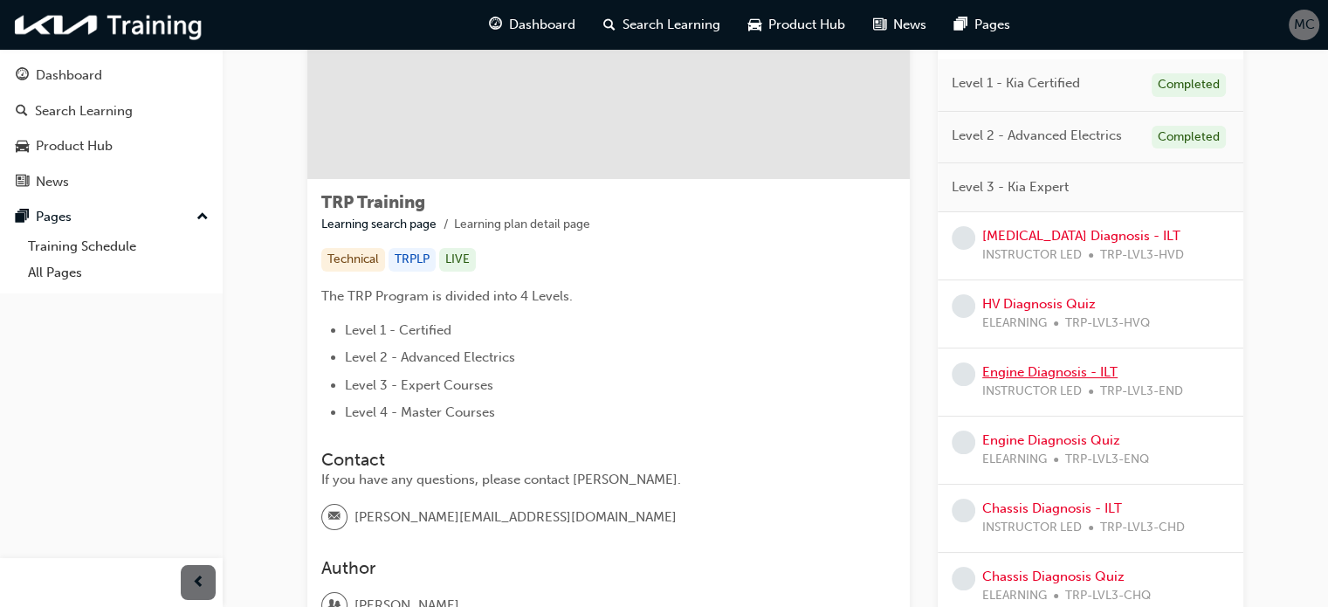
click at [1060, 369] on link "Engine Diagnosis - ILT" at bounding box center [1049, 372] width 135 height 16
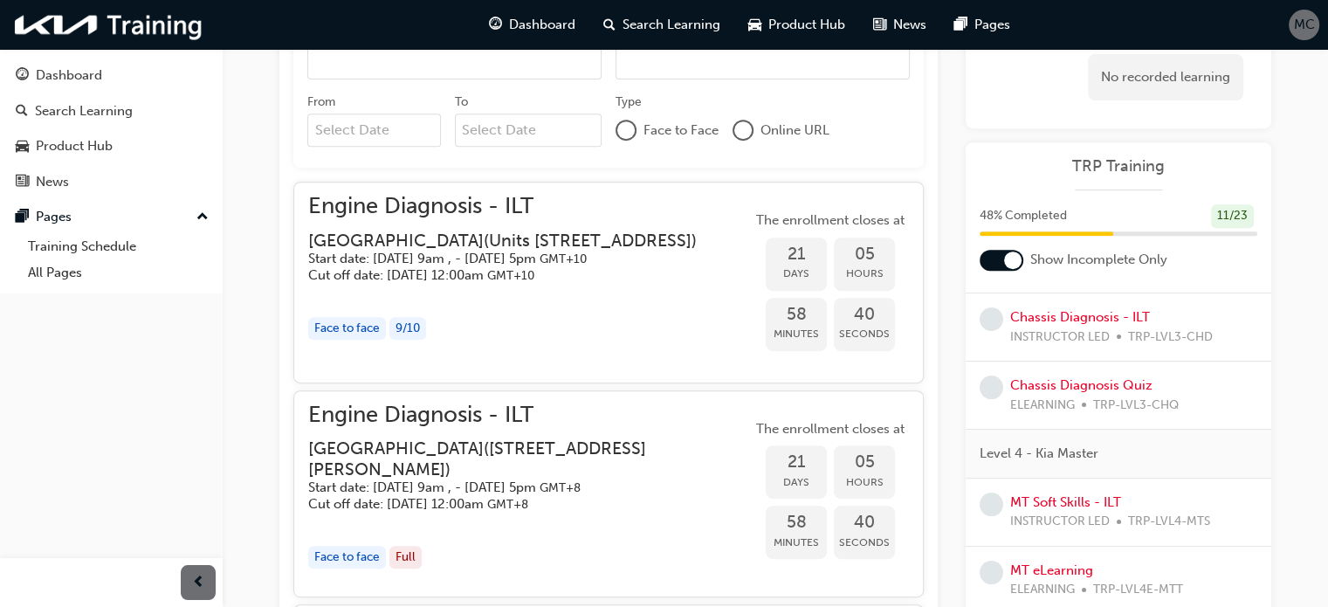
scroll to position [417, 0]
click at [1081, 313] on link "Chassis Diagnosis - ILT" at bounding box center [1080, 316] width 140 height 16
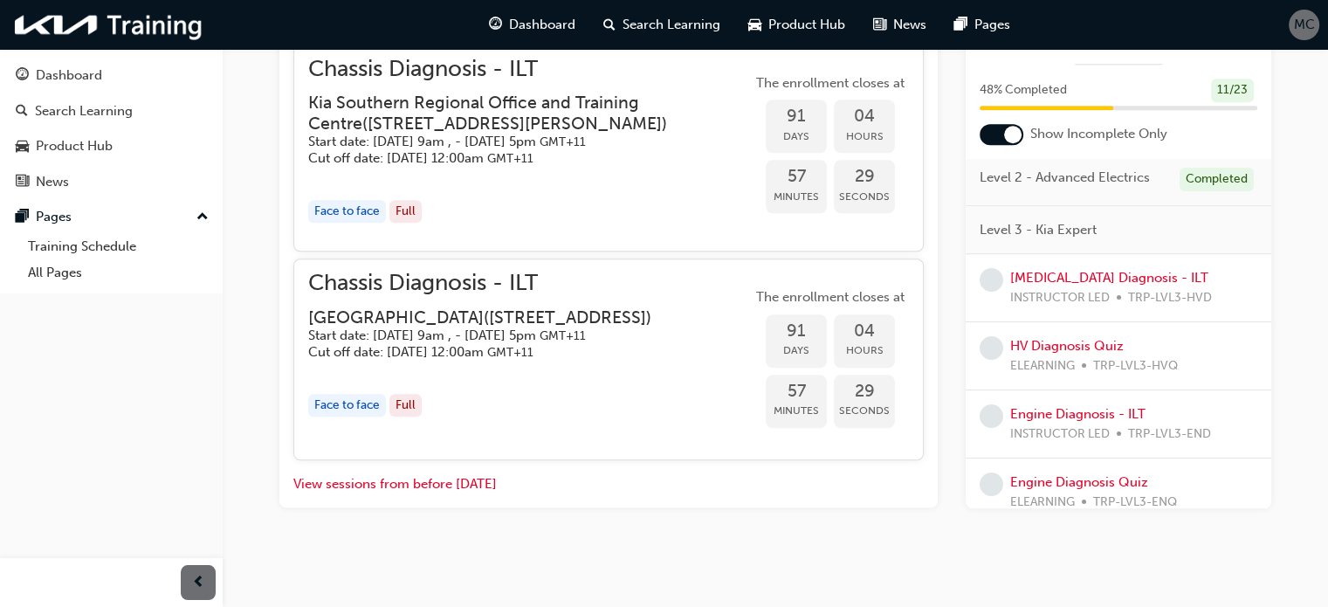
scroll to position [56, 0]
click at [1081, 277] on link "High Voltage Diagnosis - ILT" at bounding box center [1109, 279] width 198 height 16
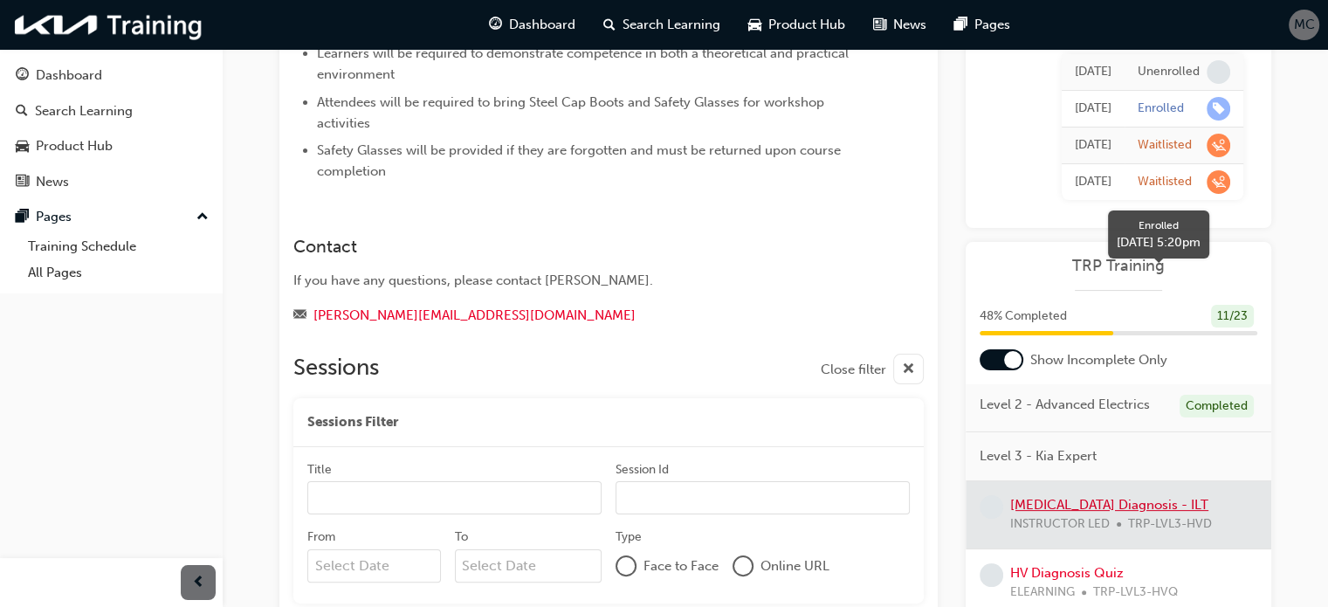
scroll to position [258, 0]
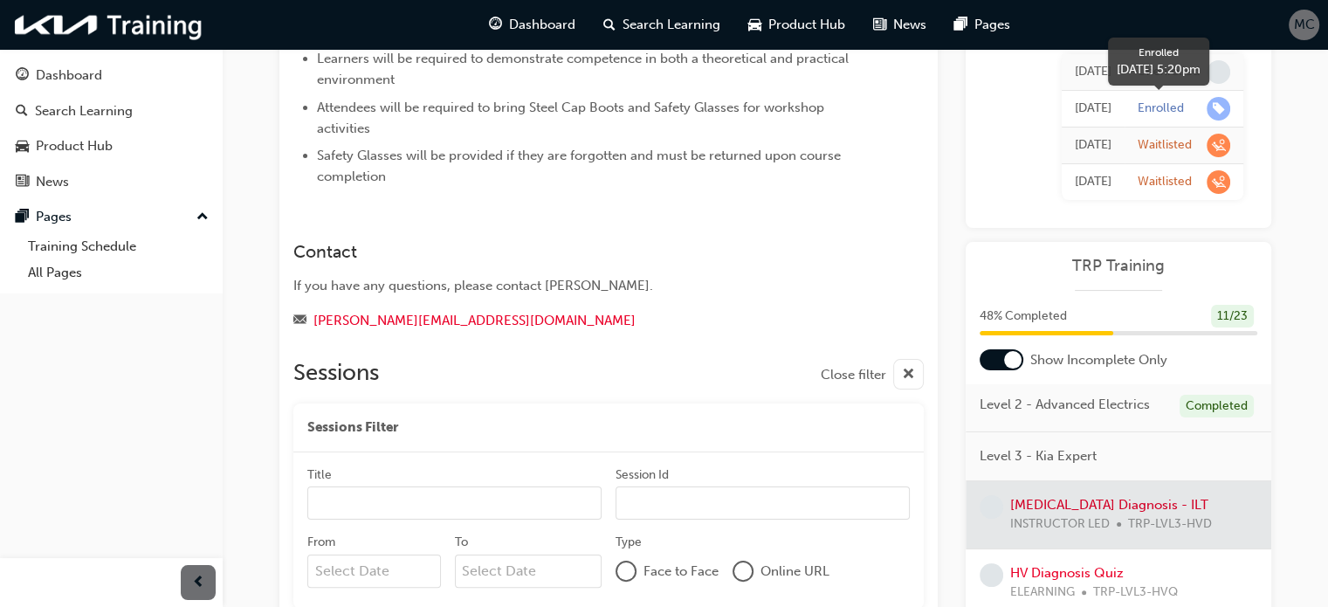
click at [1211, 110] on span "learningRecordVerb_ENROLL-icon" at bounding box center [1219, 109] width 24 height 24
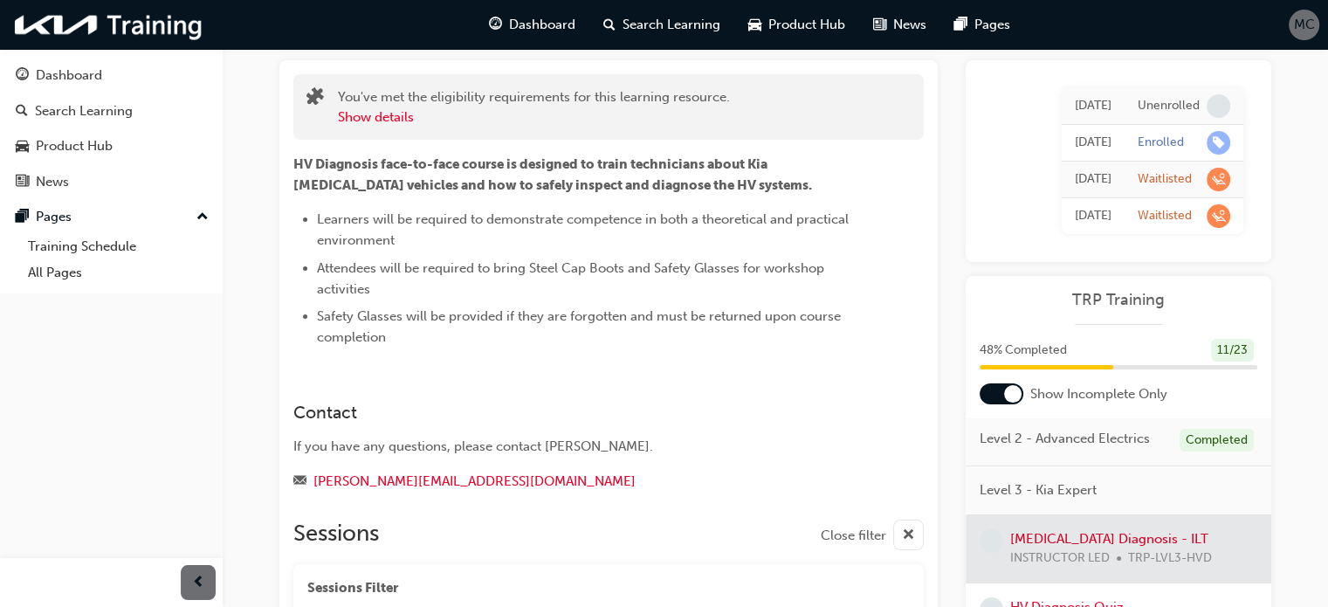
scroll to position [0, 0]
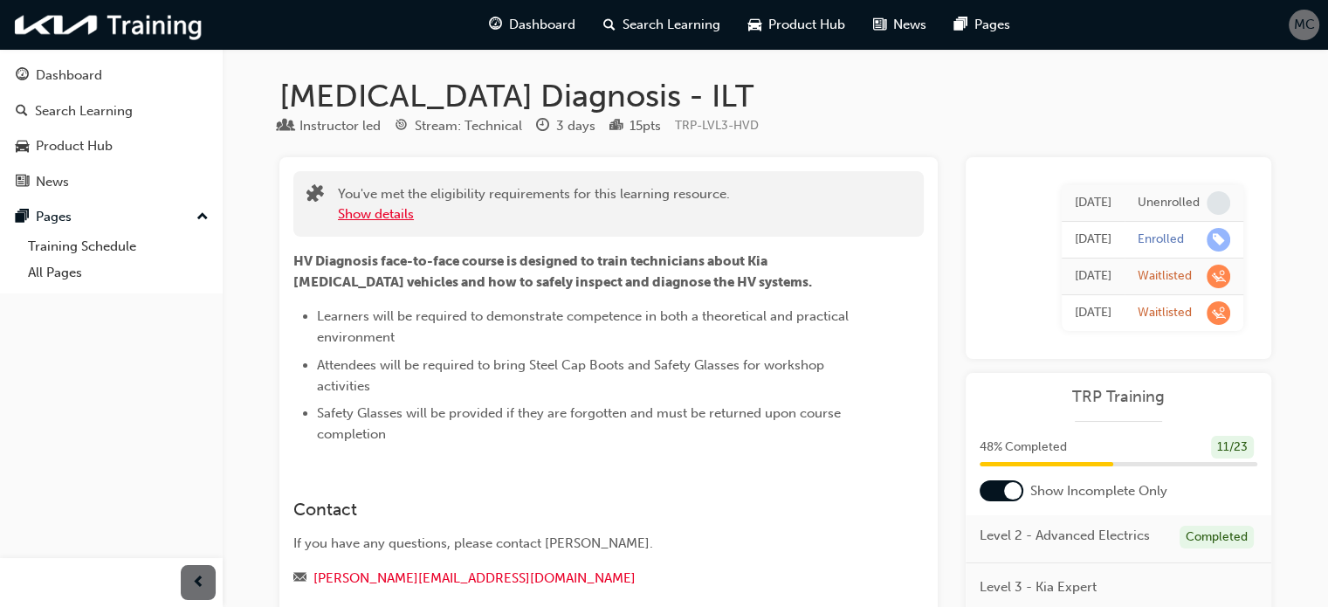
click at [392, 211] on button "Show details" at bounding box center [376, 214] width 76 height 20
